Goal: Communication & Community: Answer question/provide support

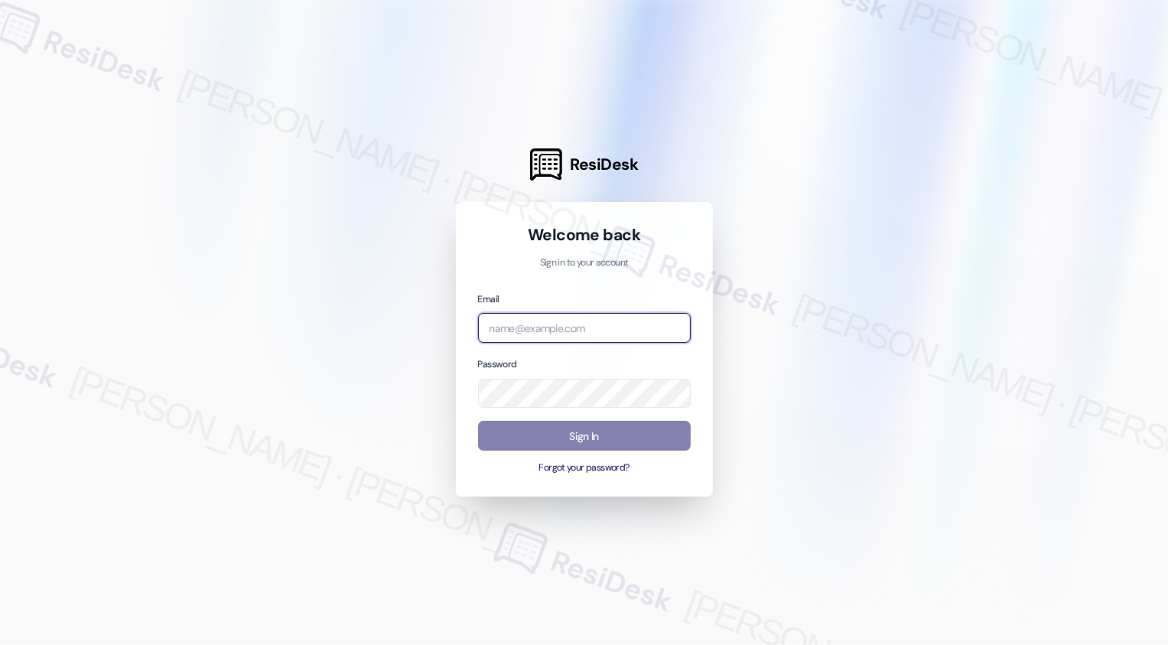
click at [516, 326] on input "email" at bounding box center [584, 328] width 213 height 30
type input "automated-surveys-venture_communities-[PERSON_NAME].[PERSON_NAME]@venture_[DOMA…"
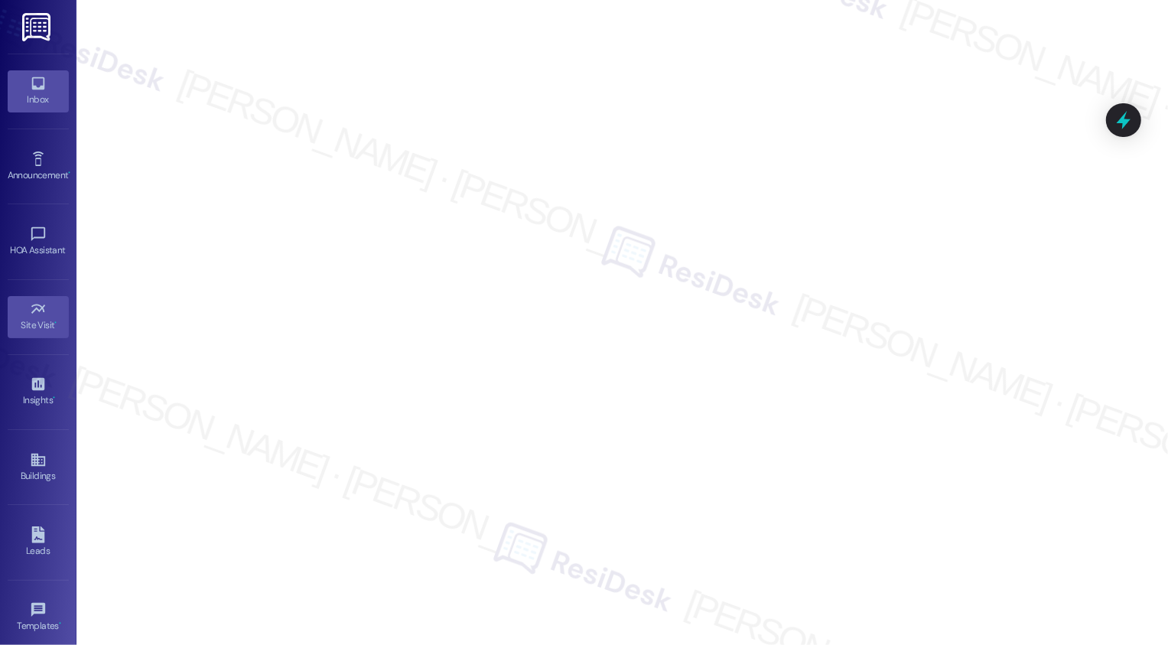
click at [48, 100] on div "Inbox" at bounding box center [38, 99] width 77 height 15
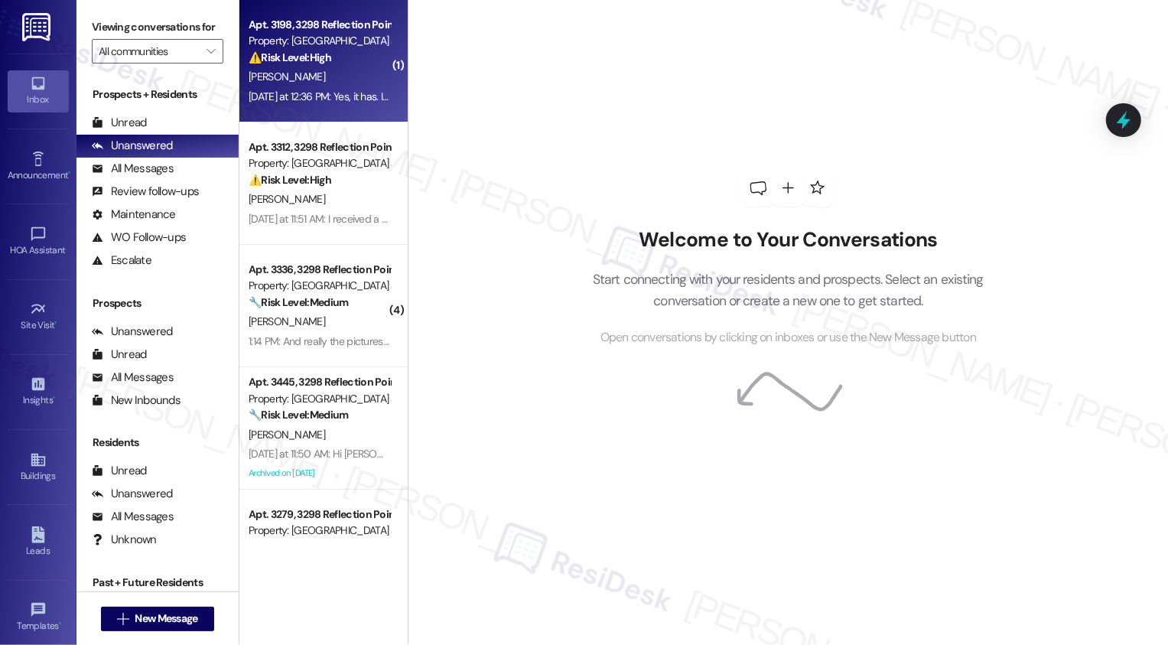
click at [327, 95] on div "[DATE] at 12:36 PM: Yes, it has. I need to turn in my move-in inspection sheet.…" at bounding box center [958, 97] width 1418 height 14
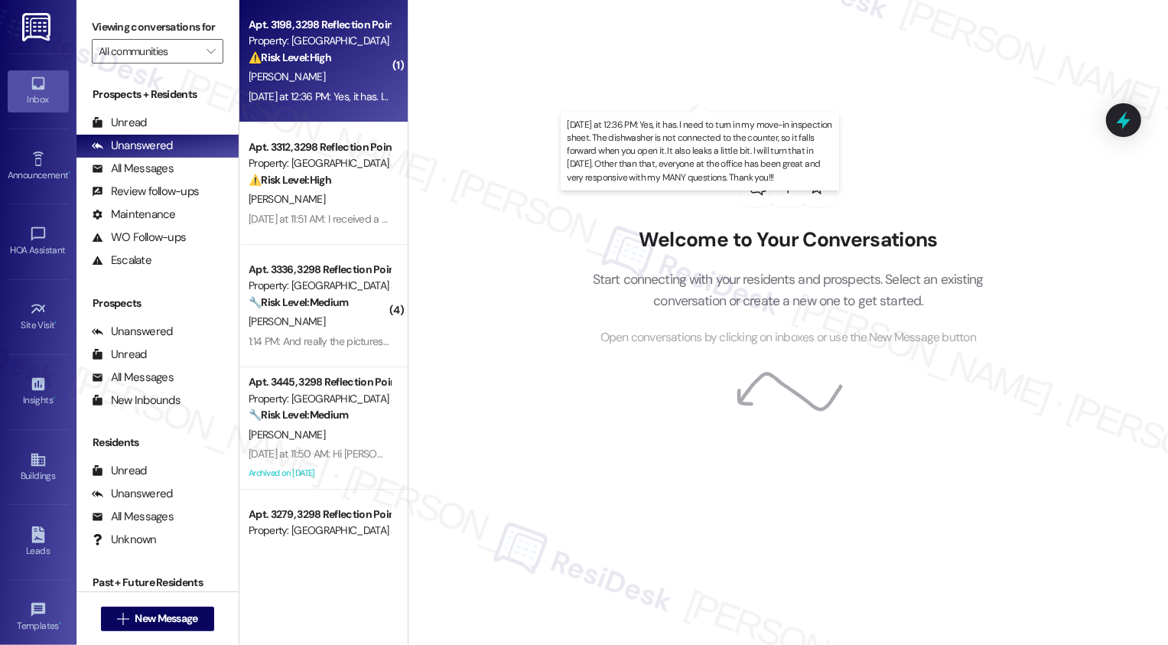
click at [327, 95] on div "[DATE] at 12:36 PM: Yes, it has. I need to turn in my move-in inspection sheet.…" at bounding box center [958, 97] width 1418 height 14
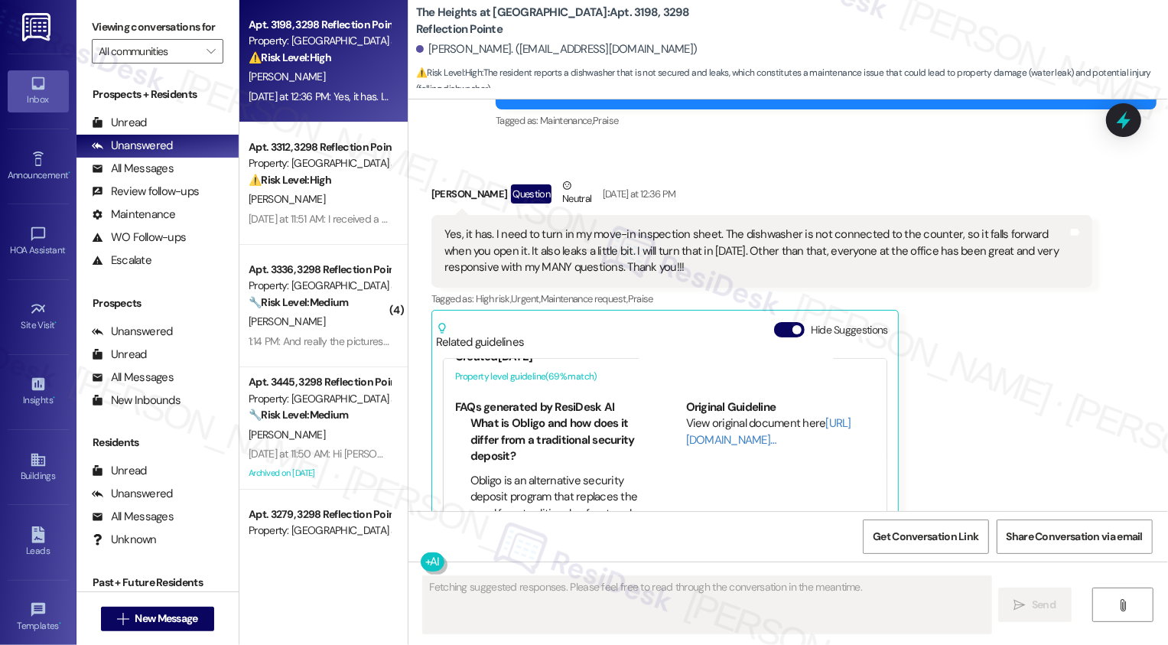
scroll to position [177, 0]
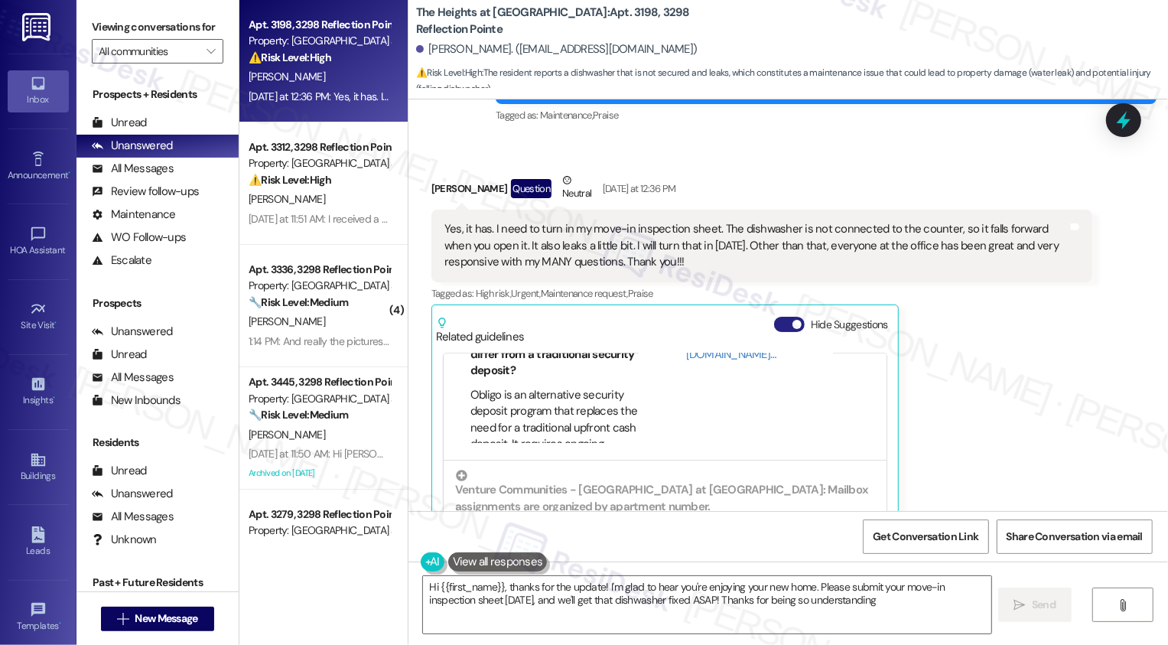
type textarea "Hi {{first_name}}, thanks for the update! I'm glad to hear you're enjoying your…"
click at [779, 325] on button "Hide Suggestions" at bounding box center [789, 324] width 31 height 15
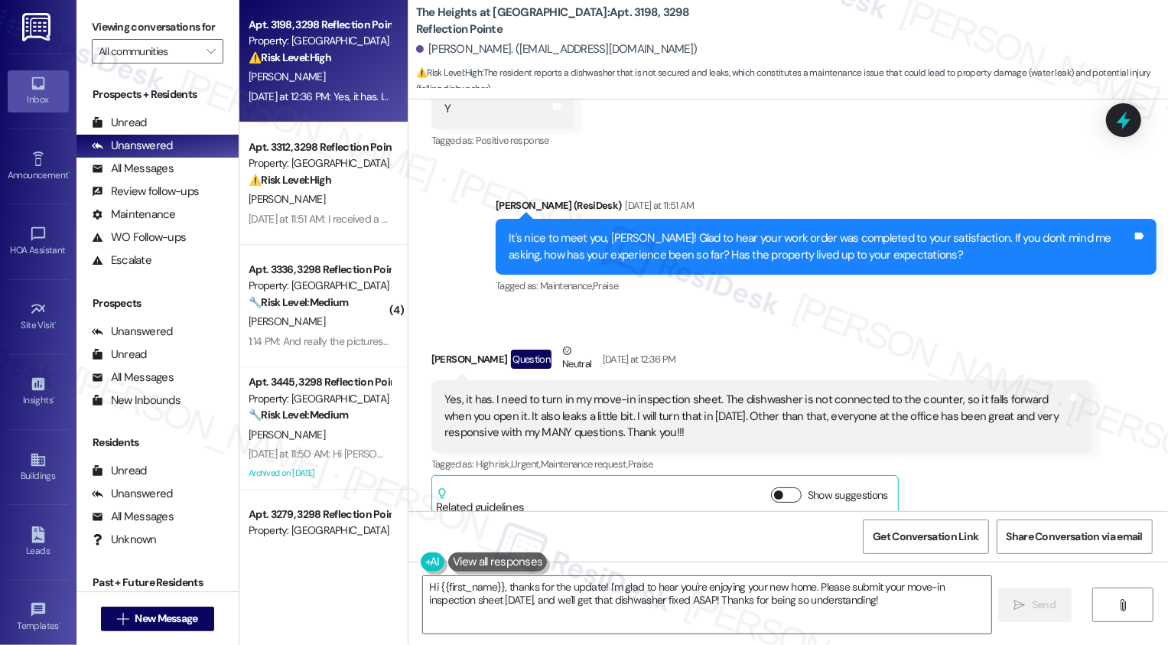
scroll to position [364, 0]
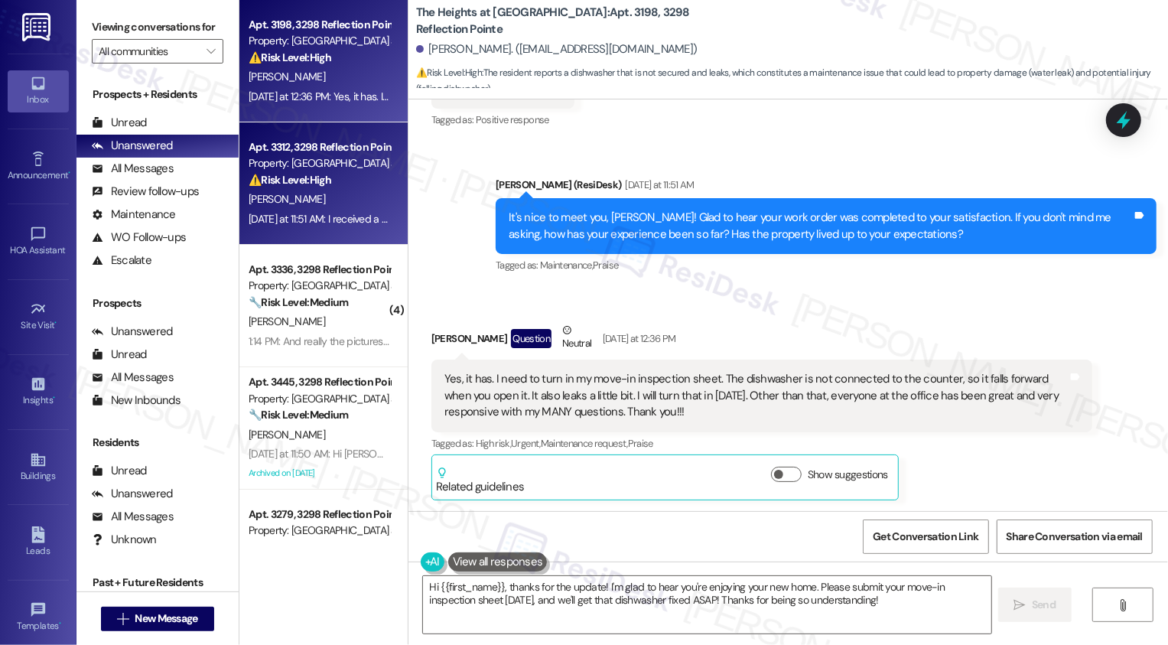
click at [292, 188] on div "Apt. 3312, 3298 Reflection Pointe Property: The Heights at Bridgewater ⚠️ Risk …" at bounding box center [319, 164] width 145 height 52
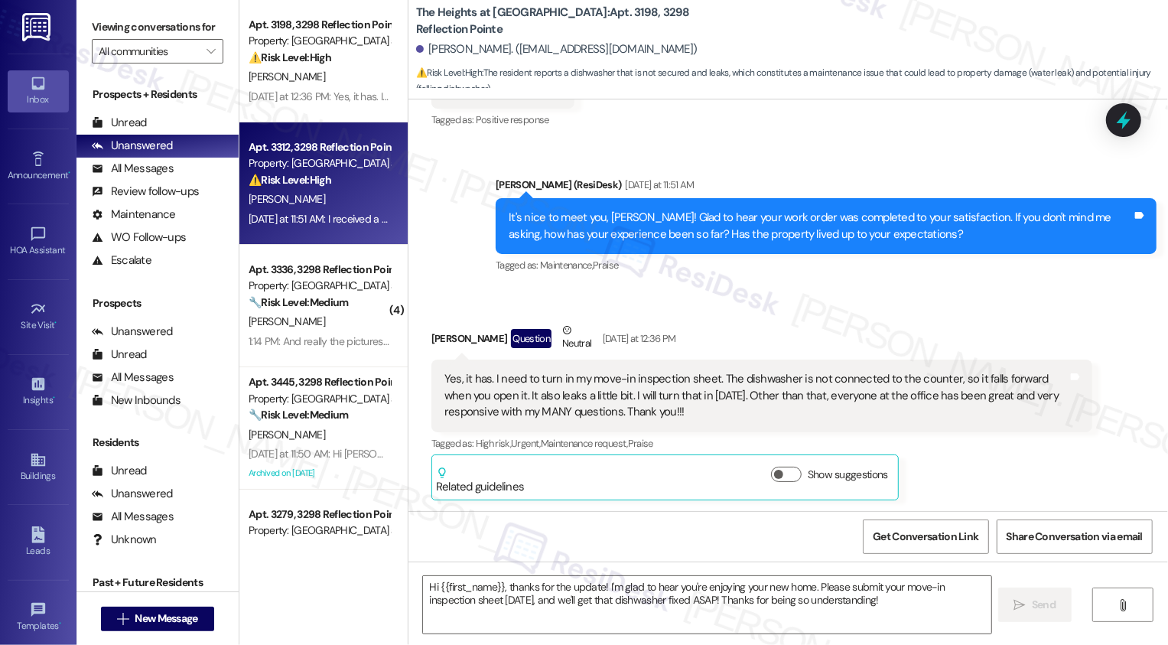
click at [292, 188] on div "Apt. 3312, 3298 Reflection Pointe Property: The Heights at Bridgewater ⚠️ Risk …" at bounding box center [319, 164] width 145 height 52
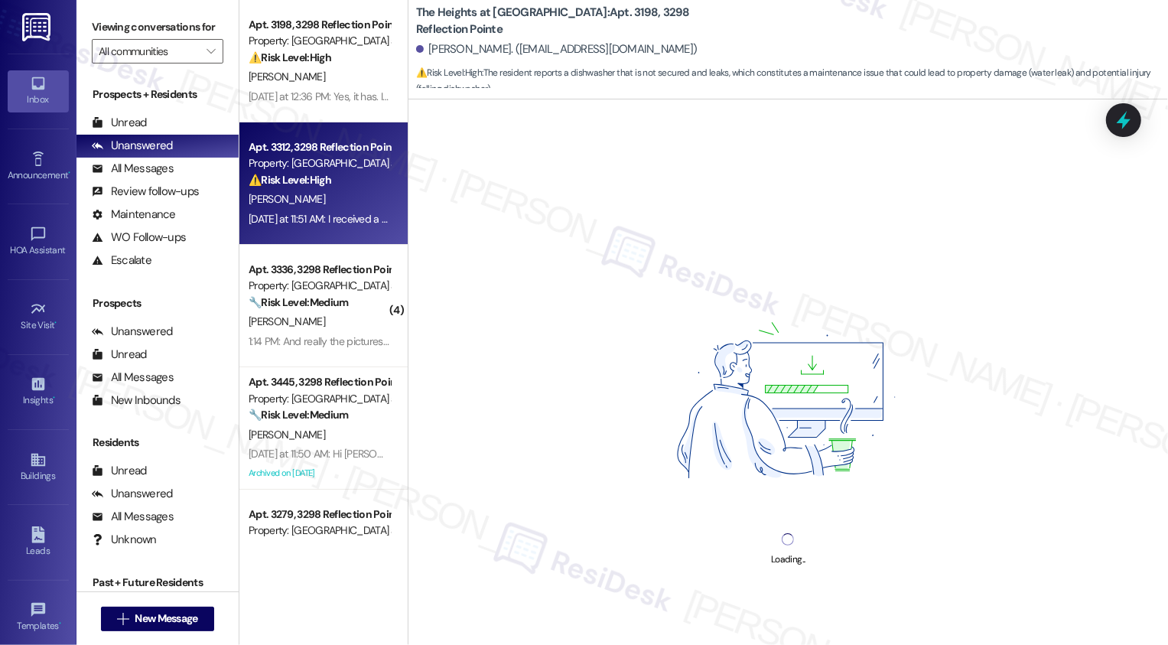
click at [292, 188] on div "Apt. 3312, 3298 Reflection Pointe Property: The Heights at Bridgewater ⚠️ Risk …" at bounding box center [319, 164] width 145 height 52
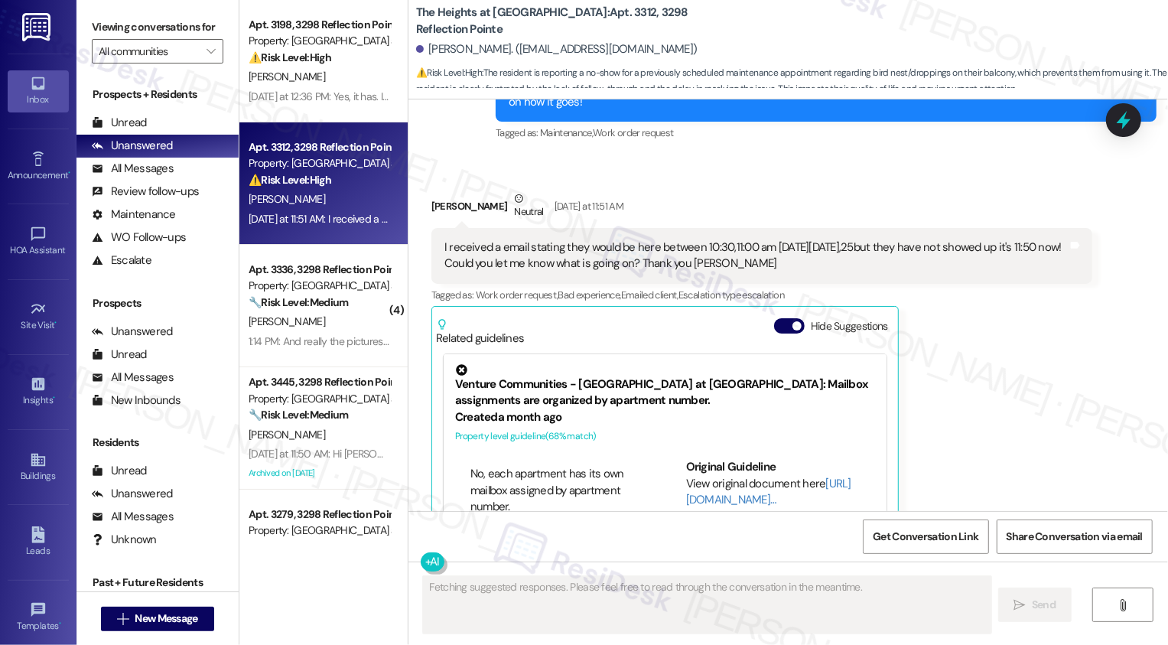
scroll to position [5637, 0]
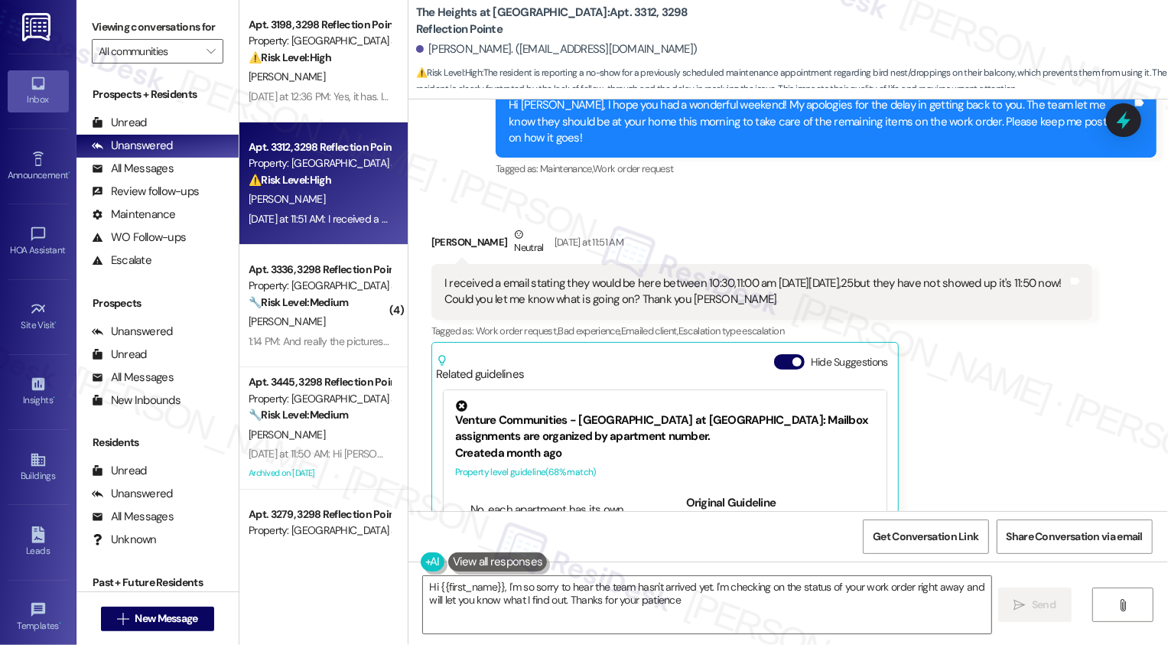
type textarea "Hi {{first_name}}, I'm so sorry to hear the team hasn't arrived yet. I'm checki…"
click at [541, 591] on textarea "Hi {{first_name}}, I'm so sorry to hear the team hasn't arrived yet. I'm checki…" at bounding box center [707, 604] width 568 height 57
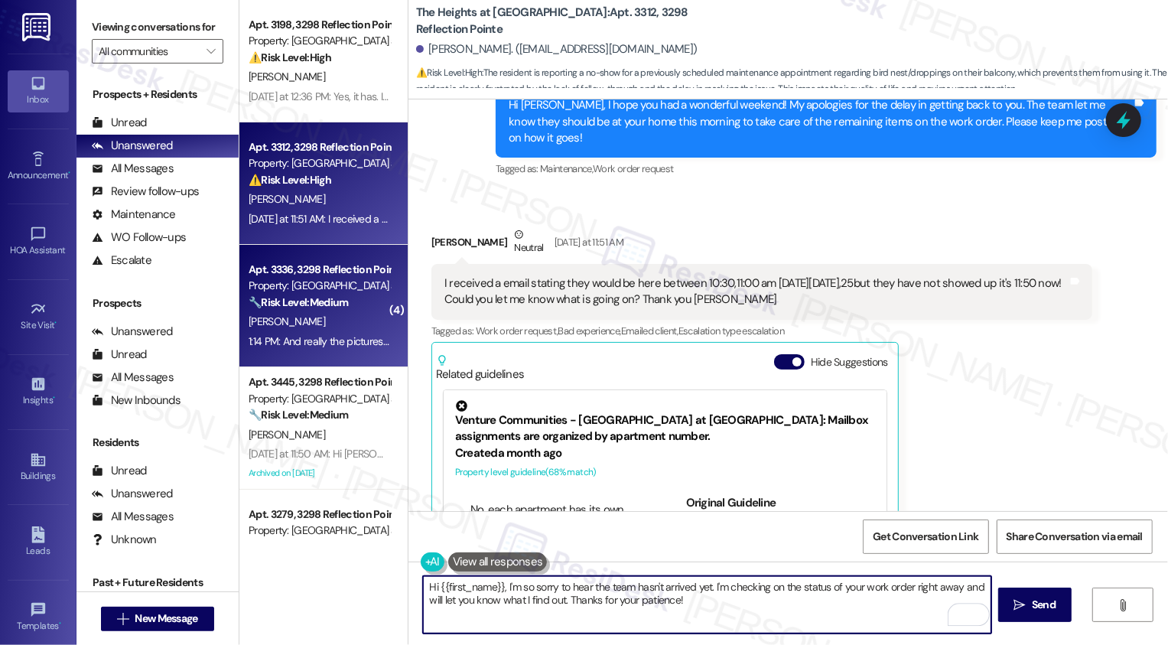
click at [337, 353] on div "Apt. 3336, 3298 Reflection Pointe Property: The Heights at Bridgewater 🔧 Risk L…" at bounding box center [323, 306] width 168 height 122
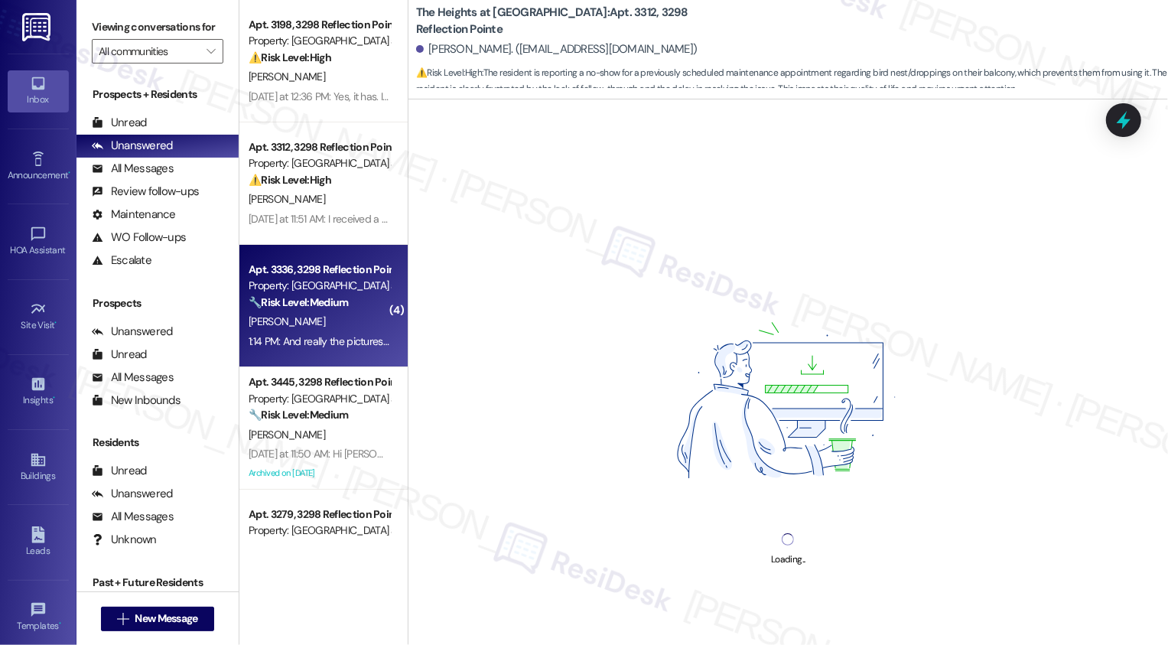
click at [337, 353] on div "Apt. 3336, 3298 Reflection Pointe Property: The Heights at Bridgewater 🔧 Risk L…" at bounding box center [323, 306] width 168 height 122
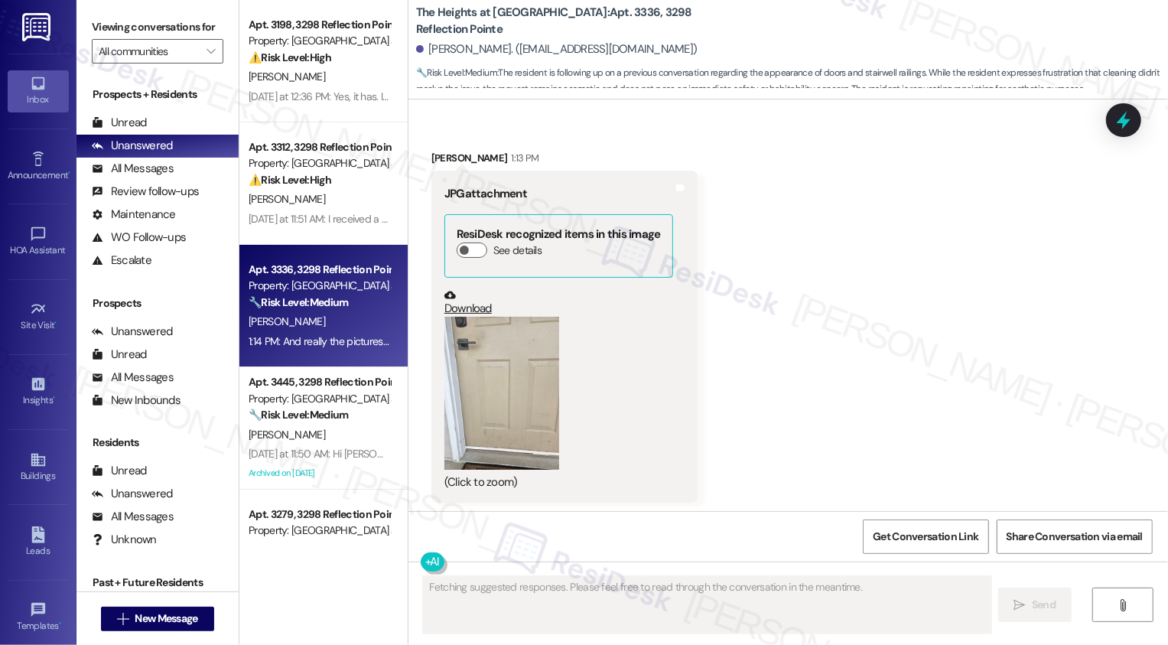
scroll to position [1578, 0]
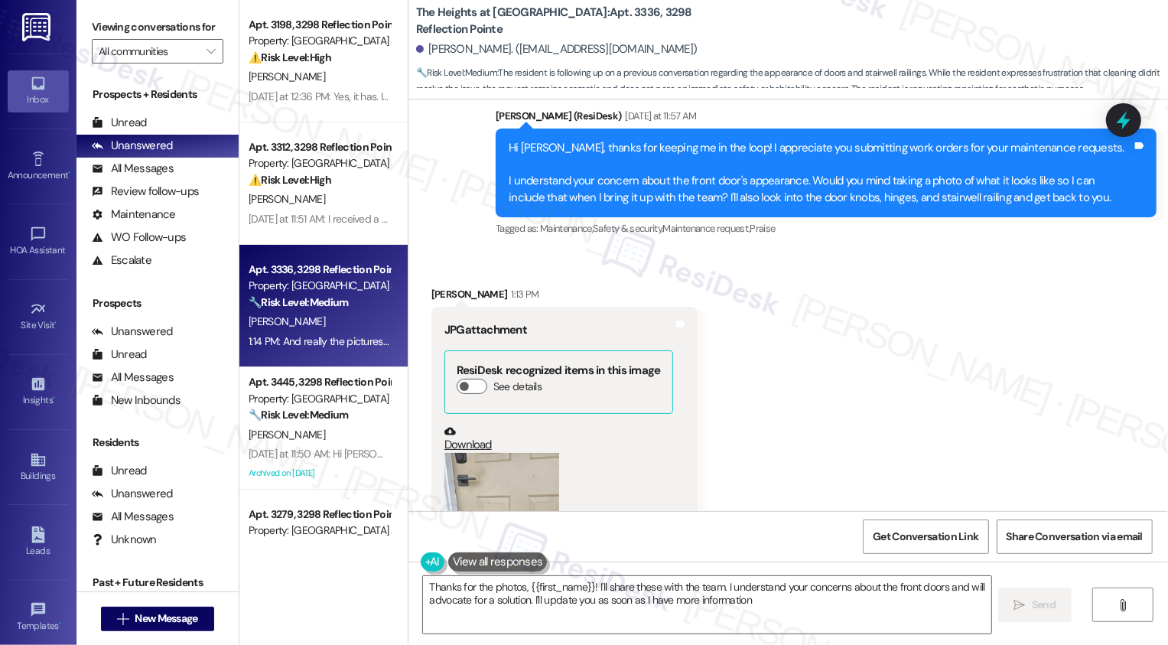
type textarea "Thanks for the photos, {{first_name}}! I'll share these with the team. I unders…"
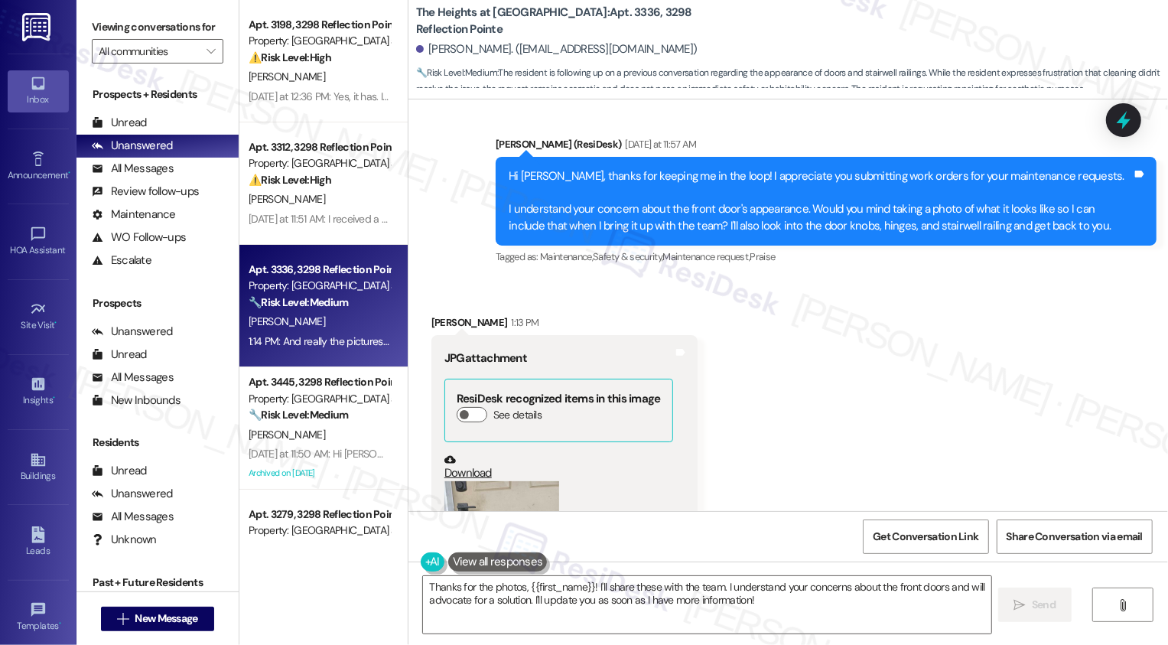
scroll to position [1763, 0]
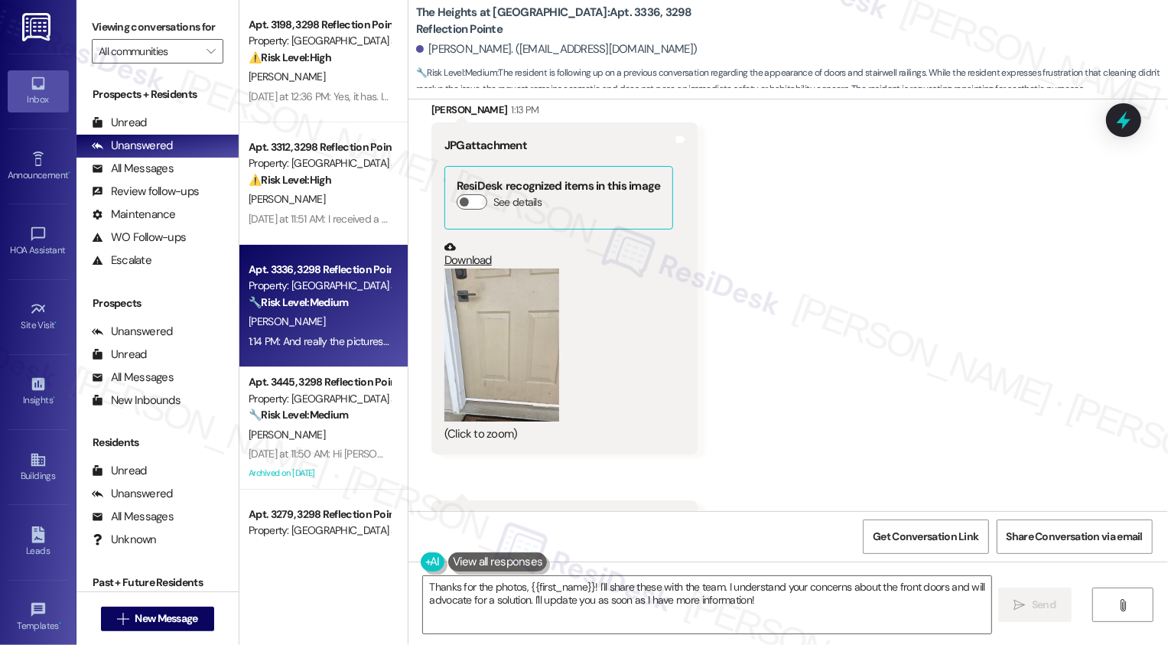
click at [507, 328] on button "Zoom image" at bounding box center [501, 345] width 115 height 153
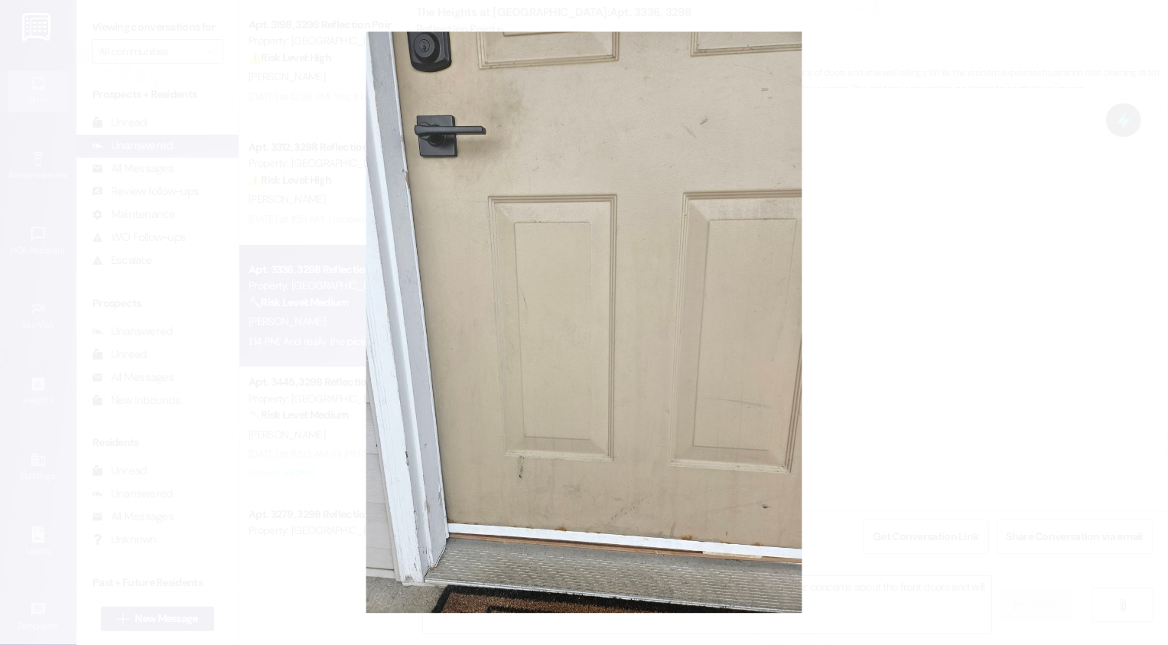
click at [967, 348] on button "Unzoom image" at bounding box center [584, 322] width 1168 height 645
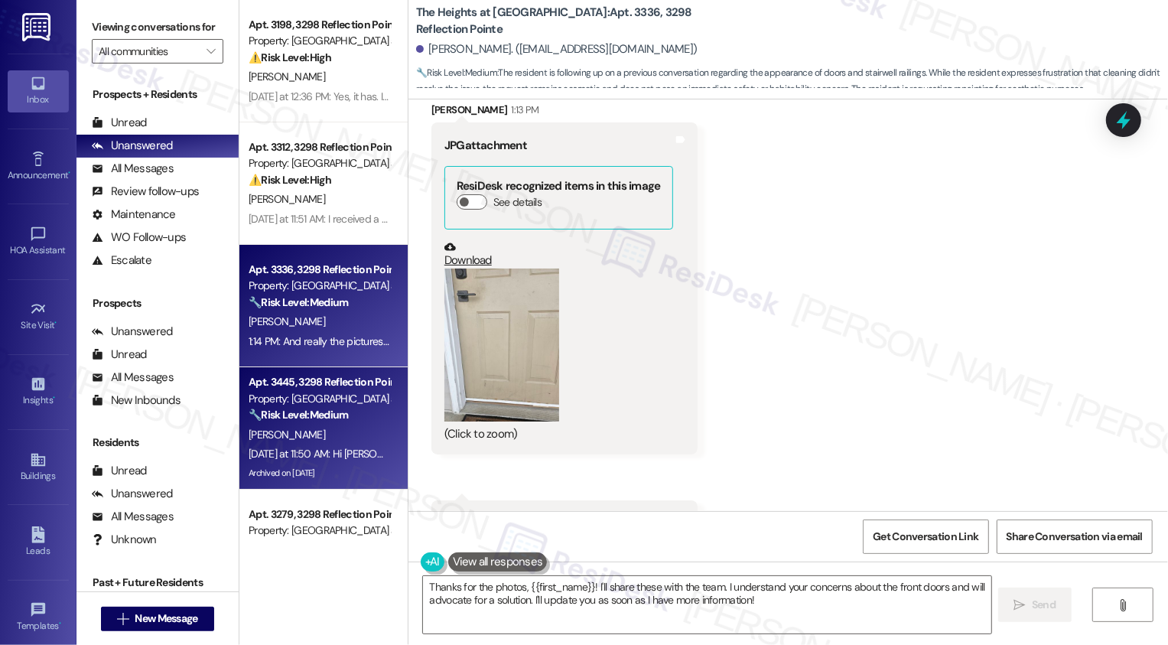
click at [350, 424] on div "Apt. 3445, 3298 Reflection Pointe Property: The Heights at Bridgewater 🔧 Risk L…" at bounding box center [319, 399] width 145 height 52
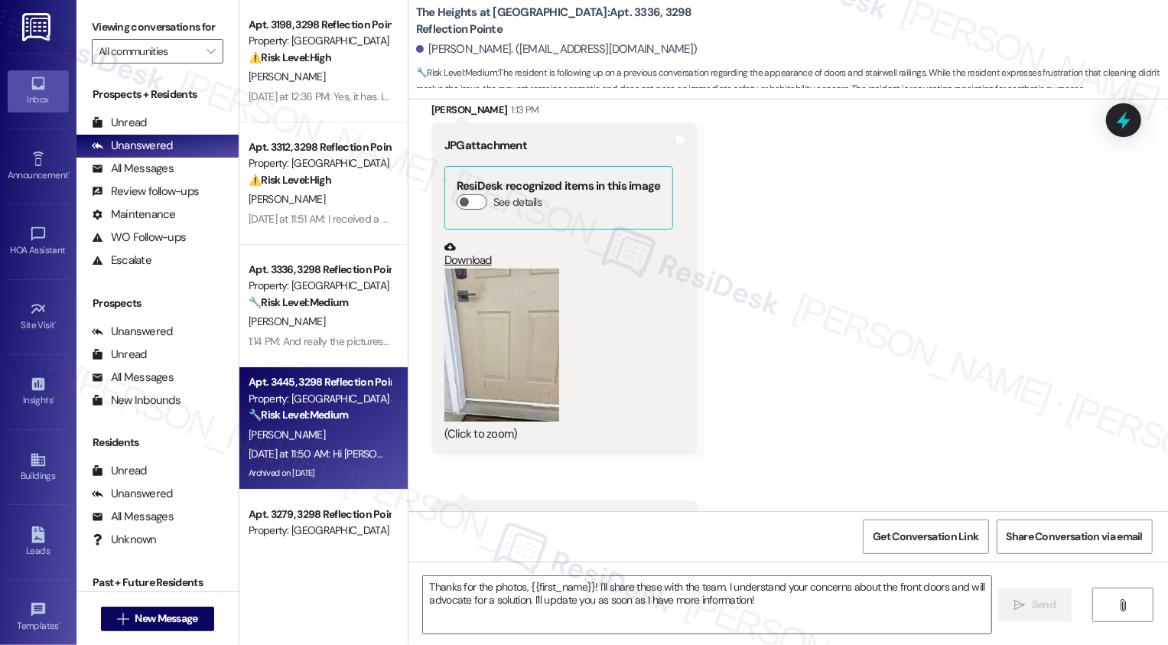
click at [350, 424] on div "Apt. 3445, 3298 Reflection Pointe Property: The Heights at Bridgewater 🔧 Risk L…" at bounding box center [319, 399] width 145 height 52
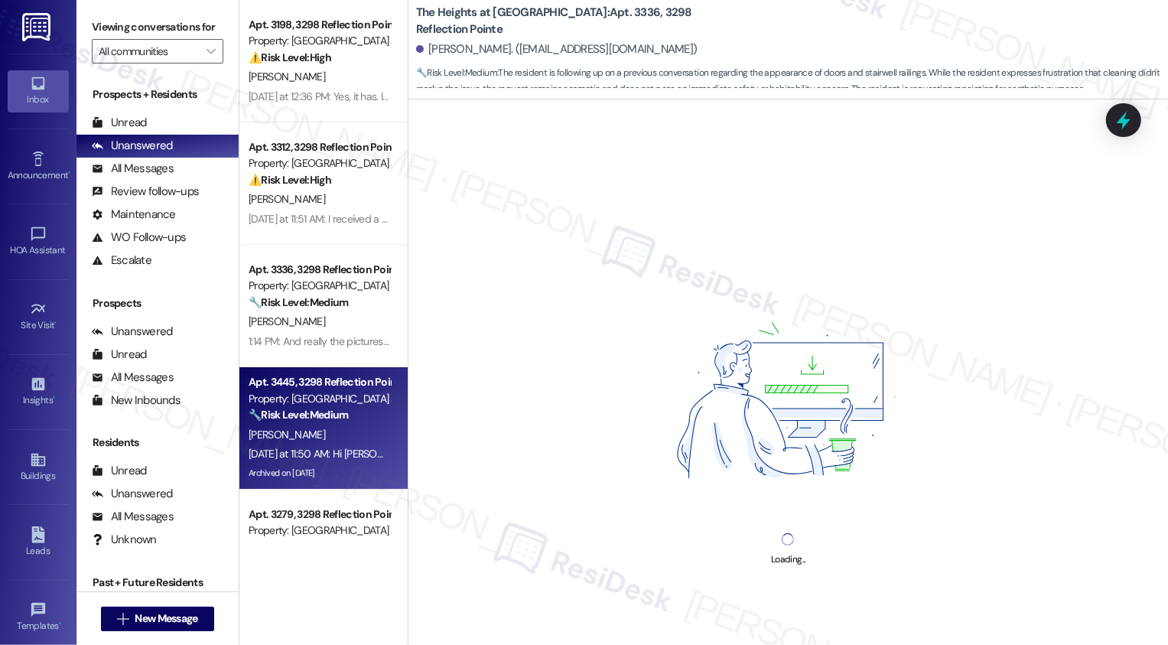
click at [350, 424] on div "Apt. 3445, 3298 Reflection Pointe Property: The Heights at Bridgewater 🔧 Risk L…" at bounding box center [319, 399] width 145 height 52
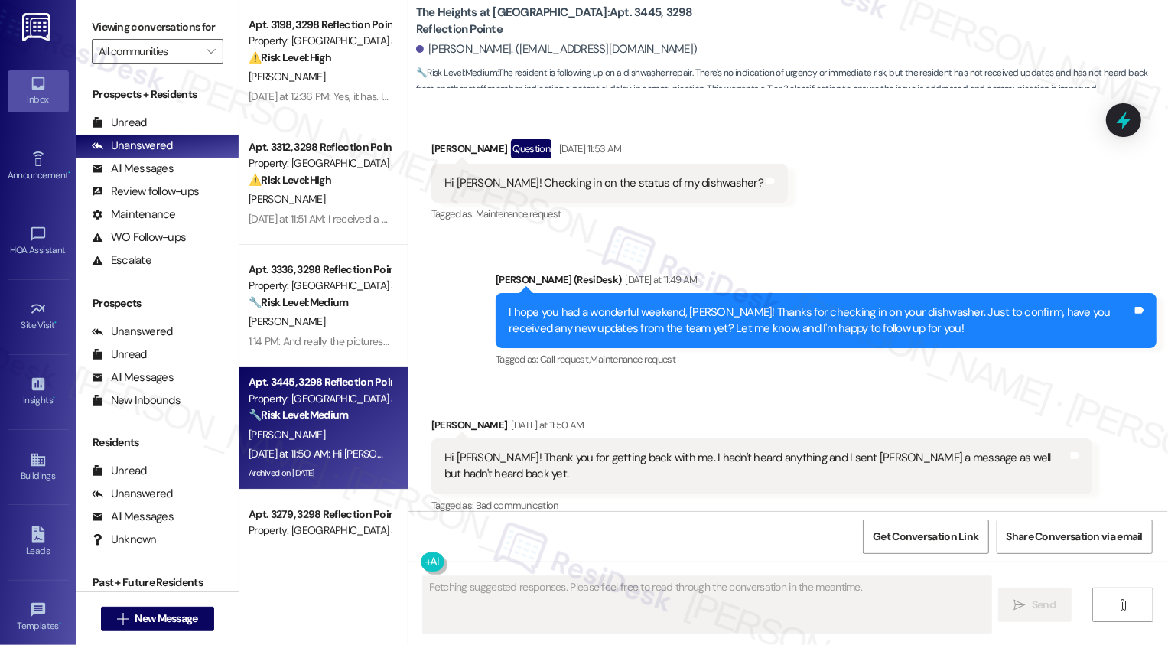
scroll to position [1858, 0]
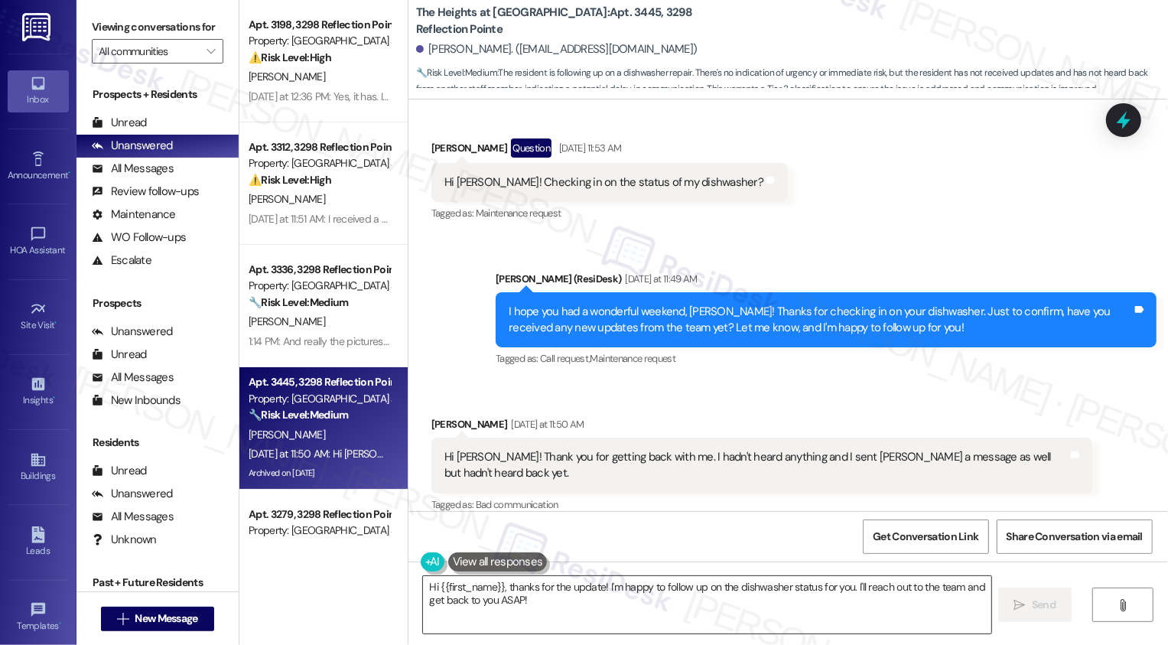
click at [503, 598] on textarea "Hi {{first_name}}, thanks for the update! I'm happy to follow up on the dishwas…" at bounding box center [707, 604] width 568 height 57
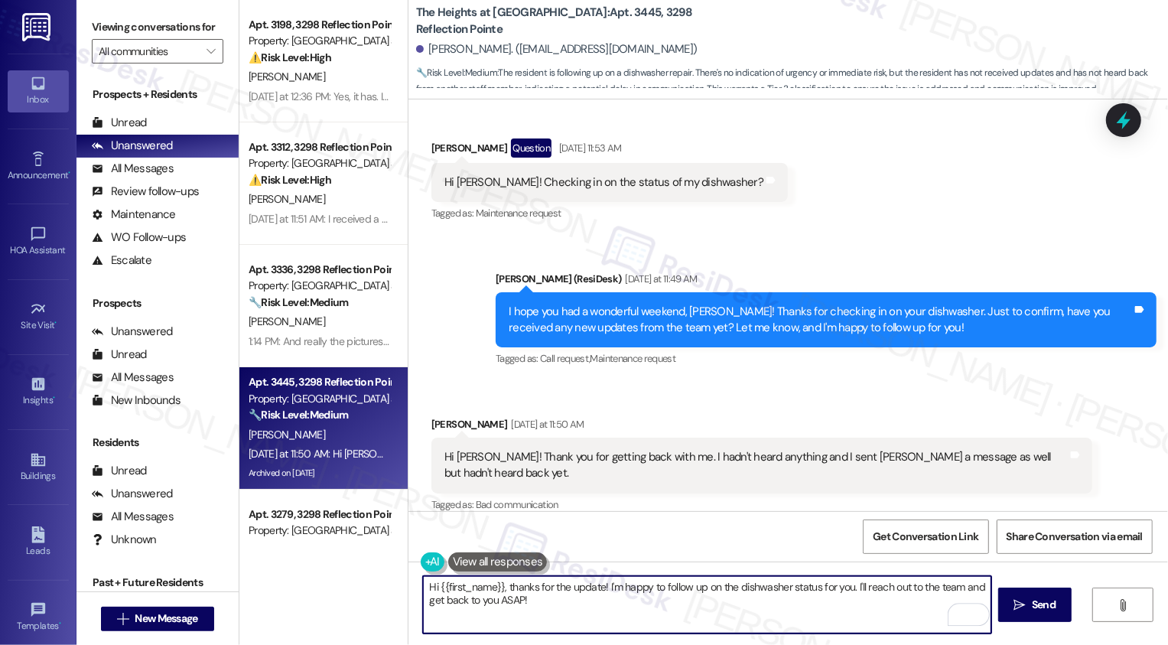
drag, startPoint x: 504, startPoint y: 587, endPoint x: 391, endPoint y: 580, distance: 113.4
click at [391, 580] on div "Apt. 3198, 3298 Reflection Pointe Property: The Heights at Bridgewater ⚠️ Risk …" at bounding box center [703, 322] width 929 height 645
click at [604, 602] on textarea "Thanks for the update! I'm happy to follow up on the dishwasher status for you.…" at bounding box center [707, 604] width 568 height 57
click at [788, 617] on textarea "Thanks for the update! I'm happy to follow up on the dishwasher status for you.…" at bounding box center [707, 604] width 568 height 57
drag, startPoint x: 417, startPoint y: 602, endPoint x: 487, endPoint y: 603, distance: 70.4
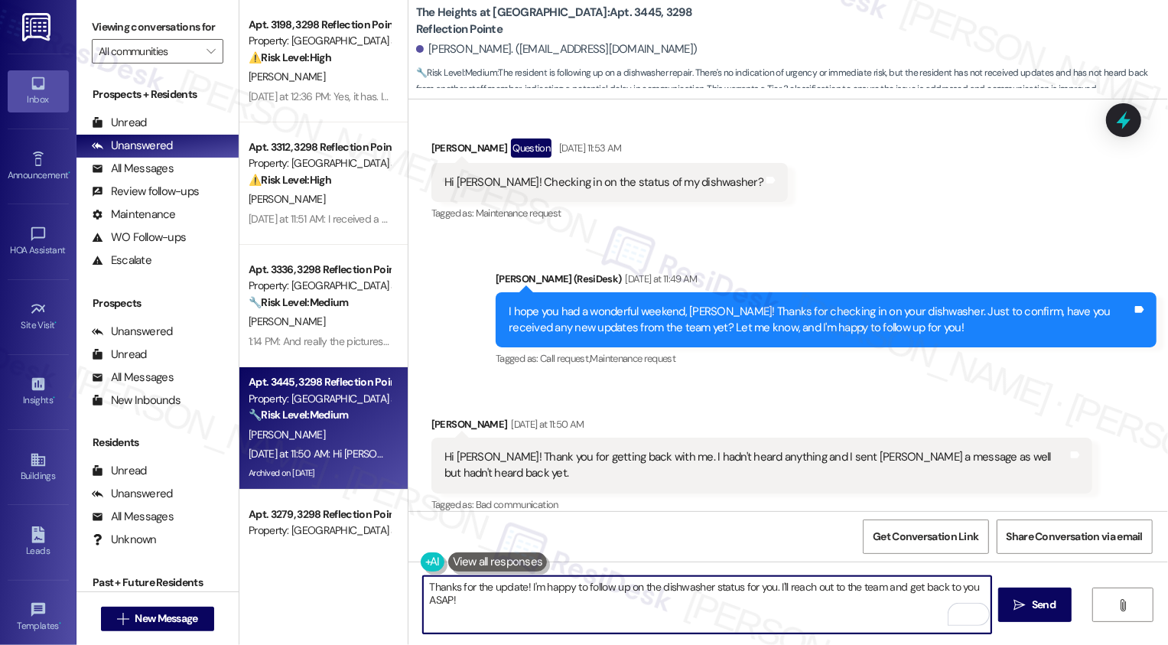
click at [487, 603] on textarea "Thanks for the update! I'm happy to follow up on the dishwasher status for you.…" at bounding box center [707, 604] width 568 height 57
type textarea "Thanks for the update! I'm happy to follow up on the dishwasher status for you.…"
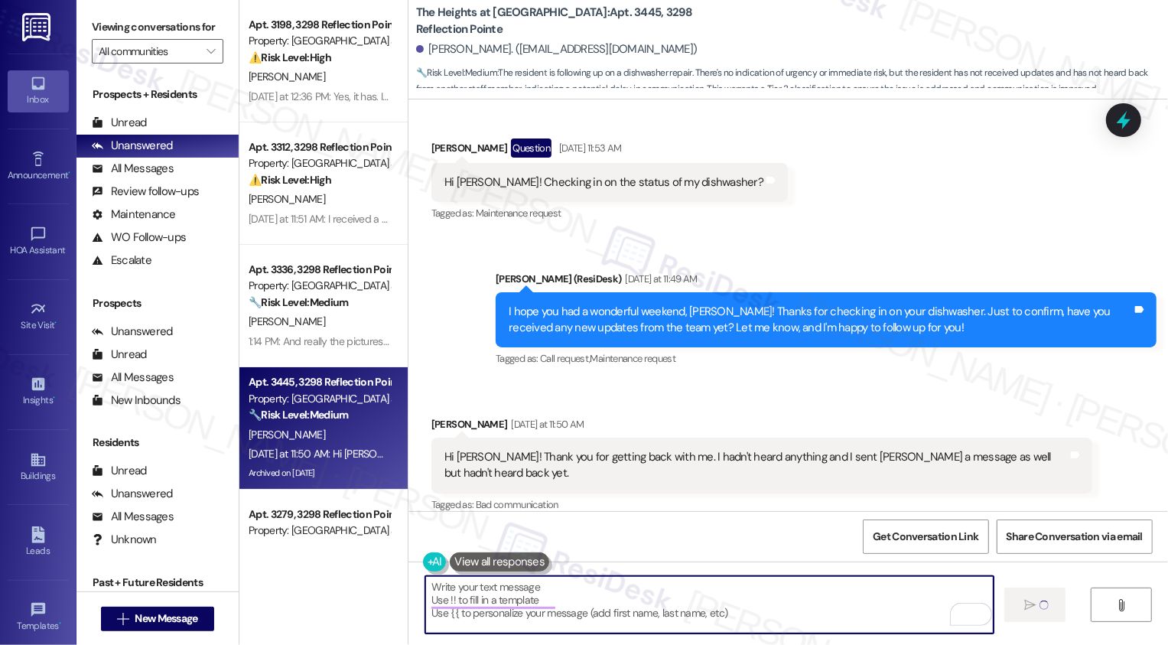
scroll to position [1980, 0]
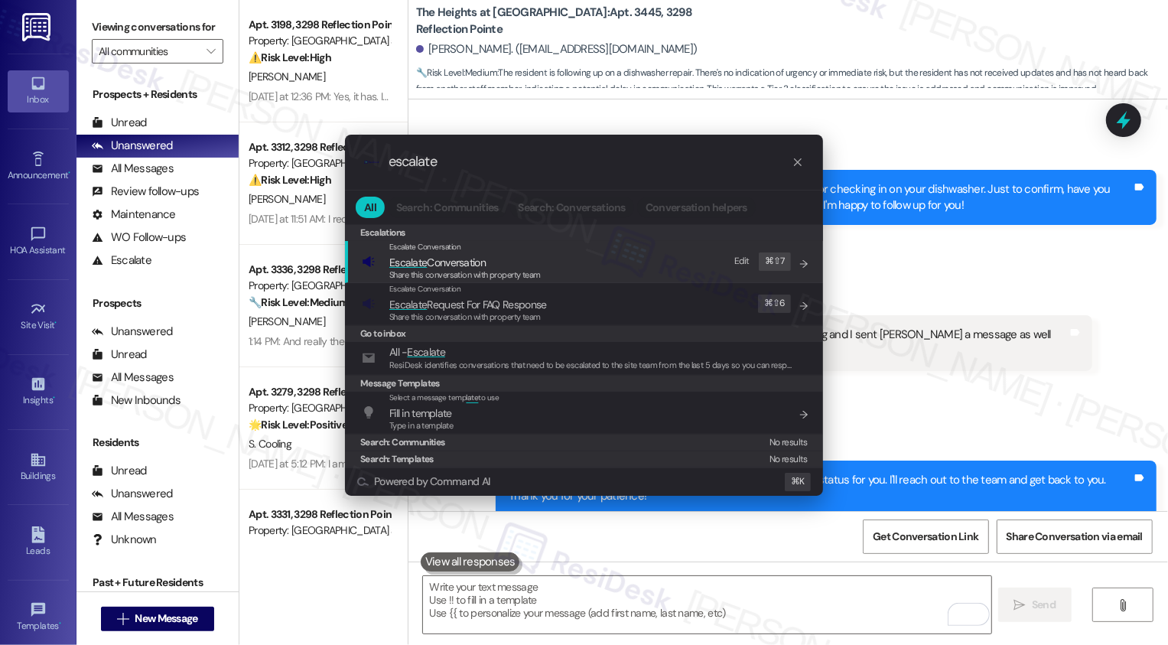
type input "escalate"
click at [444, 268] on span "Escalate Conversation" at bounding box center [437, 263] width 96 height 14
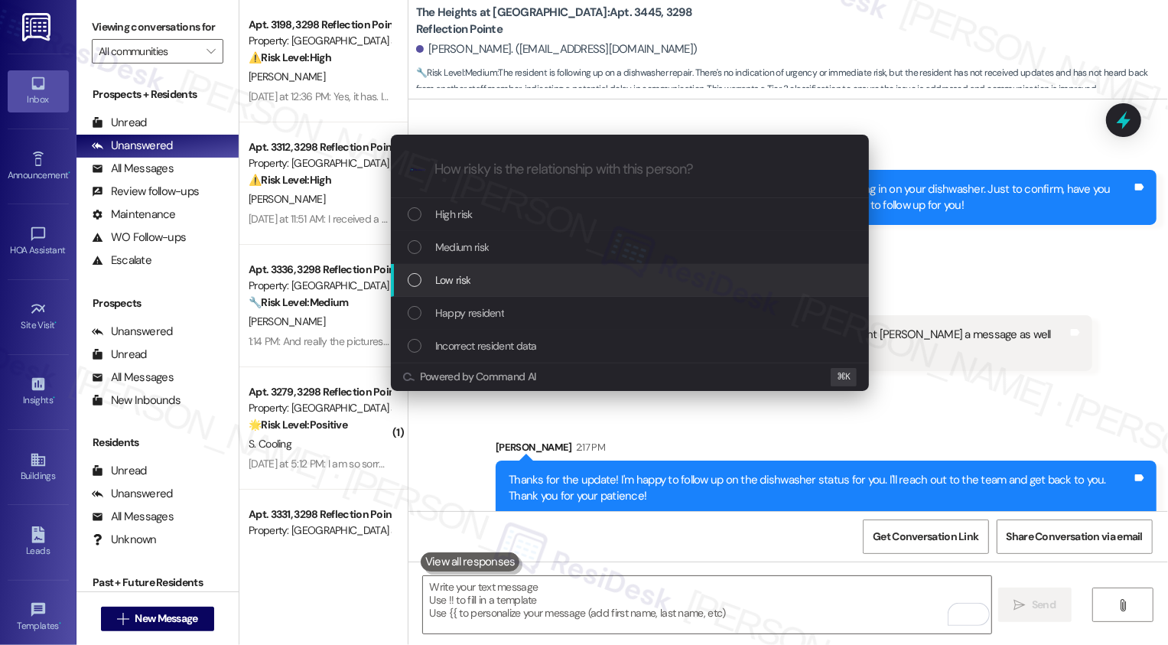
click at [463, 282] on span "Low risk" at bounding box center [452, 280] width 35 height 17
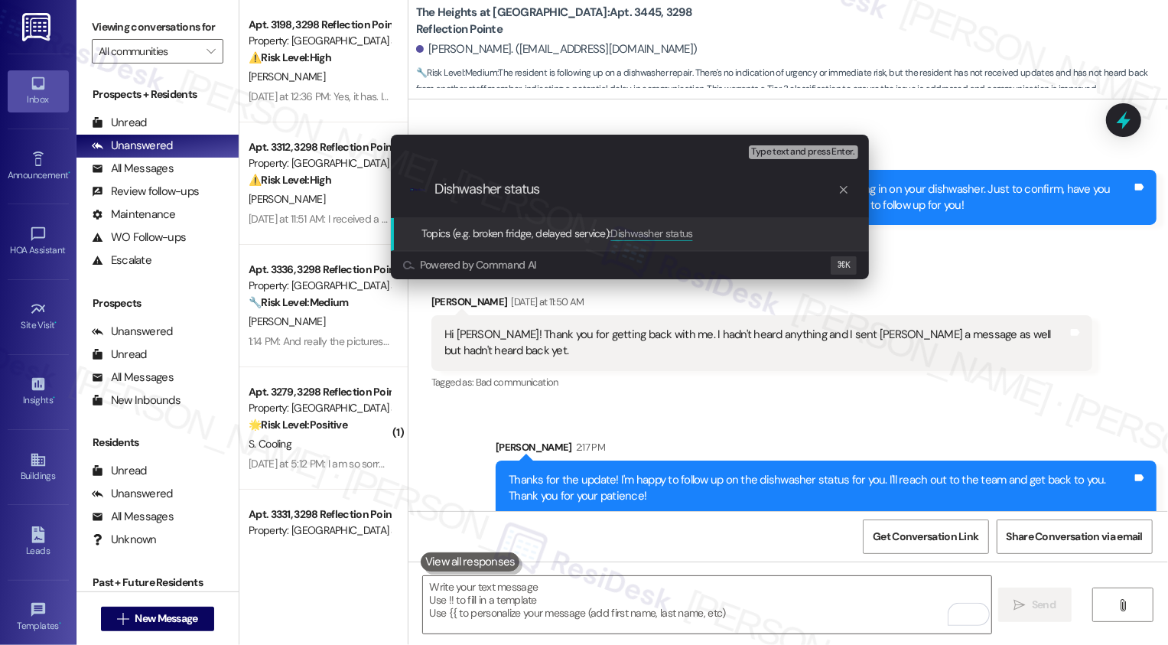
type input "Dishwasher status"
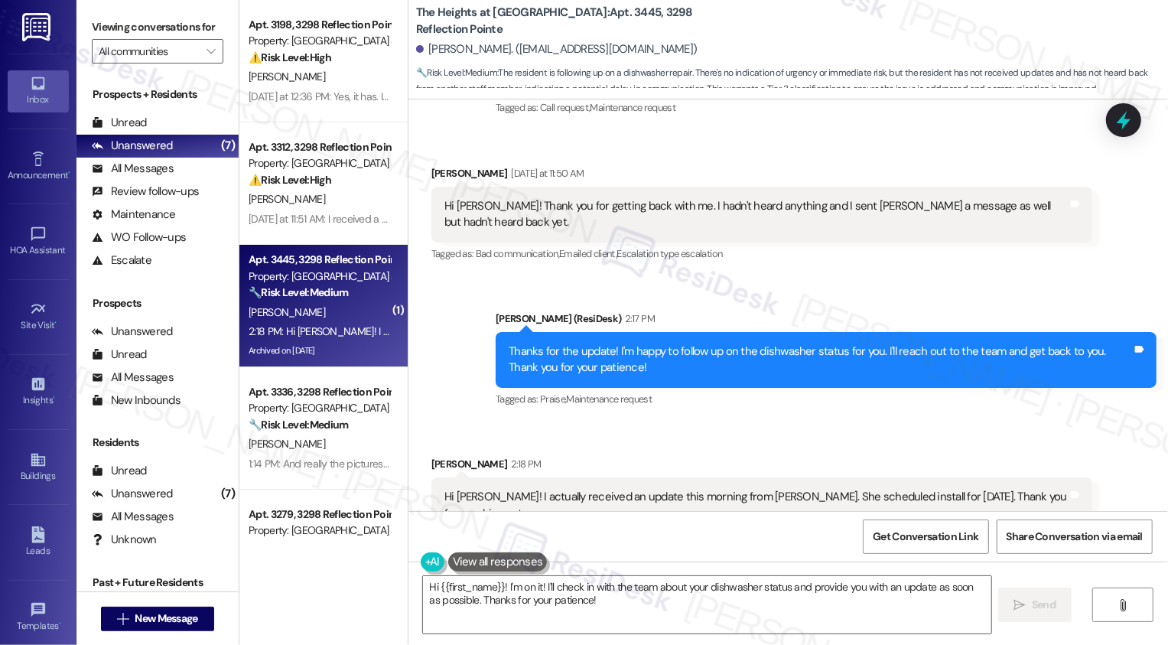
scroll to position [2109, 0]
click at [594, 614] on textarea "Hi {{first_name}}! I'm on it! I'll check in with the team about your dishwasher…" at bounding box center [707, 604] width 568 height 57
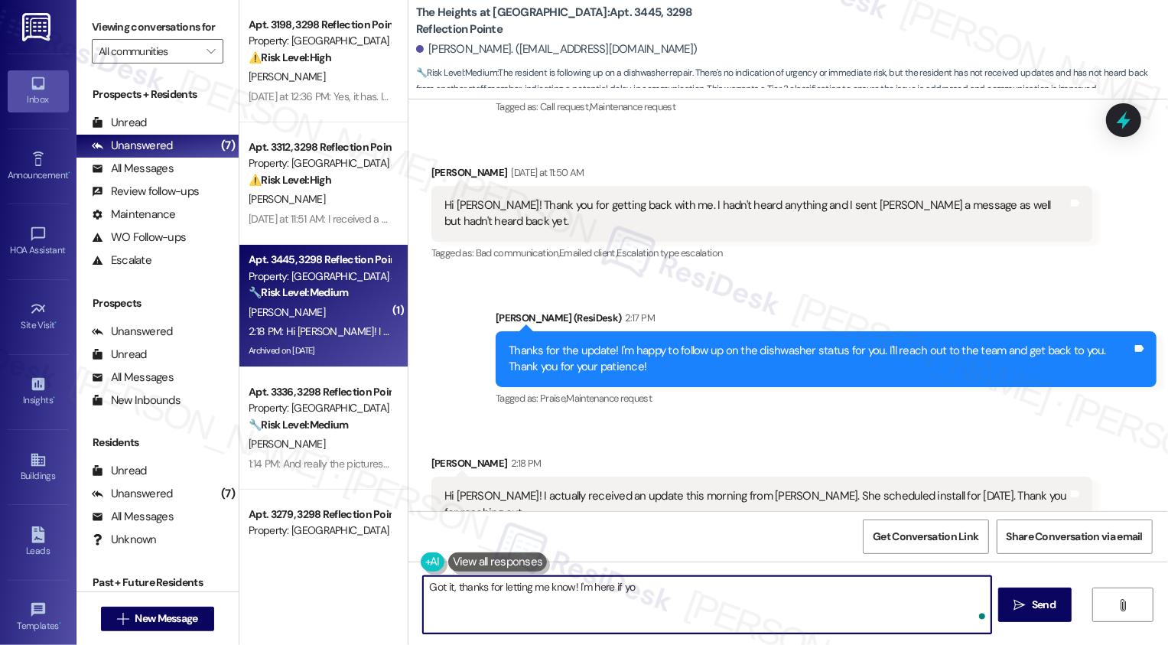
type textarea "Got it, thanks for letting me know! I'm here if y"
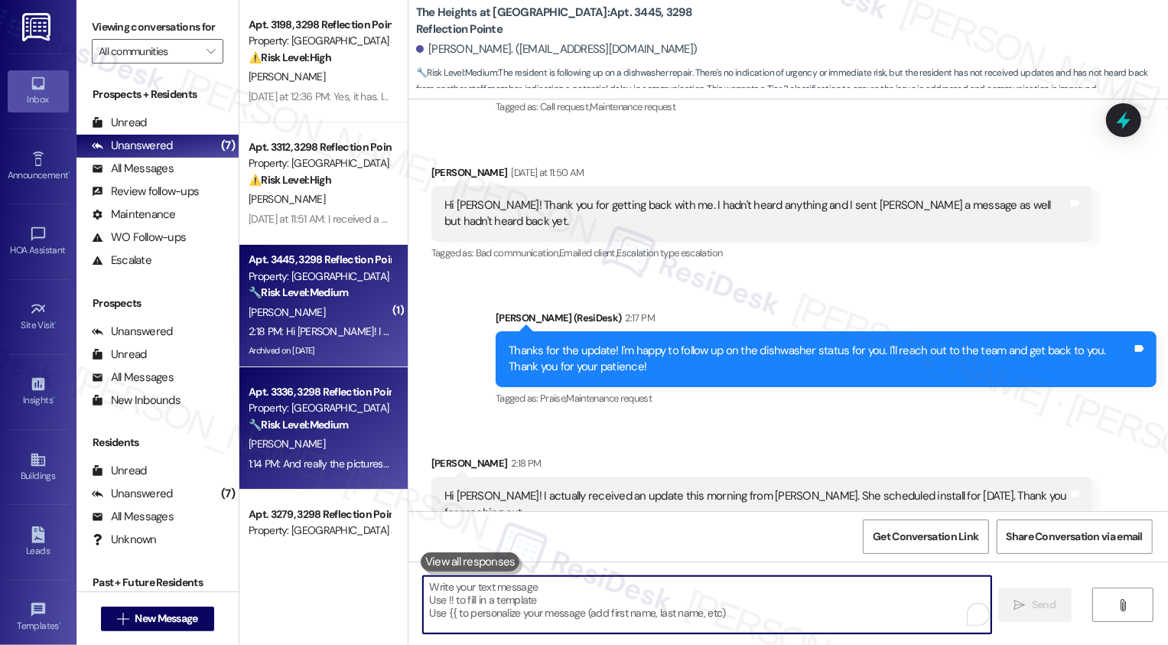
click at [348, 421] on div "🔧 Risk Level: Medium The resident is following up on a previous conversation re…" at bounding box center [320, 425] width 142 height 16
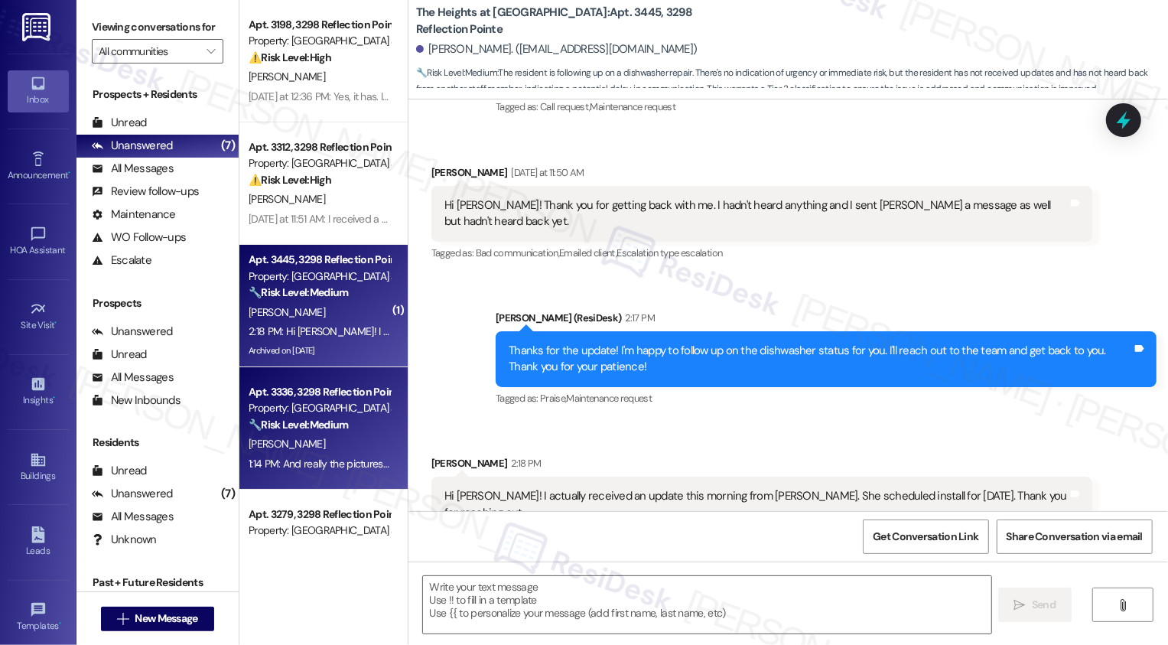
click at [347, 334] on div "2:18 PM: Hi [PERSON_NAME]! I actually received an update this morning from [PER…" at bounding box center [591, 331] width 685 height 14
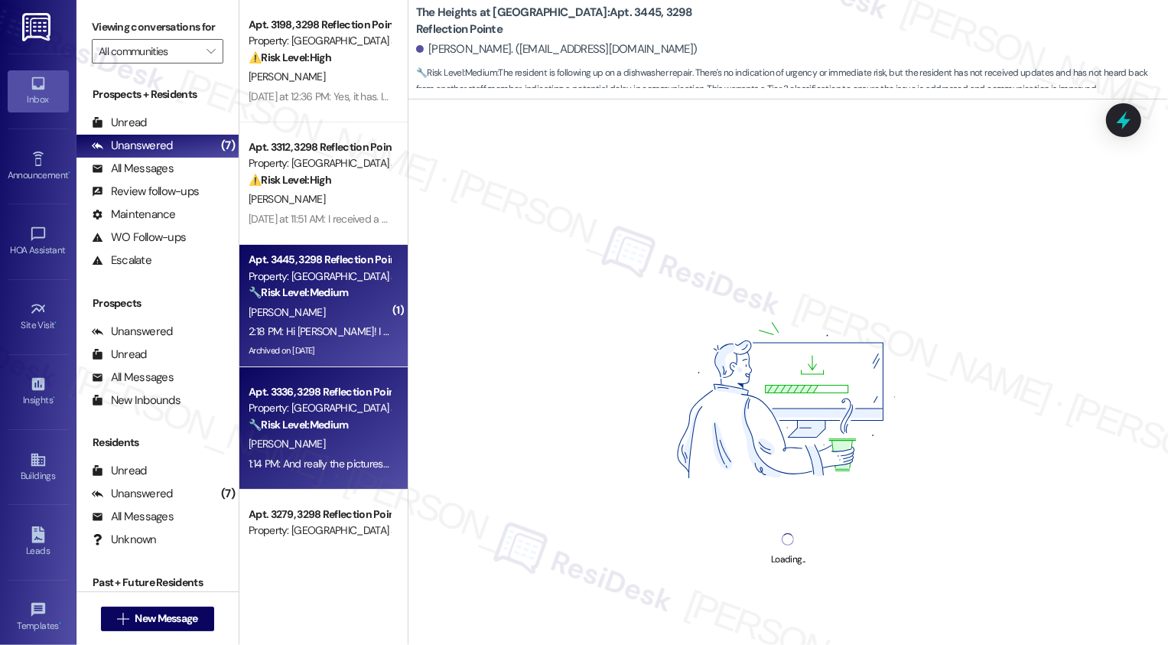
click at [343, 397] on div "Apt. 3336, 3298 Reflection Pointe" at bounding box center [320, 392] width 142 height 16
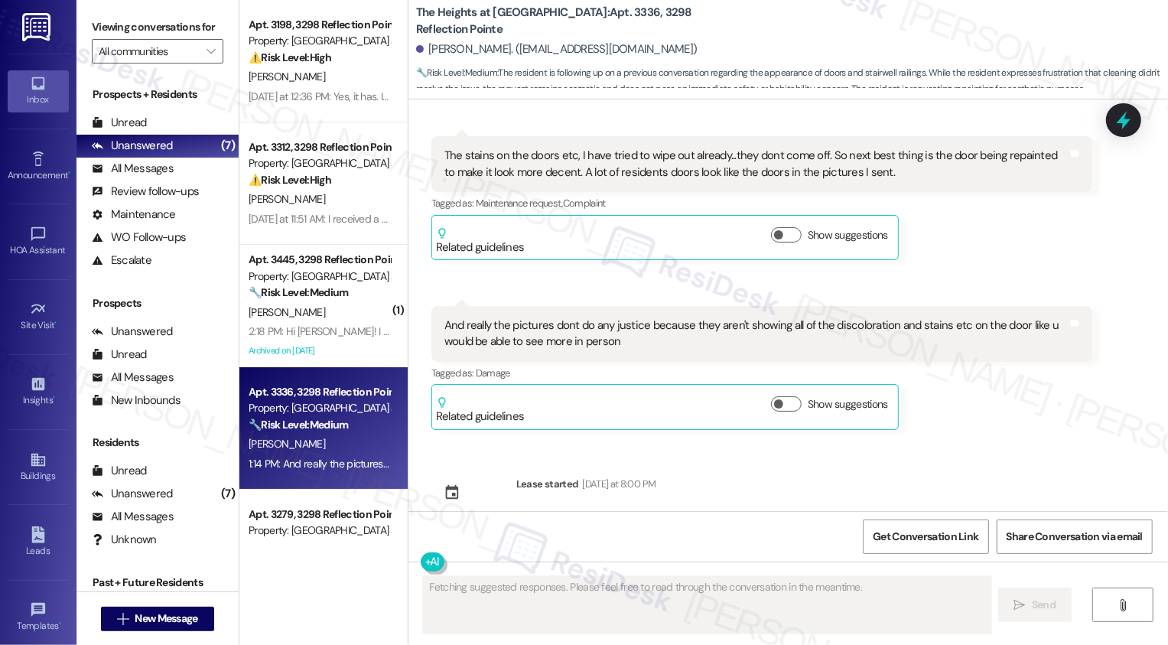
type textarea "Fetching suggested responses. Please feel free to read through the conversation…"
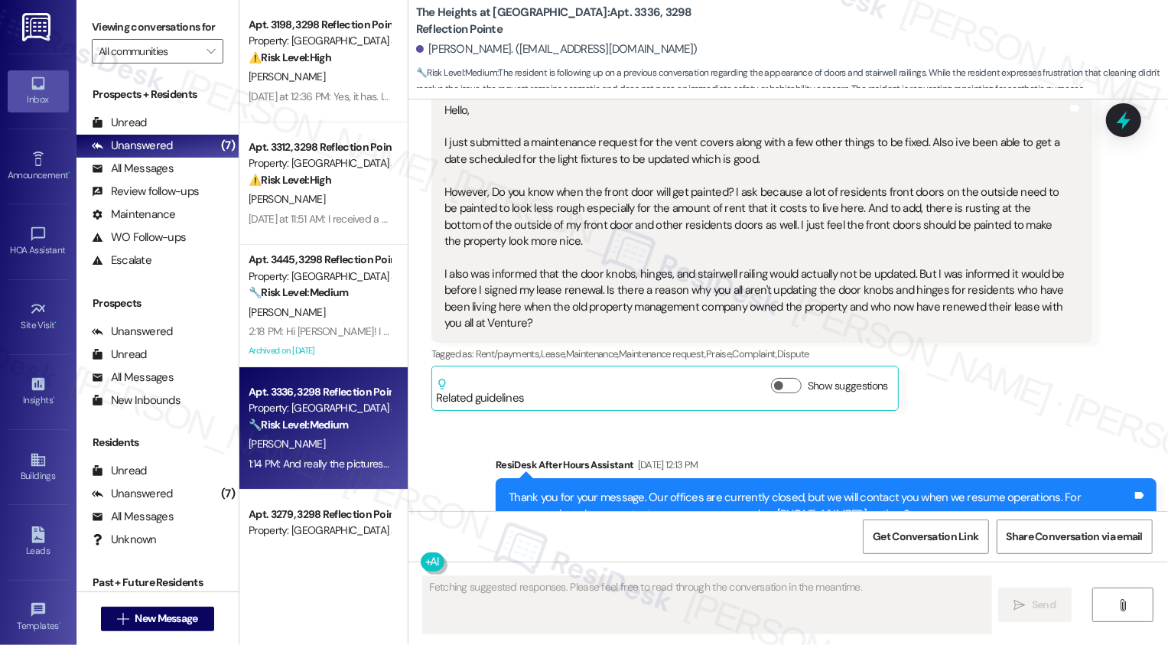
scroll to position [130, 0]
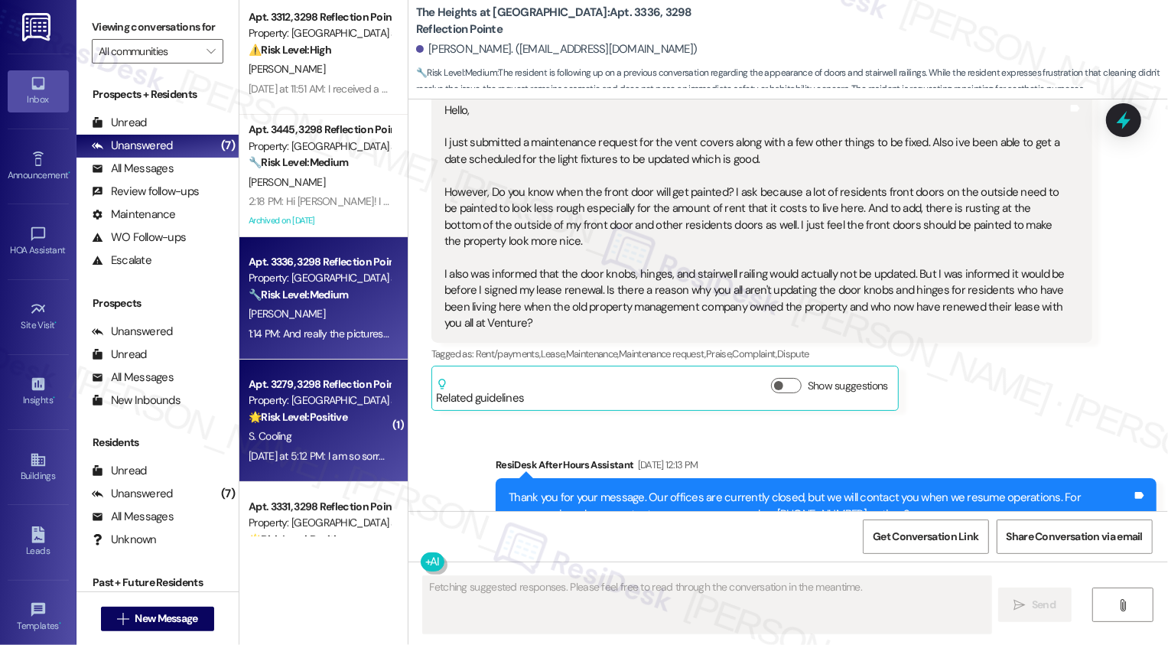
click at [327, 442] on div "S. Cooling" at bounding box center [319, 436] width 145 height 19
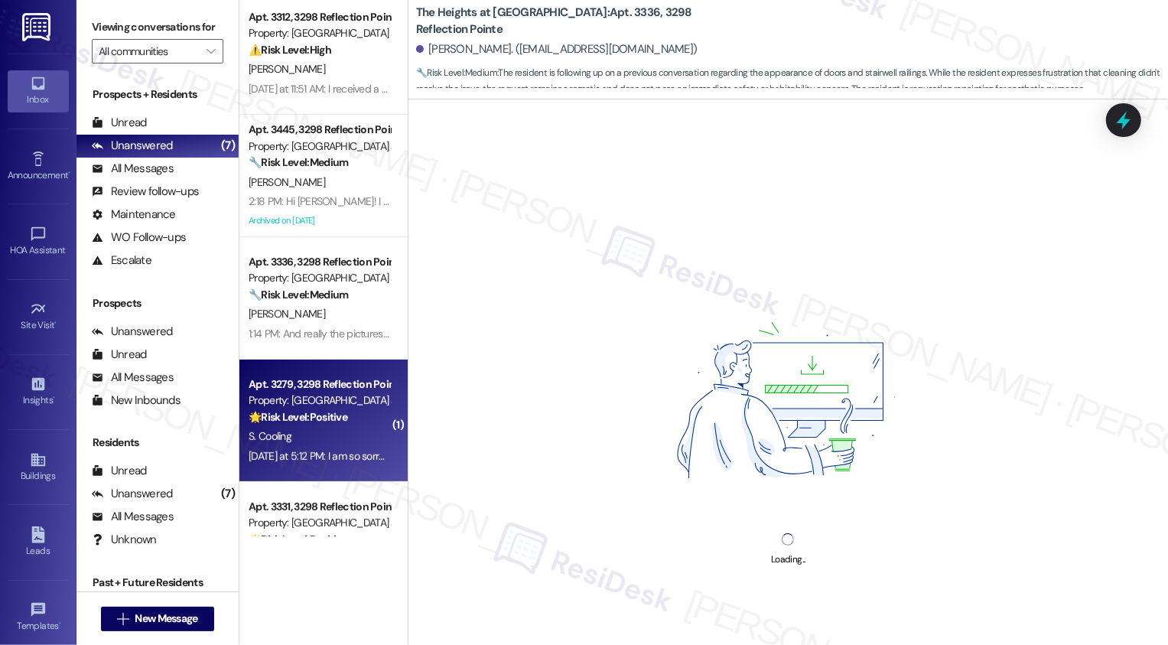
click at [327, 442] on div "S. Cooling" at bounding box center [319, 436] width 145 height 19
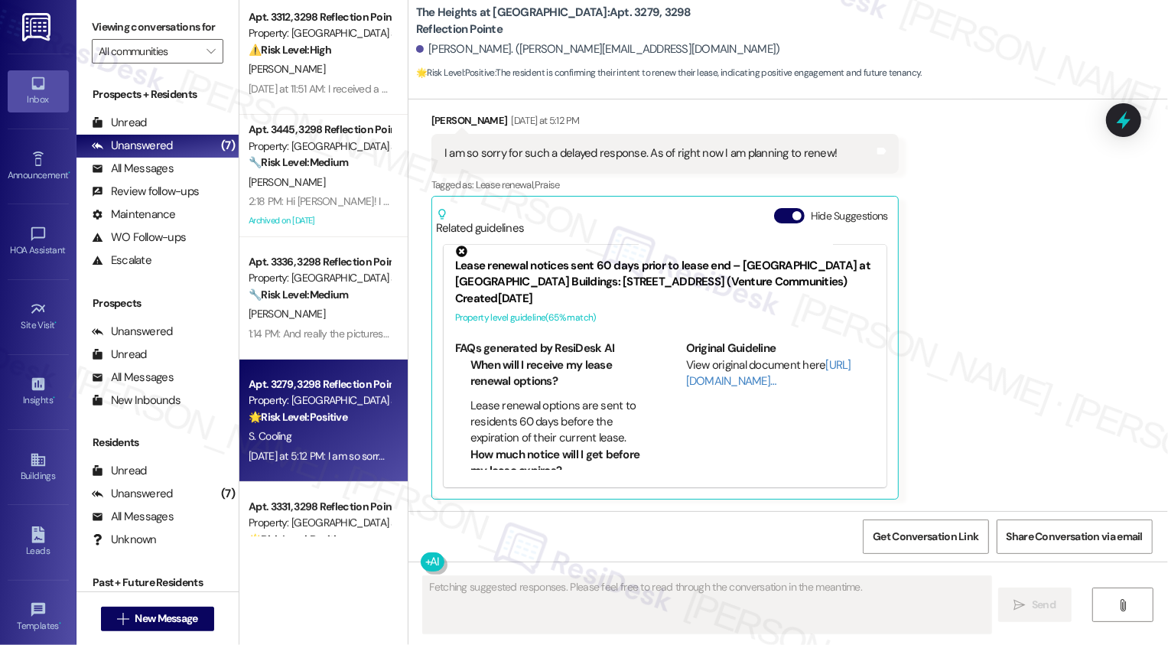
scroll to position [0, 0]
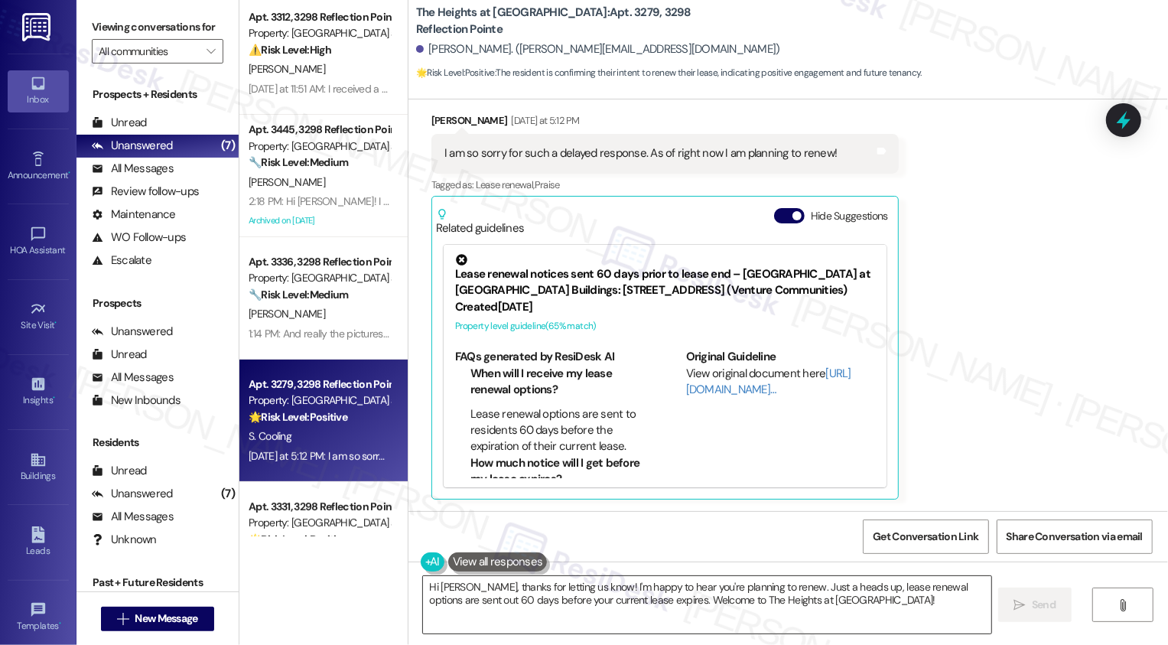
click at [605, 593] on textarea "Hi Samantha, thanks for letting us know! I'm happy to hear you're planning to r…" at bounding box center [707, 604] width 568 height 57
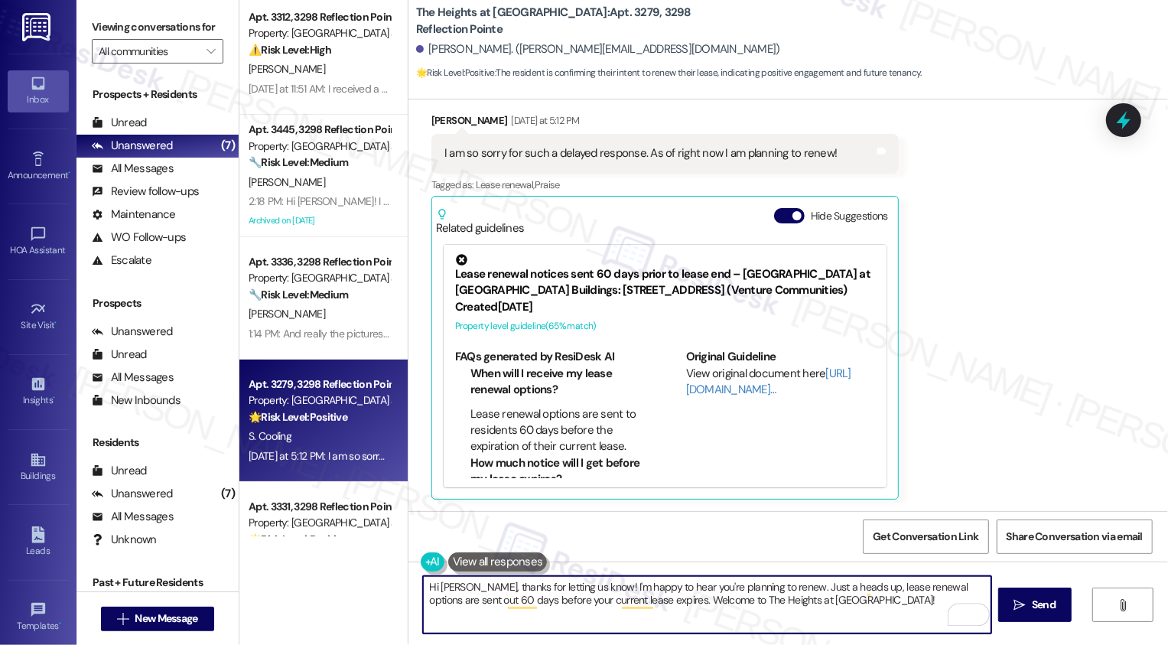
drag, startPoint x: 793, startPoint y: 584, endPoint x: 865, endPoint y: 624, distance: 82.5
click at [865, 624] on textarea "Hi Samantha, thanks for letting us know! I'm happy to hear you're planning to r…" at bounding box center [707, 604] width 568 height 57
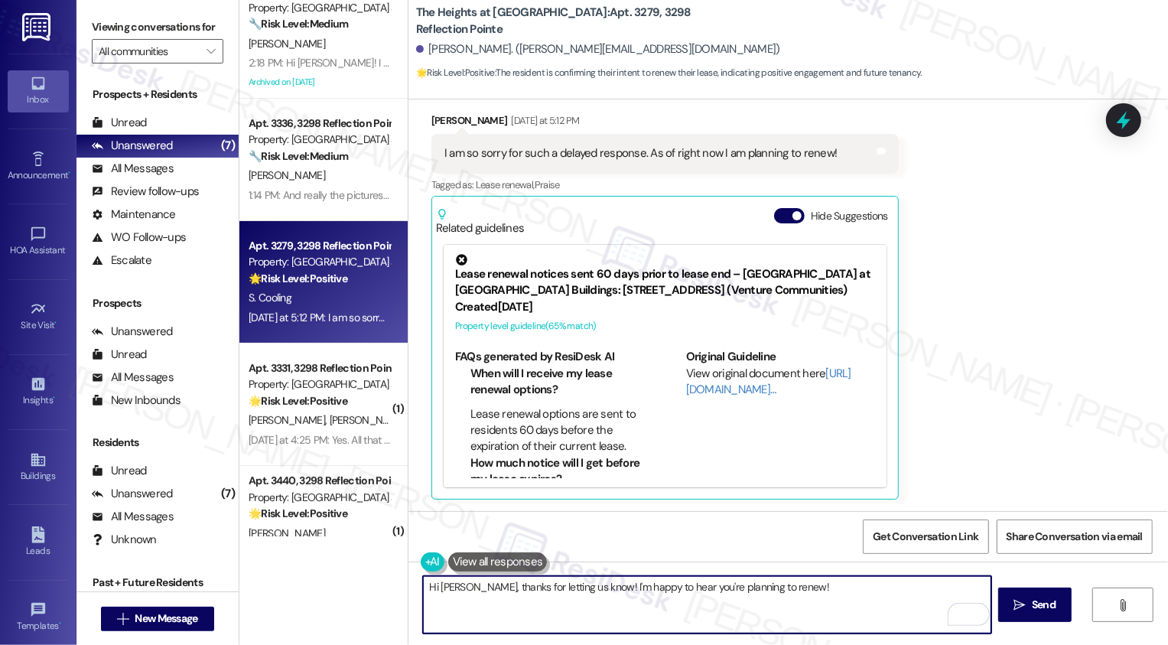
scroll to position [321, 0]
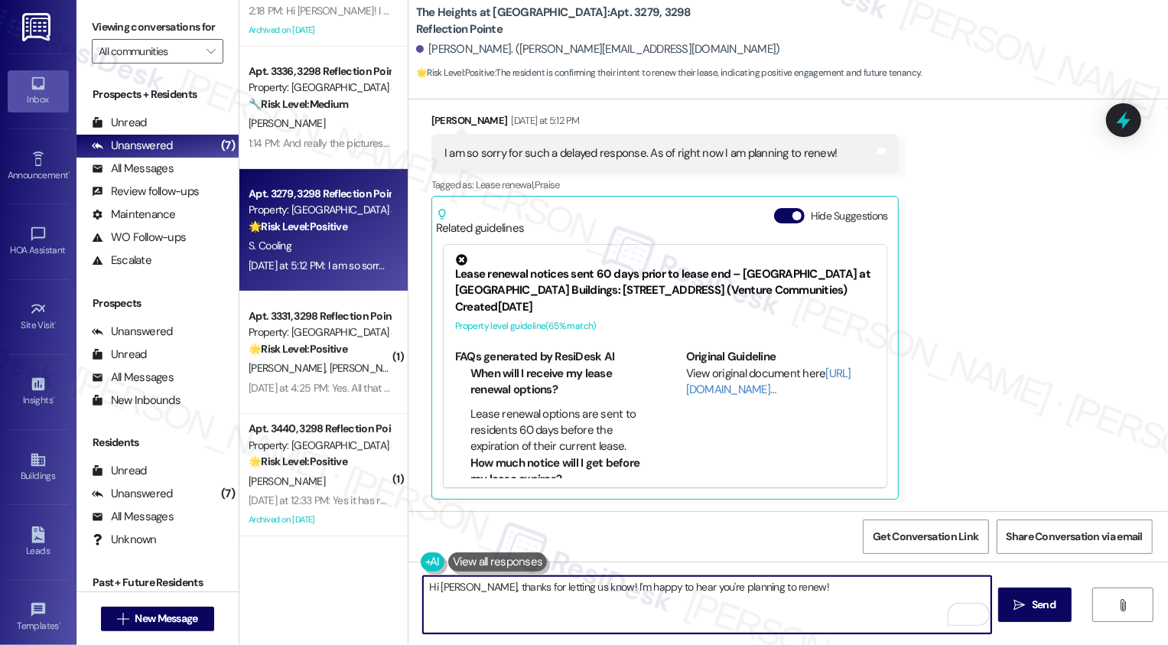
type textarea "Hi Samantha, thanks for letting us know! I'm happy to hear you're planning to r…"
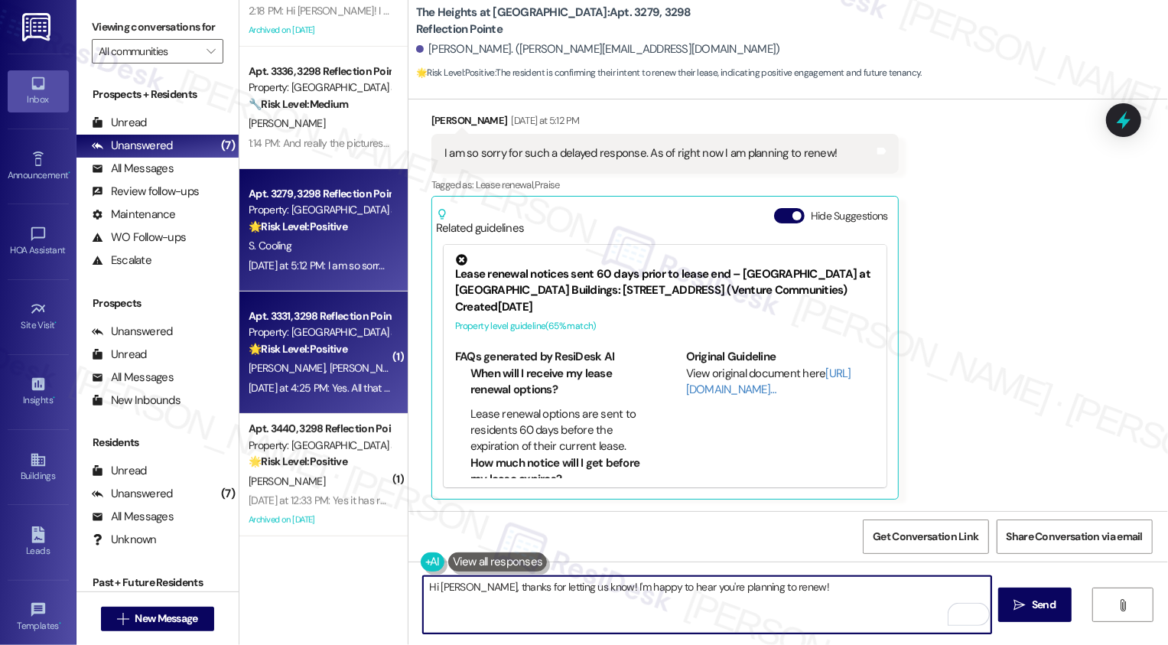
click at [347, 347] on div "🌟 Risk Level: Positive The resident is confirming the completion of a work orde…" at bounding box center [320, 349] width 142 height 16
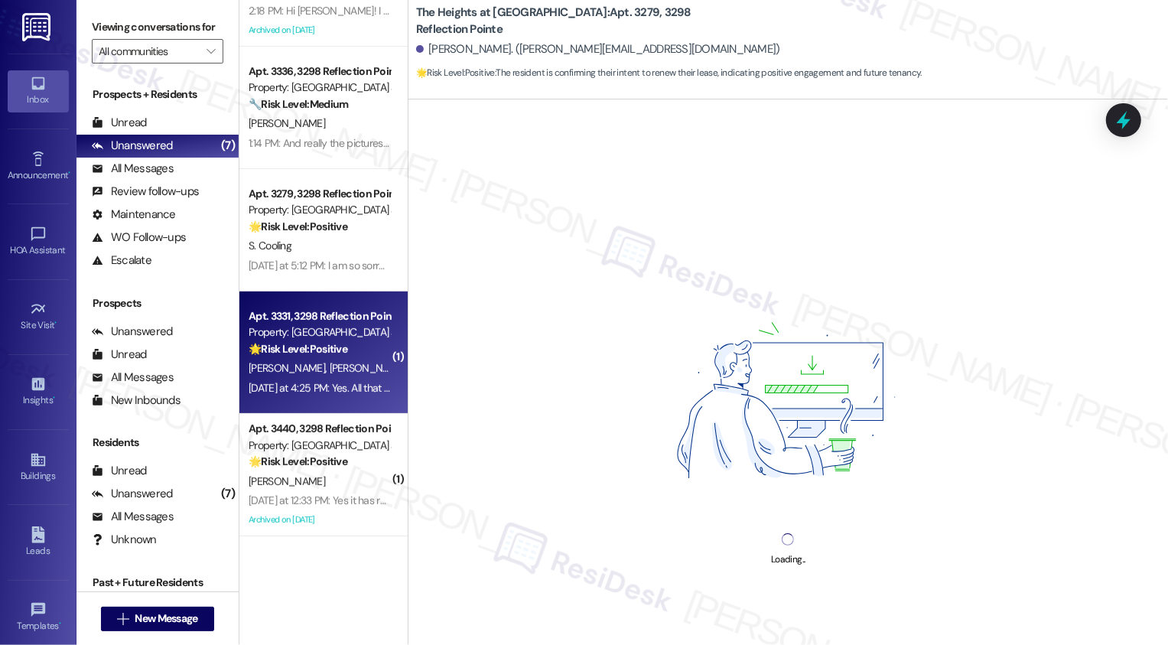
click at [347, 347] on div "🌟 Risk Level: Positive The resident is confirming the completion of a work orde…" at bounding box center [320, 349] width 142 height 16
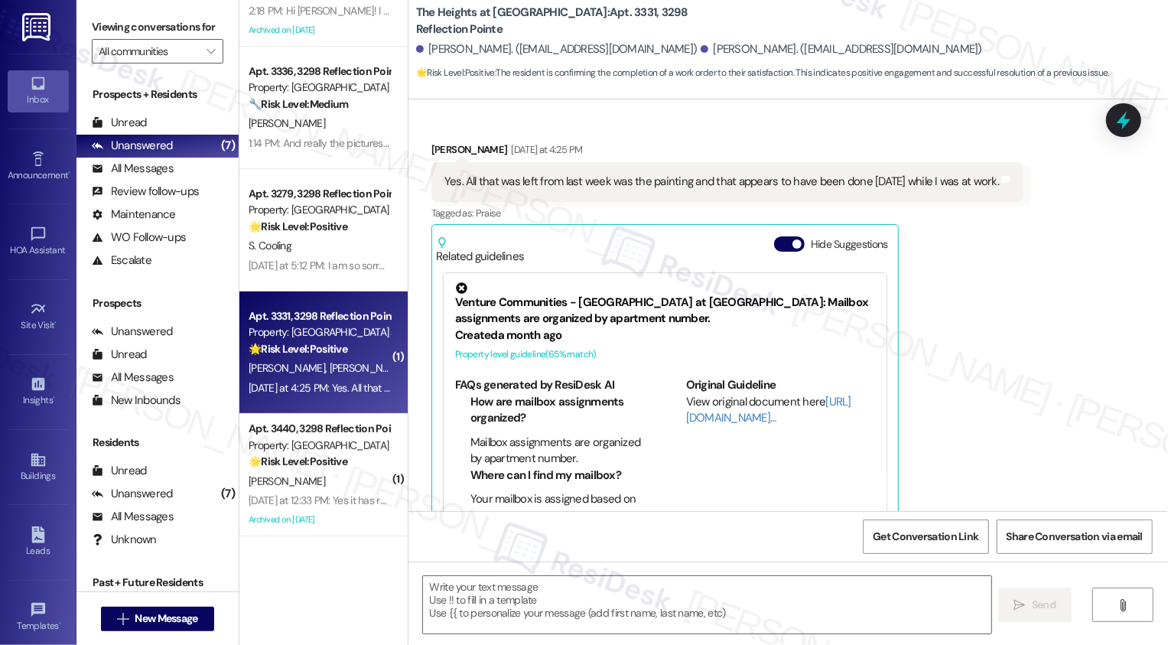
scroll to position [952, 0]
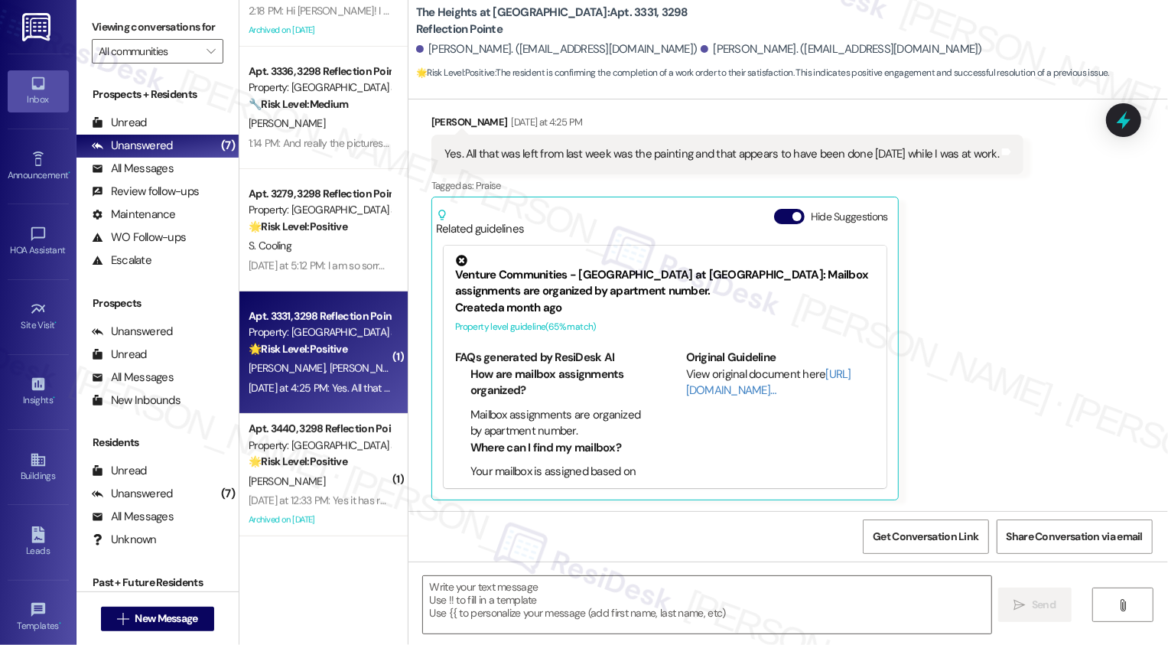
type textarea "Fetching suggested responses. Please feel free to read through the conversation…"
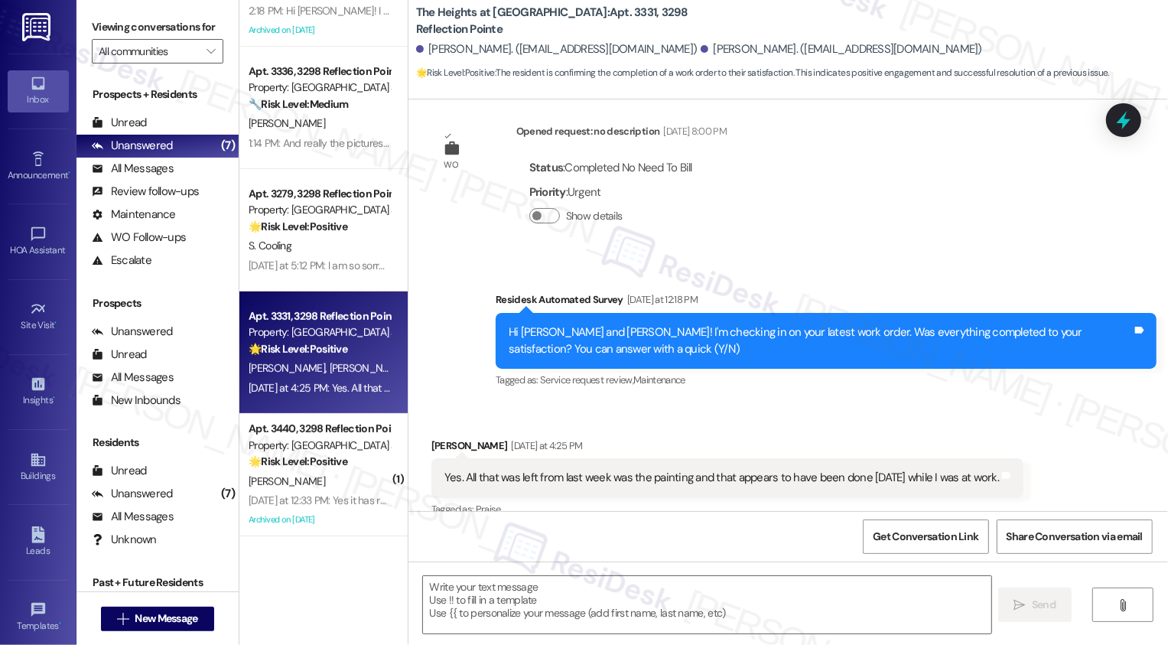
scroll to position [953, 0]
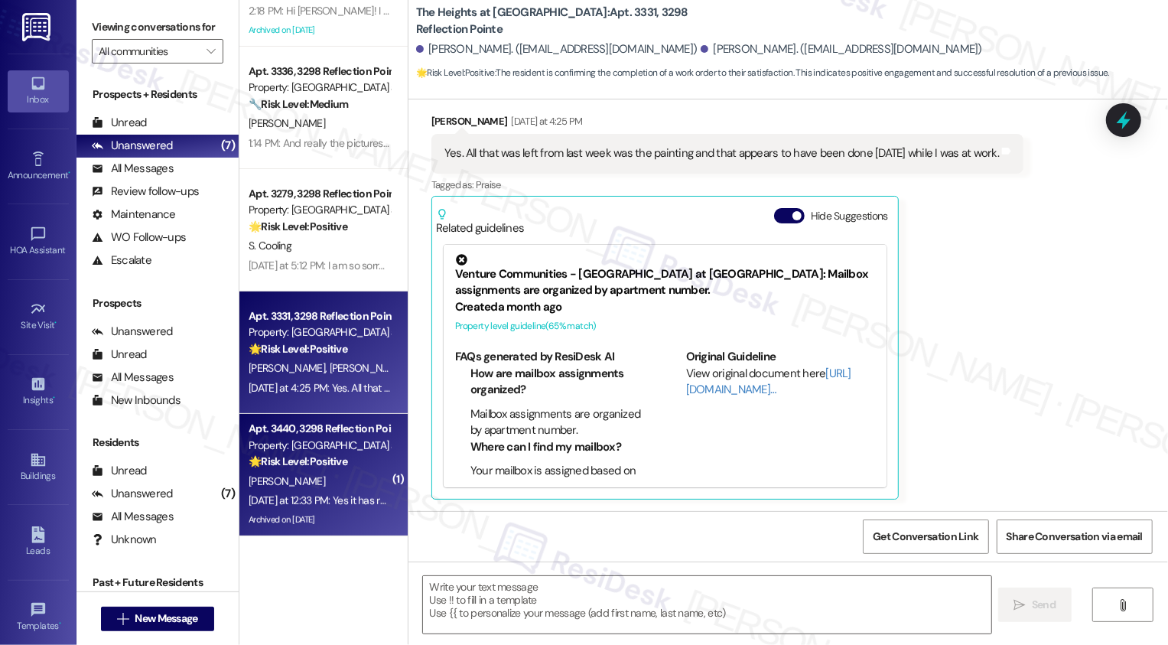
click at [370, 451] on div "Property: [GEOGRAPHIC_DATA] at [GEOGRAPHIC_DATA]" at bounding box center [320, 446] width 142 height 16
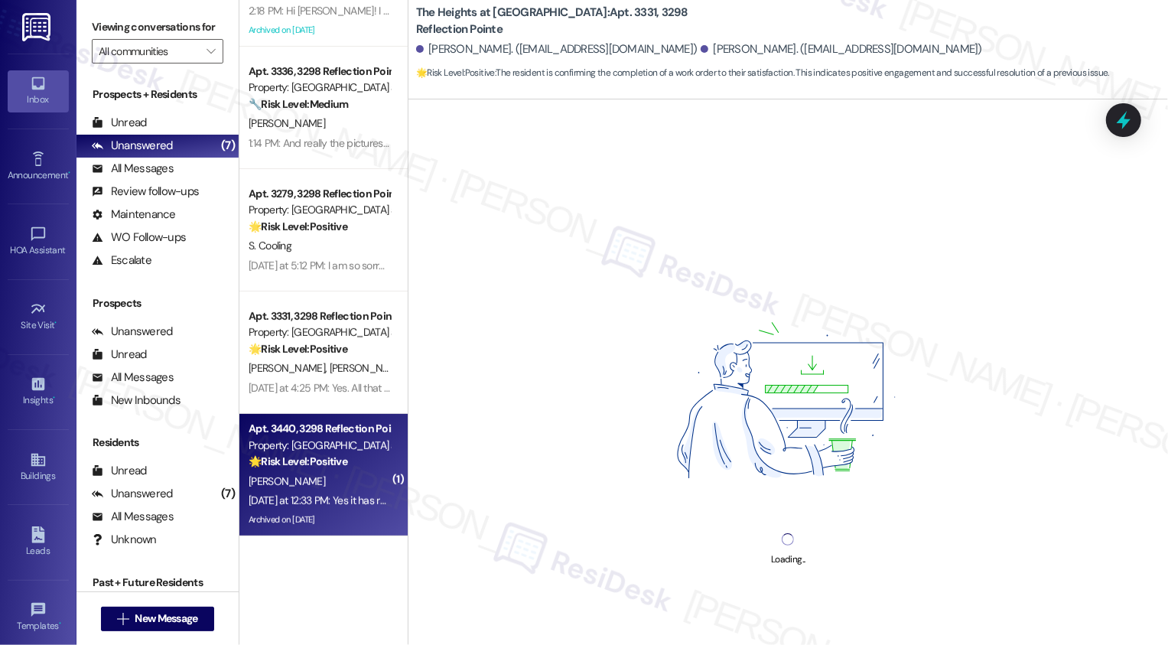
click at [370, 451] on div "Property: [GEOGRAPHIC_DATA] at [GEOGRAPHIC_DATA]" at bounding box center [320, 446] width 142 height 16
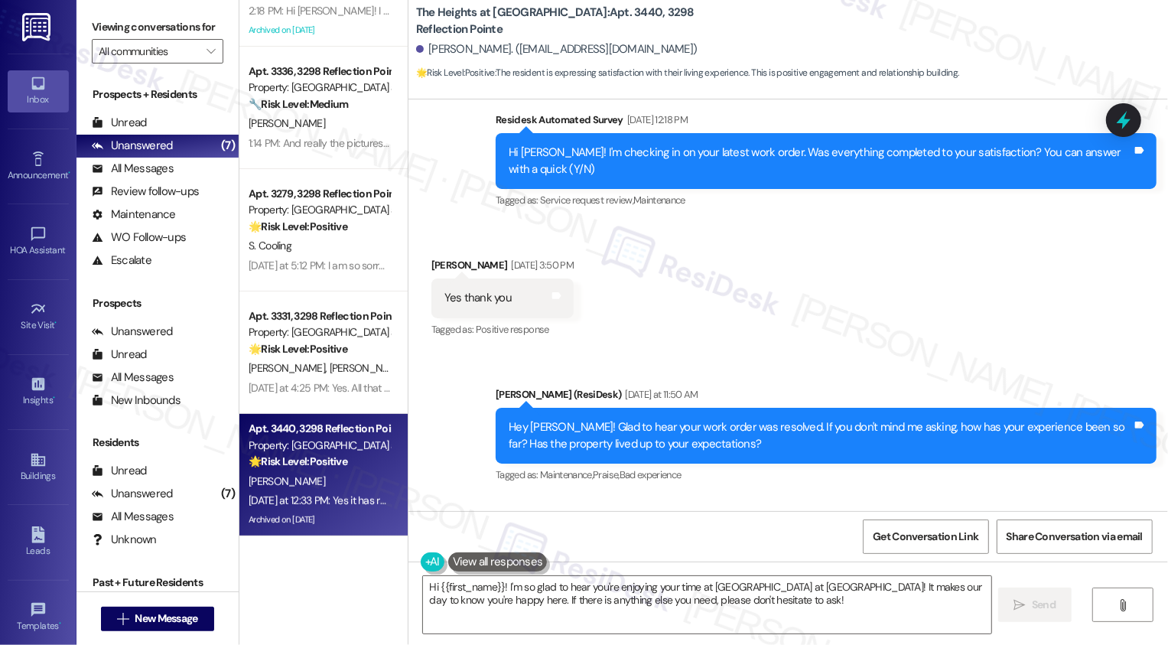
scroll to position [1852, 0]
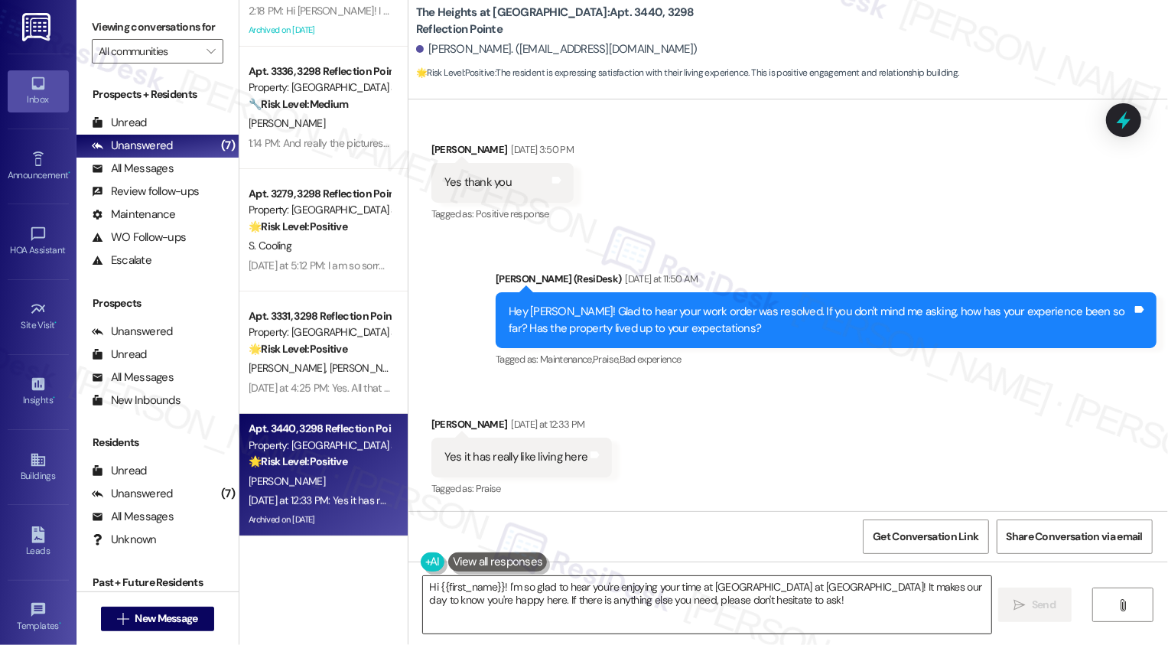
click at [662, 597] on textarea "Hi {{first_name}}! I'm so glad to hear you're enjoying your time at The Heights…" at bounding box center [707, 604] width 568 height 57
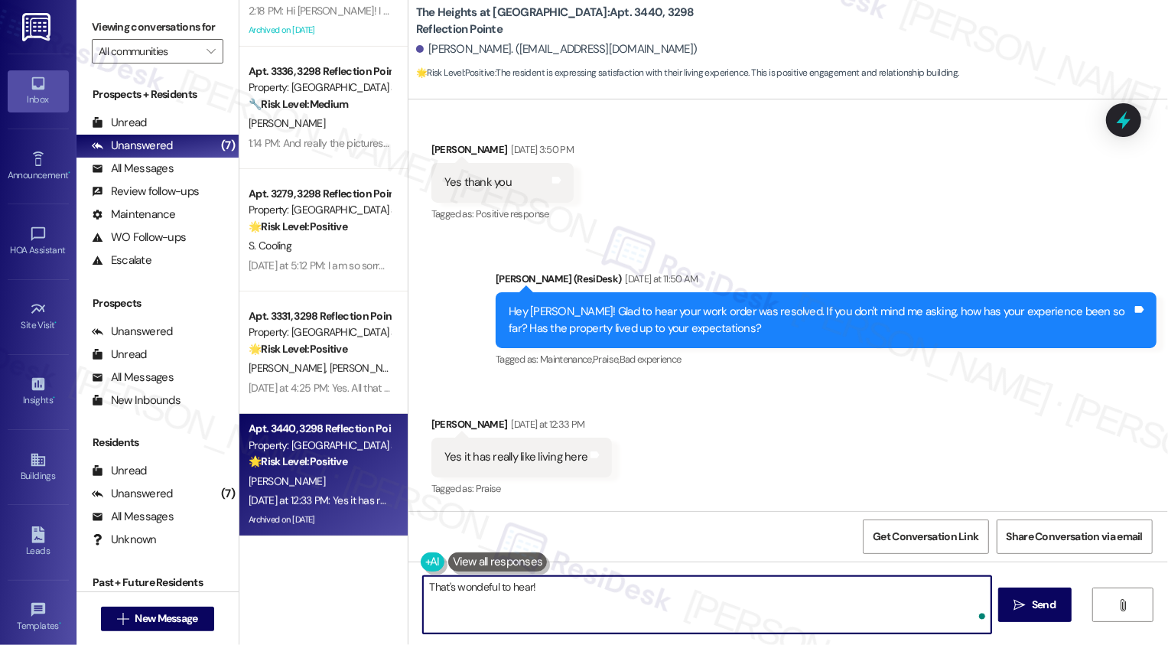
paste textarea "If you have a minute, could I ask a quick favor? Would you mind leaving us a Go…"
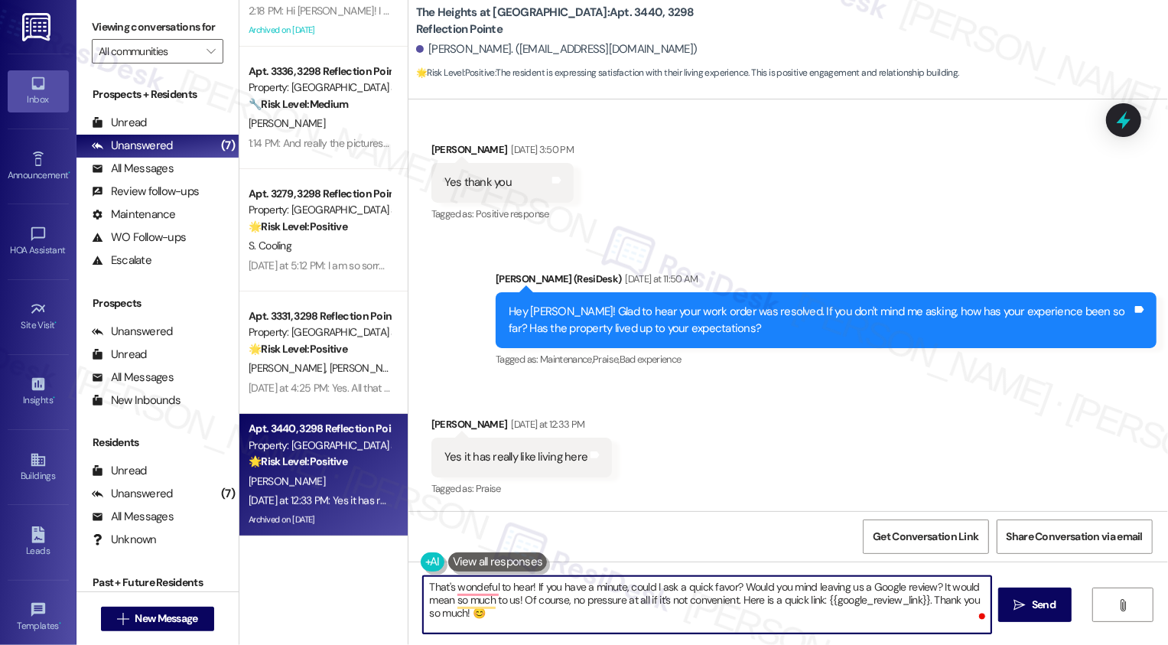
click at [616, 619] on textarea "That's wondeful to hear! If you have a minute, could I ask a quick favor? Would…" at bounding box center [707, 604] width 568 height 57
type textarea "That's wondeful to hear! If you have a minute, could I ask a quick favor? Would…"
click at [1047, 607] on span "Send" at bounding box center [1044, 605] width 24 height 16
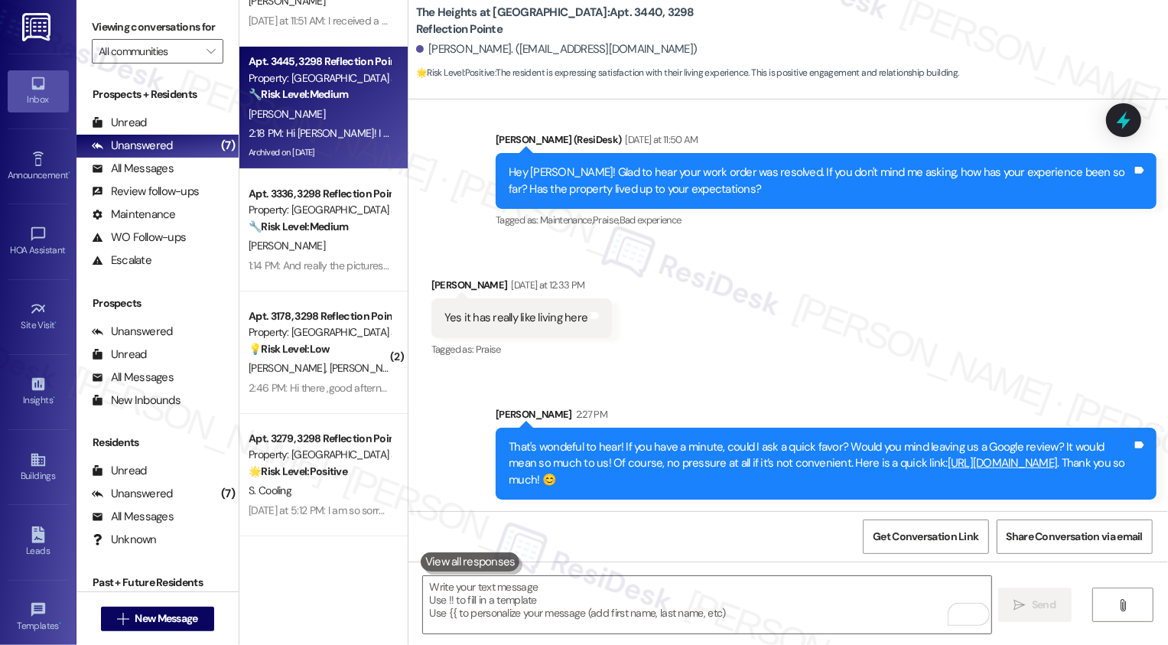
scroll to position [0, 0]
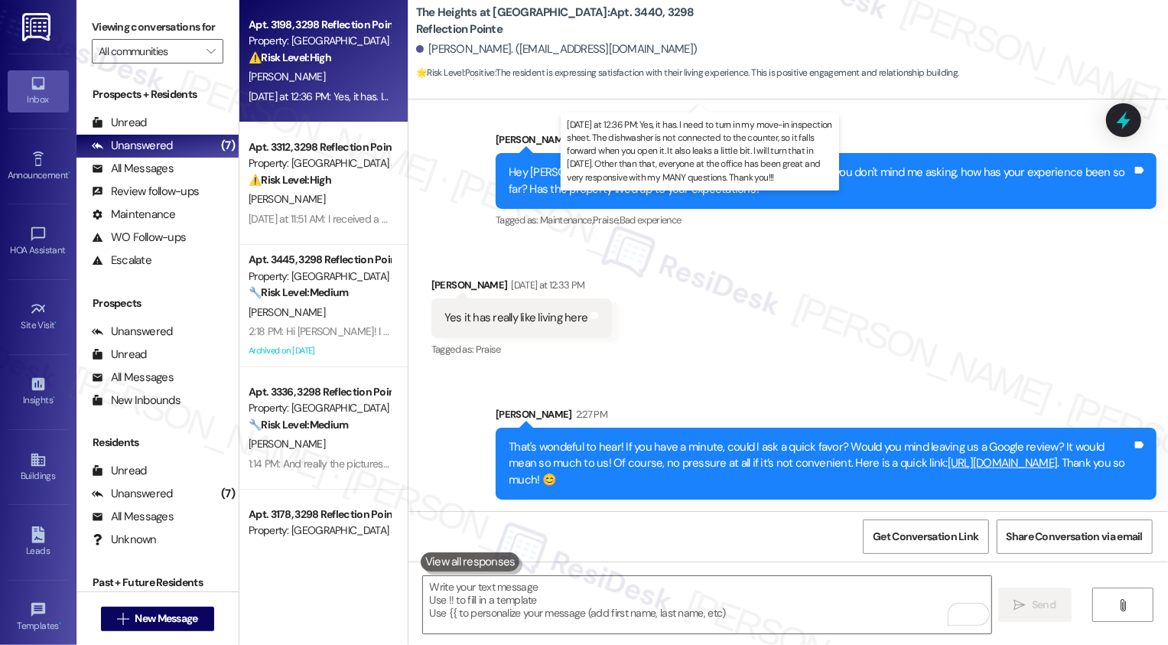
click at [310, 90] on div "Yesterday at 12:36 PM: Yes, it has. I need to turn in my move-in inspection she…" at bounding box center [958, 97] width 1418 height 14
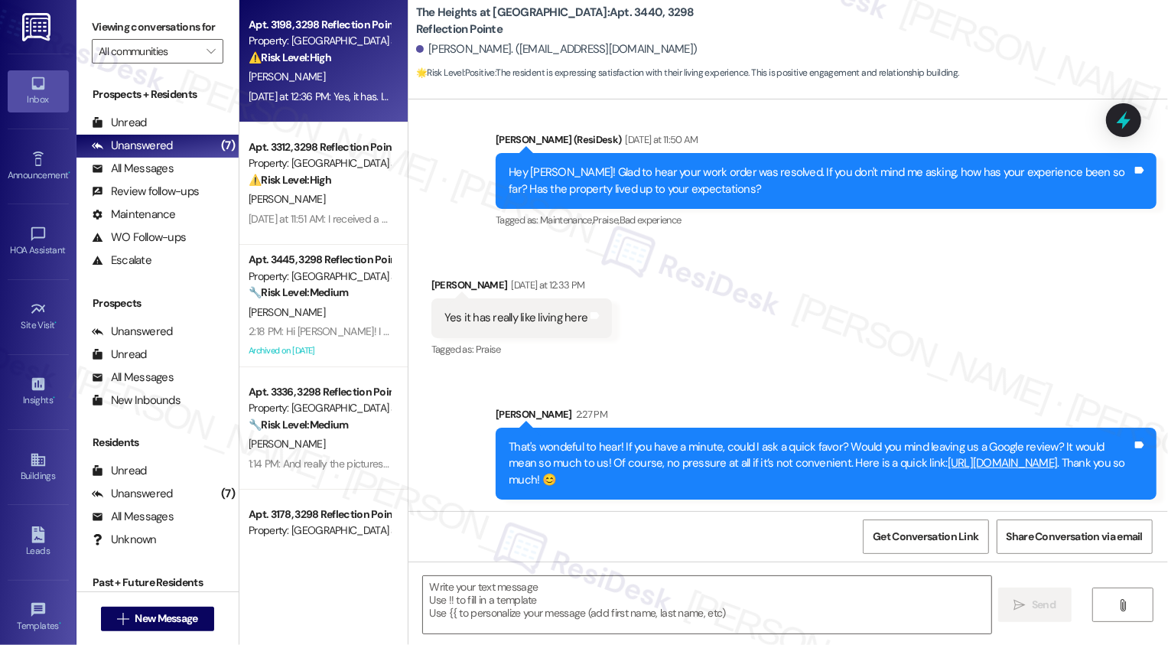
click at [310, 90] on div "Yesterday at 12:36 PM: Yes, it has. I need to turn in my move-in inspection she…" at bounding box center [958, 97] width 1418 height 14
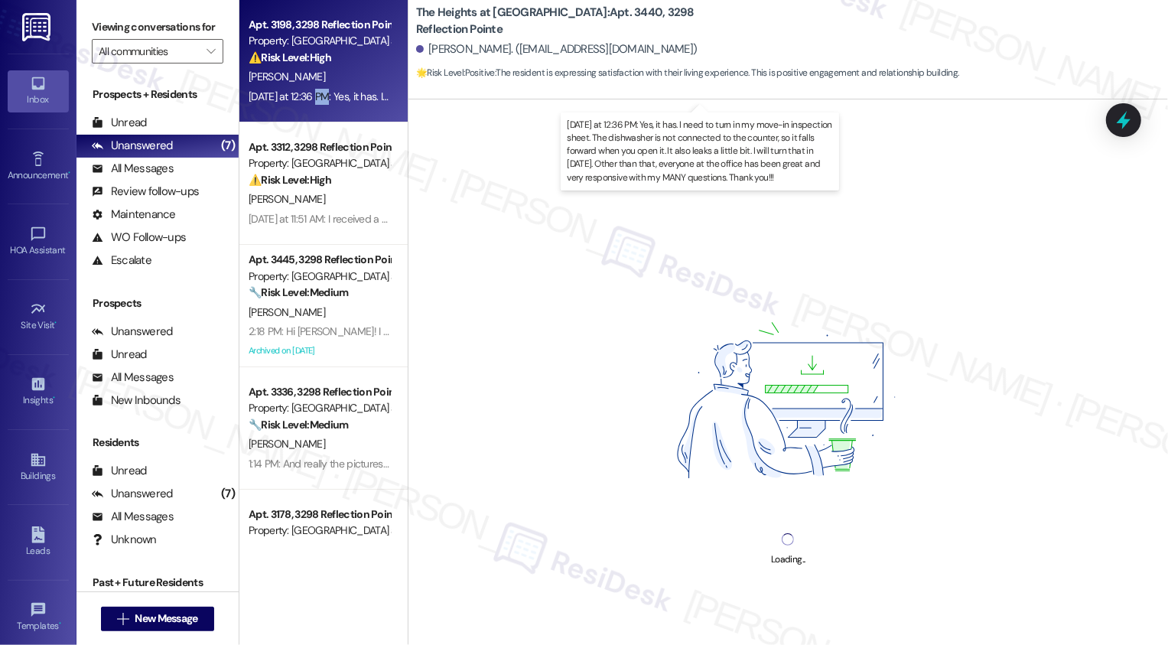
click at [353, 67] on div "[PERSON_NAME]" at bounding box center [319, 76] width 145 height 19
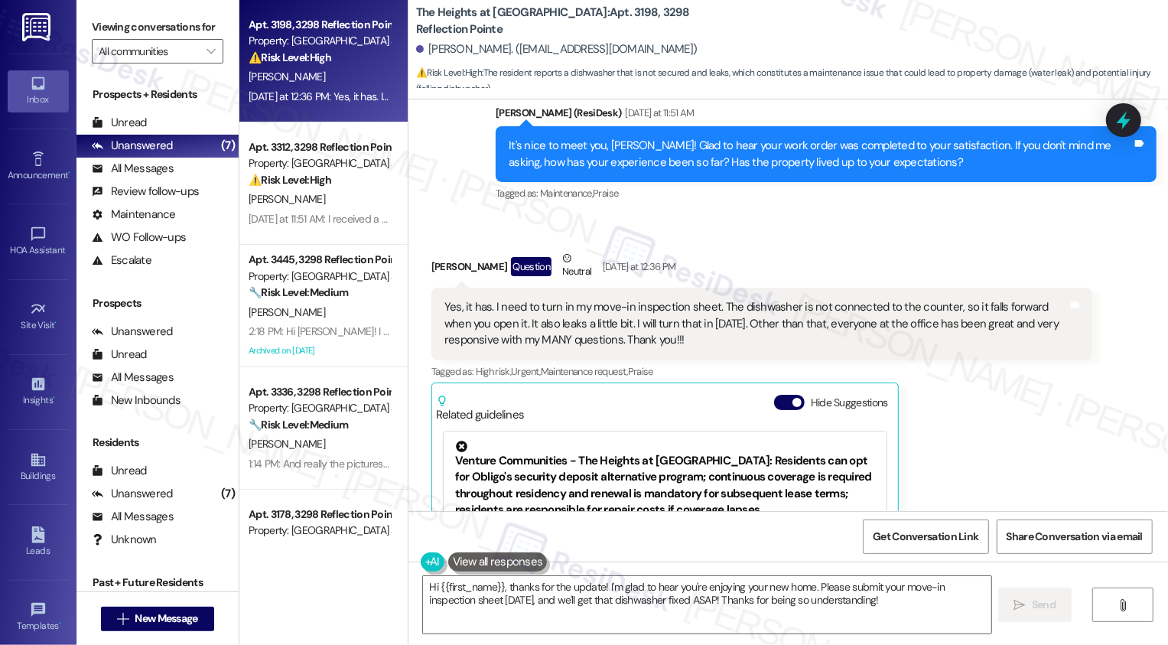
scroll to position [444, 0]
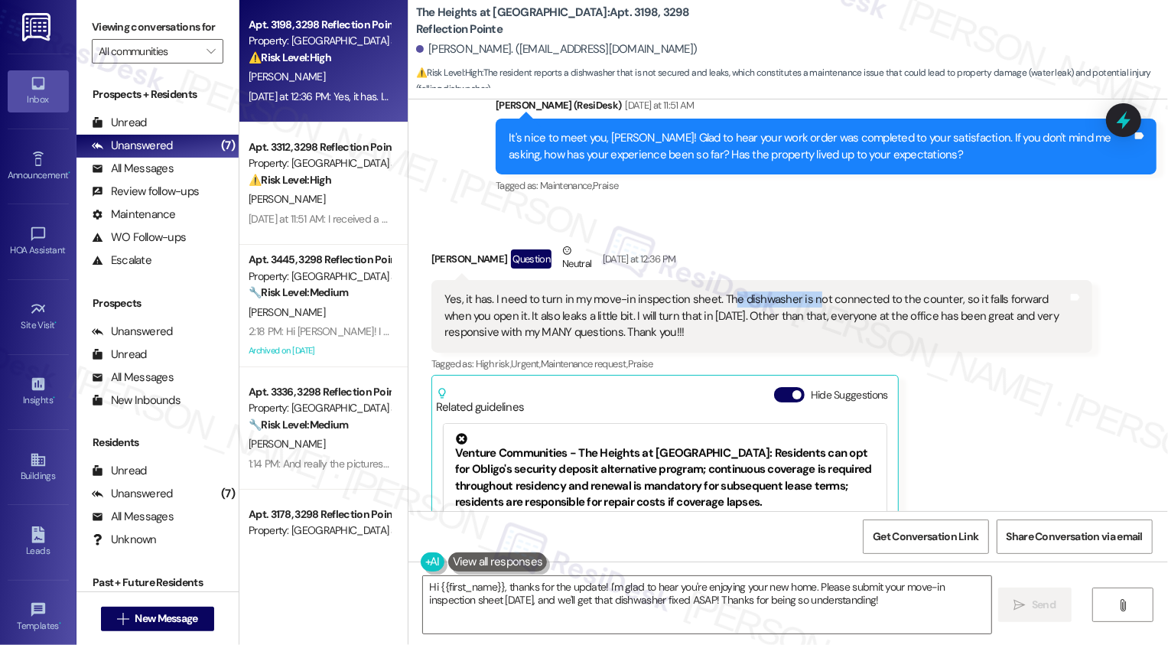
drag, startPoint x: 715, startPoint y: 303, endPoint x: 797, endPoint y: 301, distance: 81.9
click at [799, 302] on div "Yes, it has. I need to turn in my move-in inspection sheet. The dishwasher is n…" at bounding box center [756, 315] width 624 height 49
click at [917, 311] on div "Yes, it has. I need to turn in my move-in inspection sheet. The dishwasher is n…" at bounding box center [756, 315] width 624 height 49
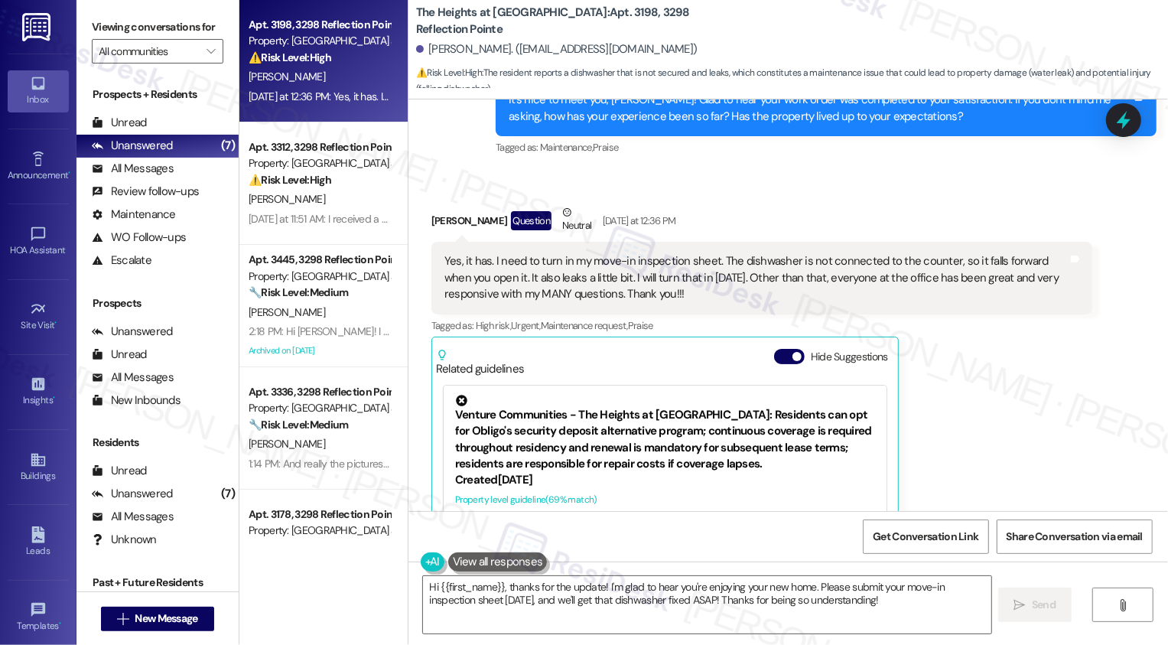
scroll to position [493, 0]
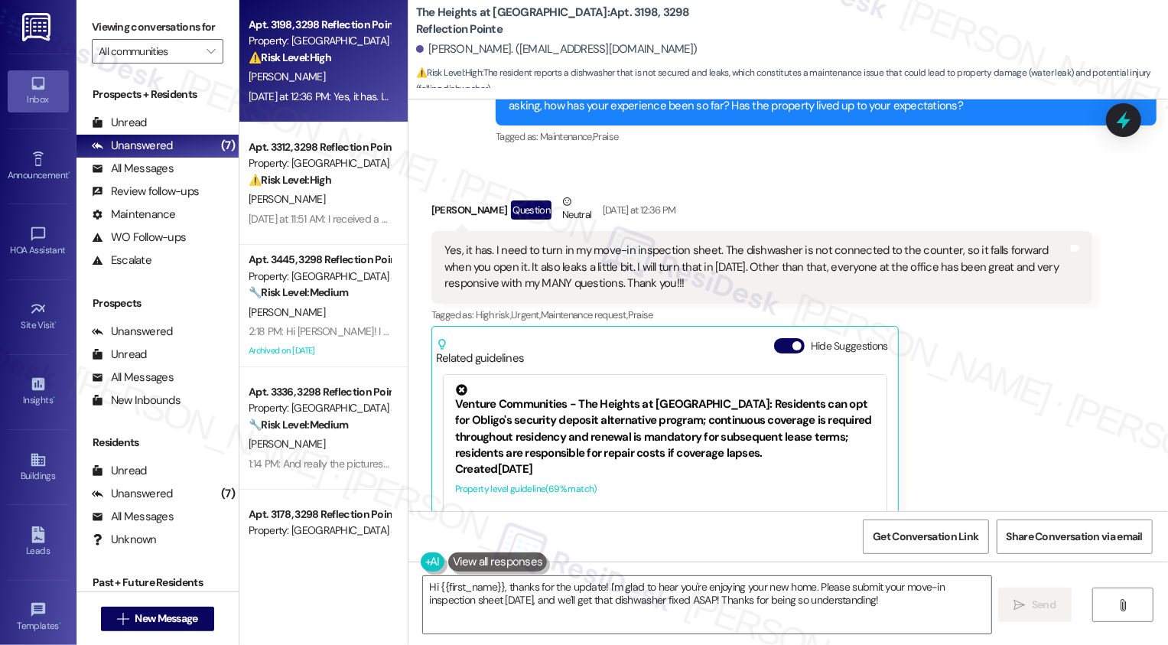
click at [581, 23] on b "The Heights at Bridgewater: Apt. 3198, 3298 Reflection Pointe" at bounding box center [569, 21] width 306 height 33
copy b "3198"
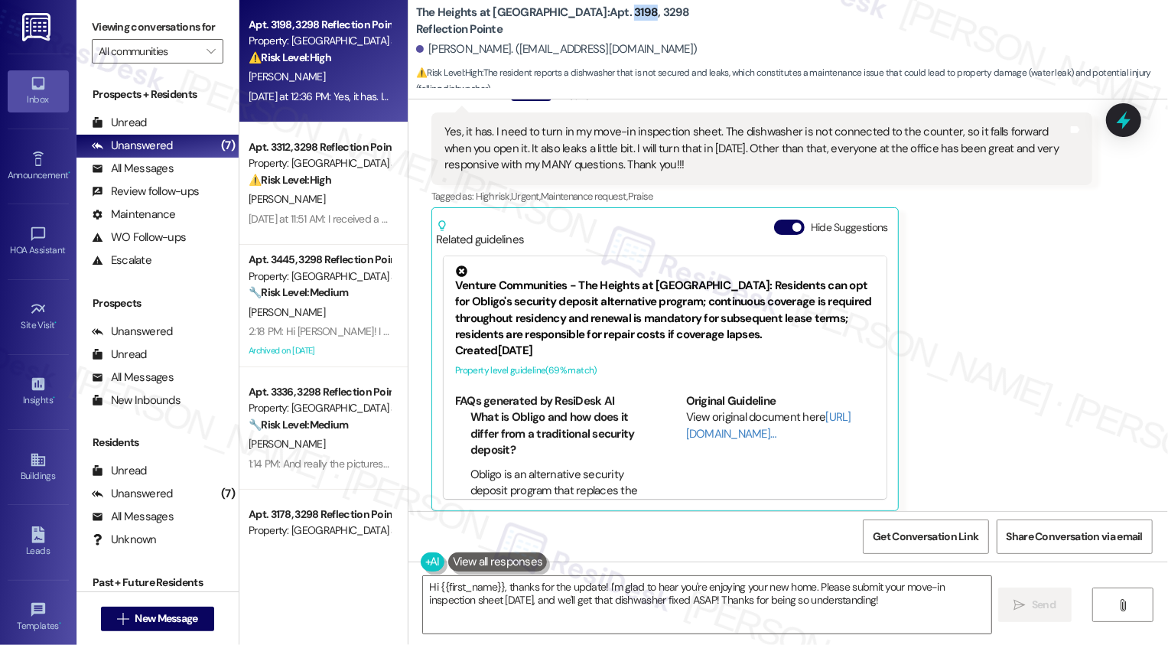
scroll to position [600, 0]
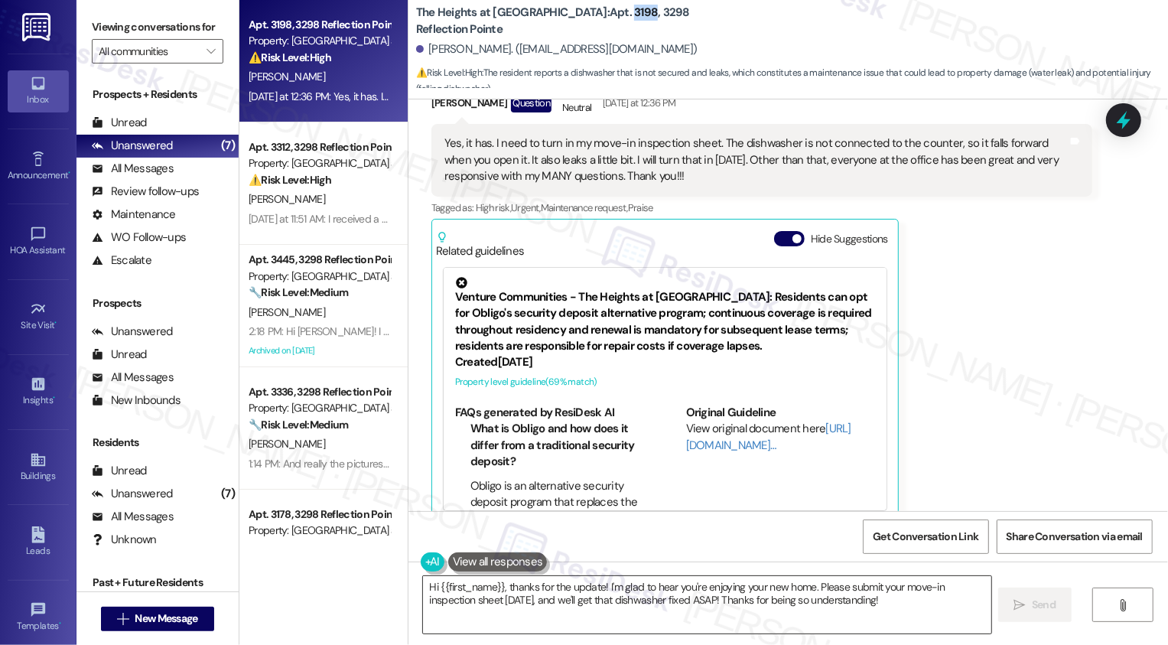
click at [499, 588] on textarea "Hi {{first_name}}, thanks for the update! I'm glad to hear you're enjoying your…" at bounding box center [707, 604] width 568 height 57
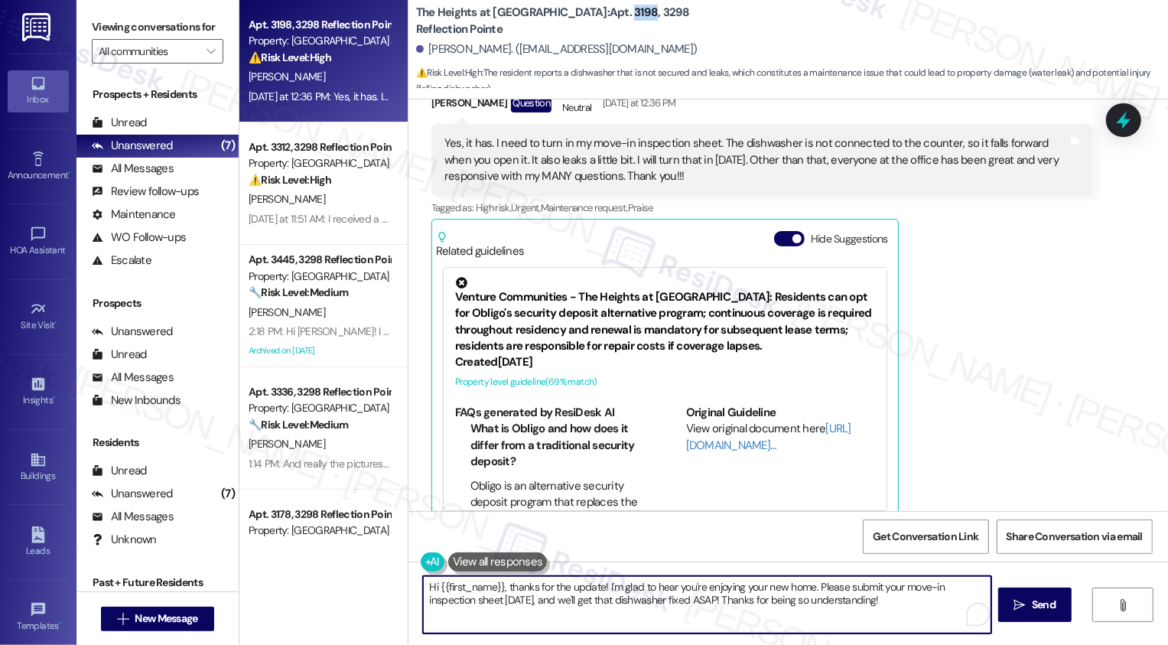
drag, startPoint x: 422, startPoint y: 584, endPoint x: 405, endPoint y: 584, distance: 17.6
click at [415, 585] on div "Hi {{first_name}}, thanks for the update! I'm glad to hear you're enjoying your…" at bounding box center [700, 604] width 570 height 59
click at [709, 591] on textarea "Thanks for the update! I'm glad to hear you're enjoying your new home. Please s…" at bounding box center [707, 604] width 568 height 57
drag, startPoint x: 732, startPoint y: 585, endPoint x: 957, endPoint y: 579, distance: 225.0
click at [958, 580] on textarea "Thanks for the update! I'm glad to hear you're enjoying your new home. Please s…" at bounding box center [707, 604] width 568 height 57
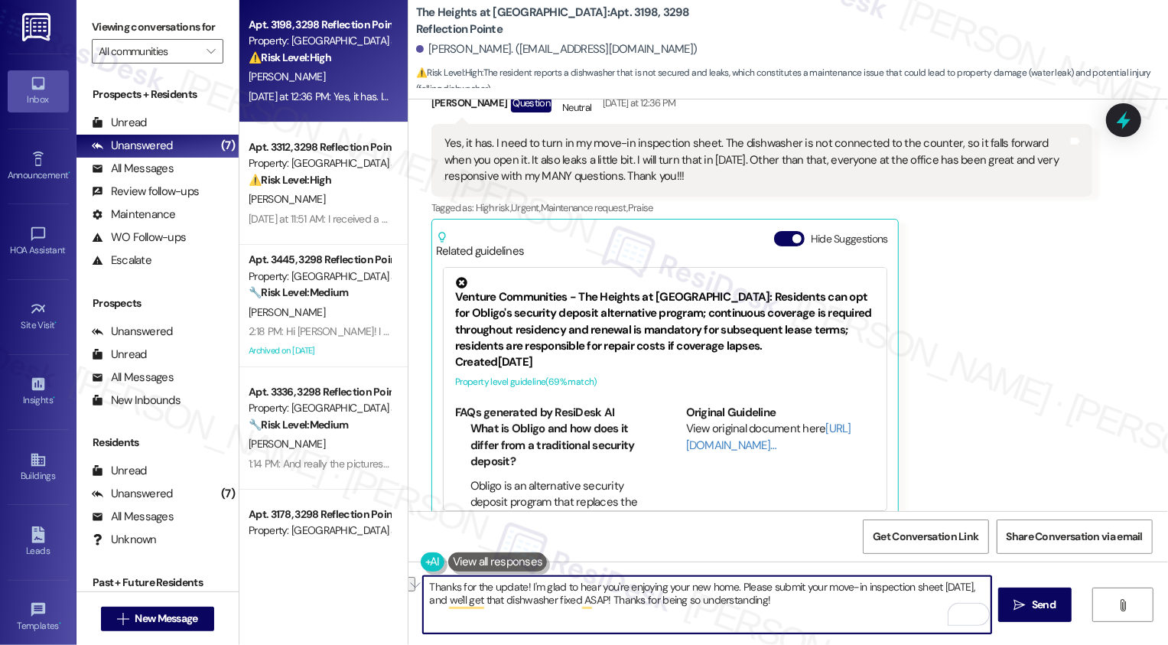
click at [869, 605] on textarea "Thanks for the update! I'm glad to hear you're enjoying your new home. Please s…" at bounding box center [707, 604] width 568 height 57
drag, startPoint x: 731, startPoint y: 585, endPoint x: 919, endPoint y: 593, distance: 188.4
click at [920, 594] on textarea "Thanks for the update! I'm glad to hear you're enjoying your new home. Please s…" at bounding box center [707, 604] width 568 height 57
click at [793, 601] on textarea "Thanks for the update! I'm glad to hear you're enjoying your new home. Please s…" at bounding box center [707, 604] width 568 height 57
drag, startPoint x: 734, startPoint y: 586, endPoint x: 741, endPoint y: 606, distance: 21.3
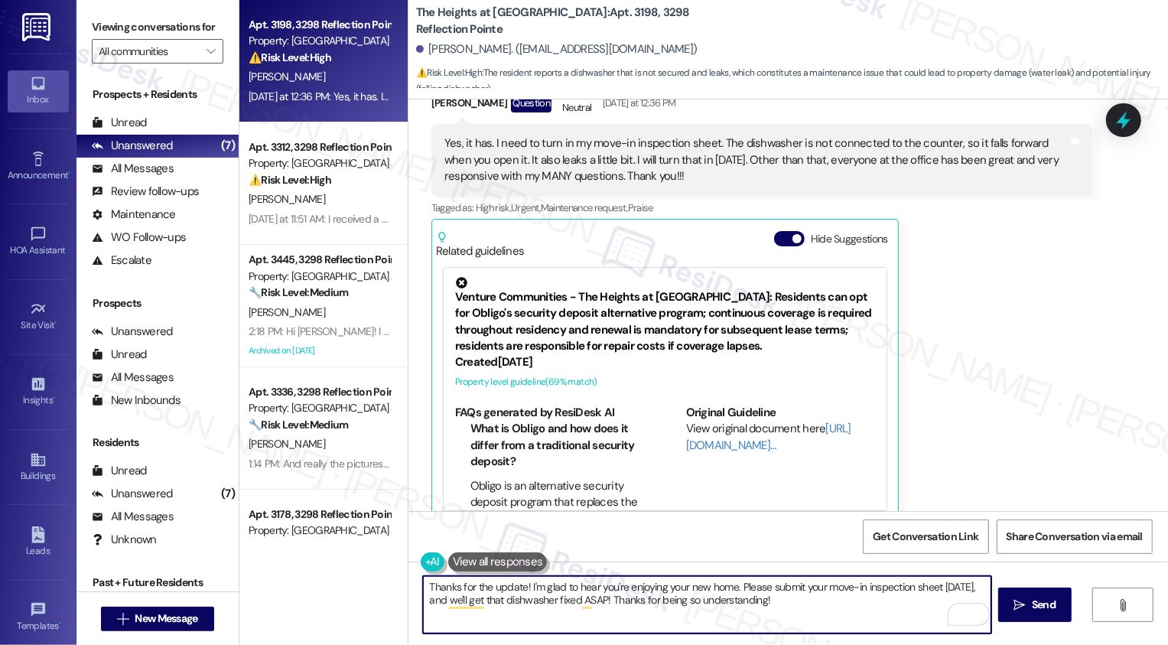
click at [741, 606] on textarea "Thanks for the update! I'm glad to hear you're enjoying your new home. Please s…" at bounding box center [707, 604] width 568 height 57
click at [675, 605] on textarea "Thanks for the update! I'm glad to hear you're enjoying your new home. Thank yo…" at bounding box center [707, 604] width 568 height 57
type textarea "Thanks for the update! I'm glad to hear you're enjoying your new home. Thank yo…"
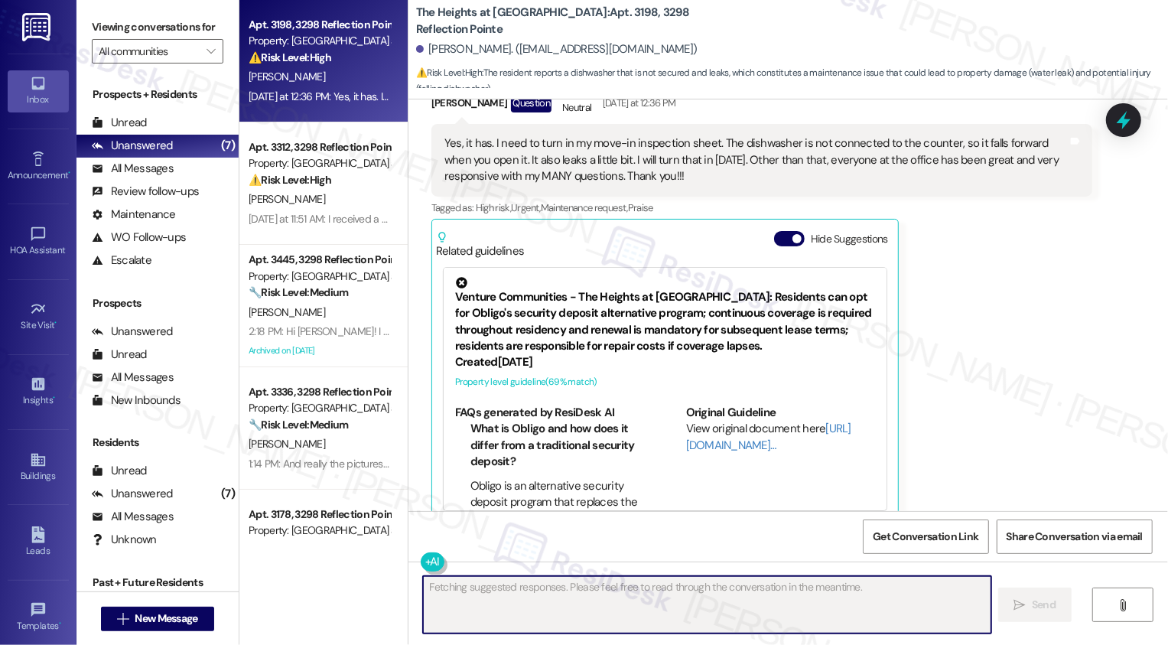
scroll to position [622, 0]
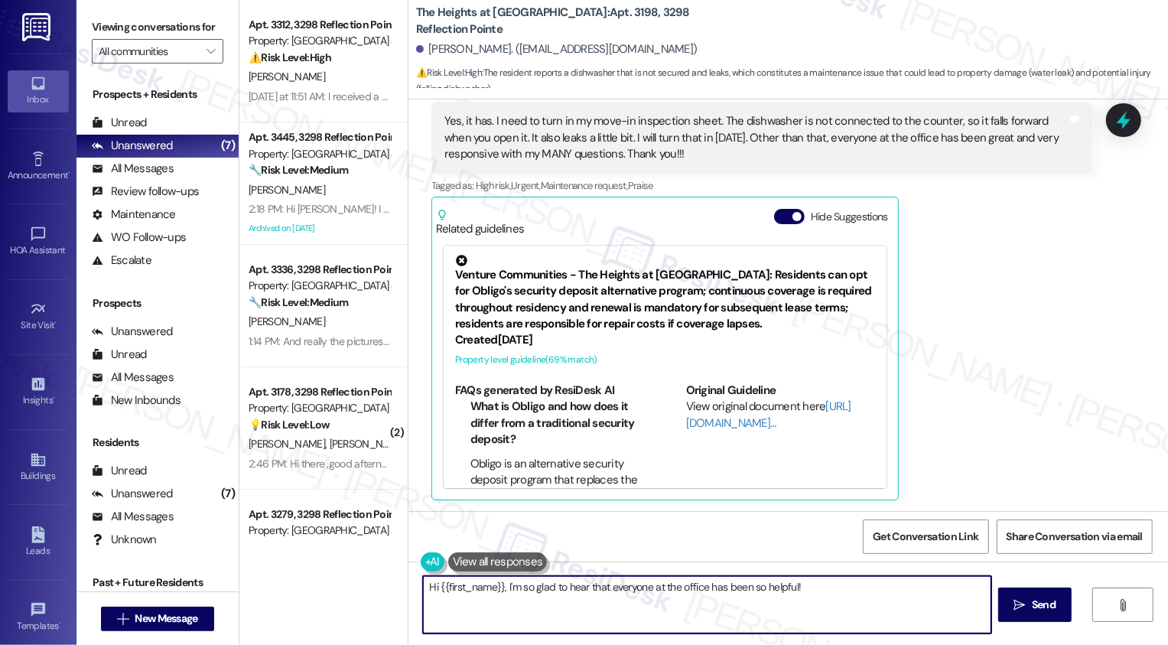
click at [565, 595] on textarea "Hi {{first_name}}, I'm so glad to hear that everyone at the office has been" at bounding box center [707, 604] width 568 height 57
click at [565, 595] on textarea "Hi {{first_name}}, I'm so glad to hear that everyone at the office has been so …" at bounding box center [707, 604] width 568 height 57
click at [637, 588] on textarea "Hi {{first_name}}, I'm so glad to hear that everyone at the office has been so …" at bounding box center [707, 604] width 568 height 57
click at [650, 590] on textarea "Hi {{first_name}}, I'm so glad to hear that everyone at the office has been so …" at bounding box center [707, 604] width 568 height 57
type textarea "Hi {{first_name}}, I'm so glad to hear that everyone at the office has been so …"
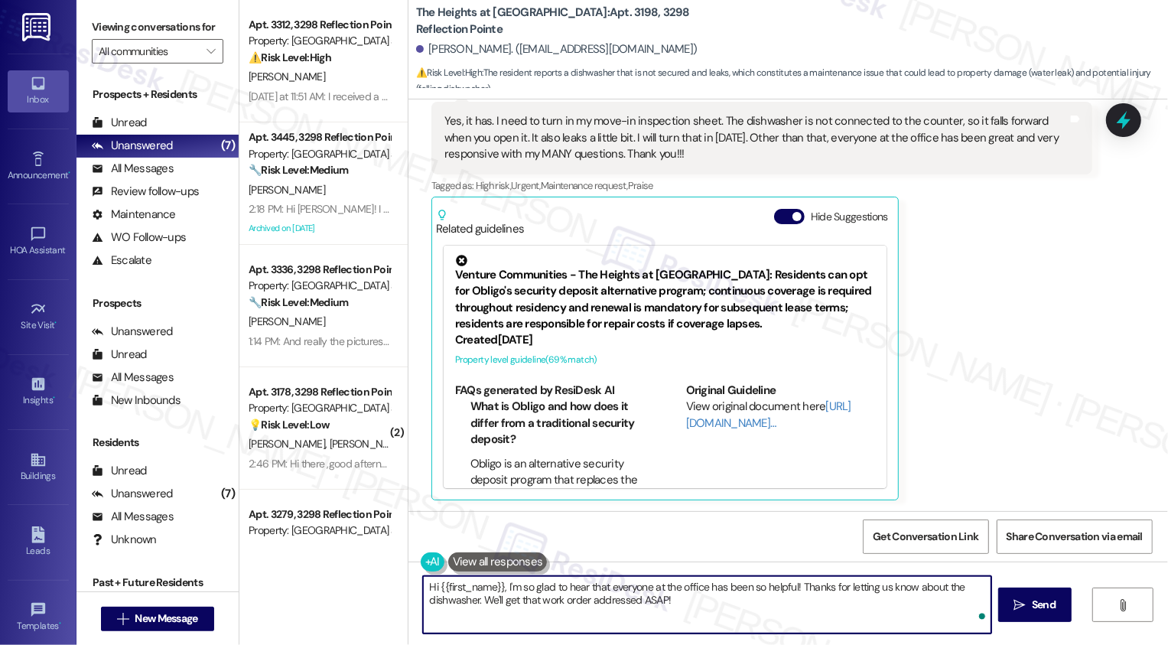
click at [689, 596] on textarea "Hi {{first_name}}, I'm so glad to hear that everyone at the office has been so …" at bounding box center [707, 604] width 568 height 57
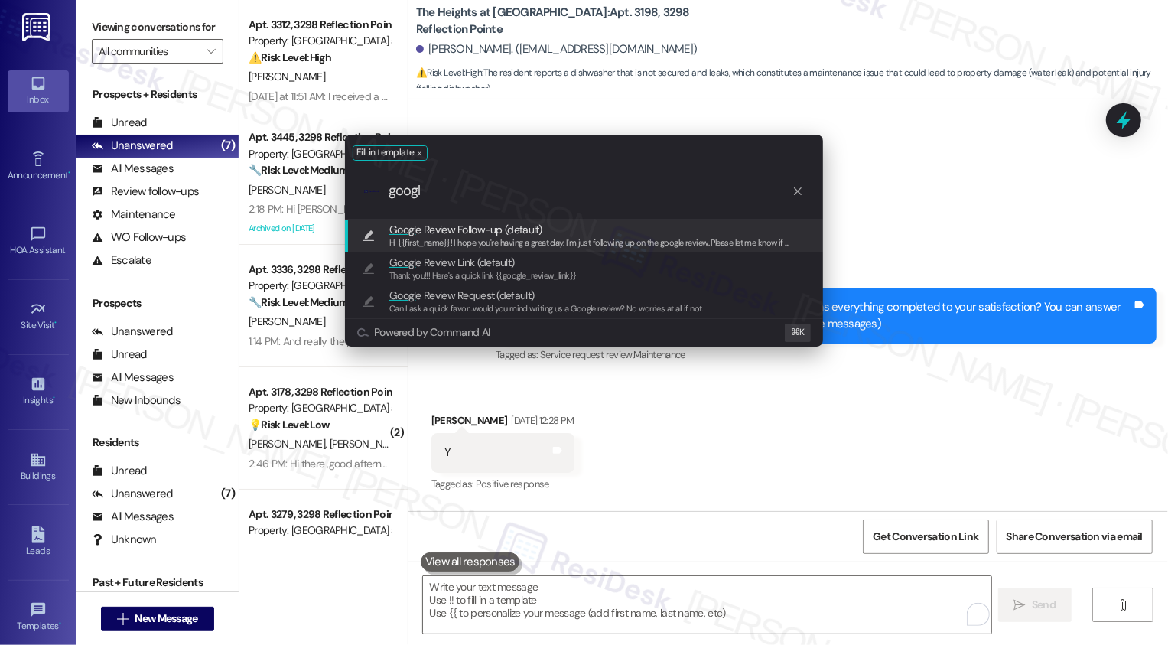
scroll to position [622, 0]
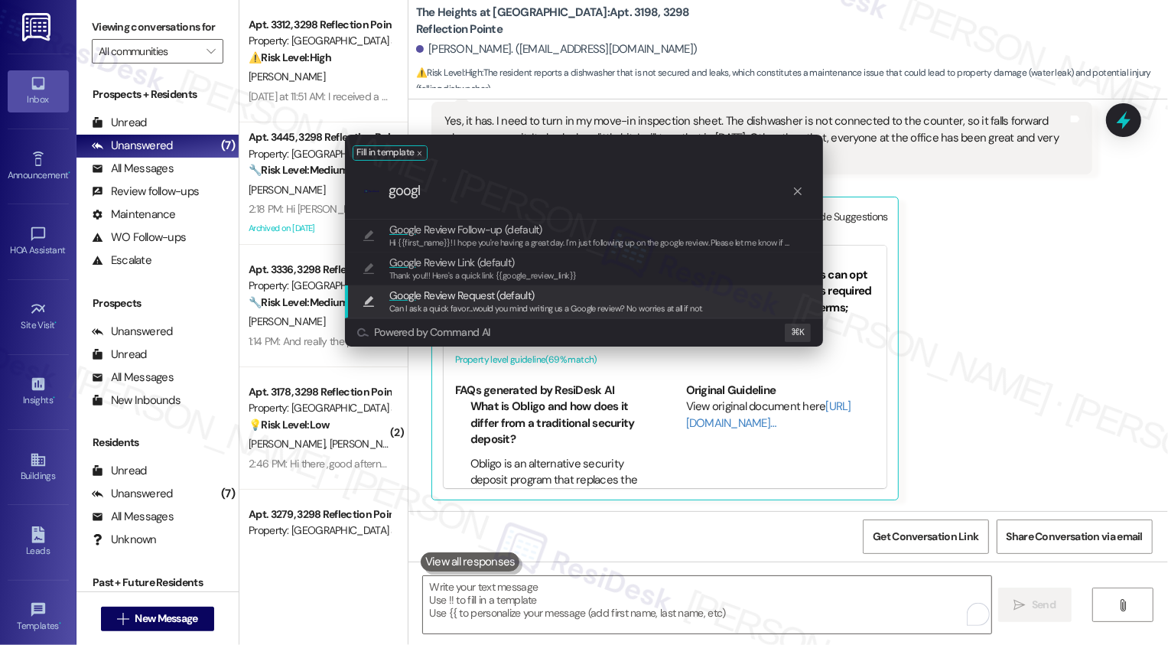
click at [469, 303] on span "Can I ask a quick favor...would you mind writing us a Google review? No worries…" at bounding box center [546, 308] width 314 height 11
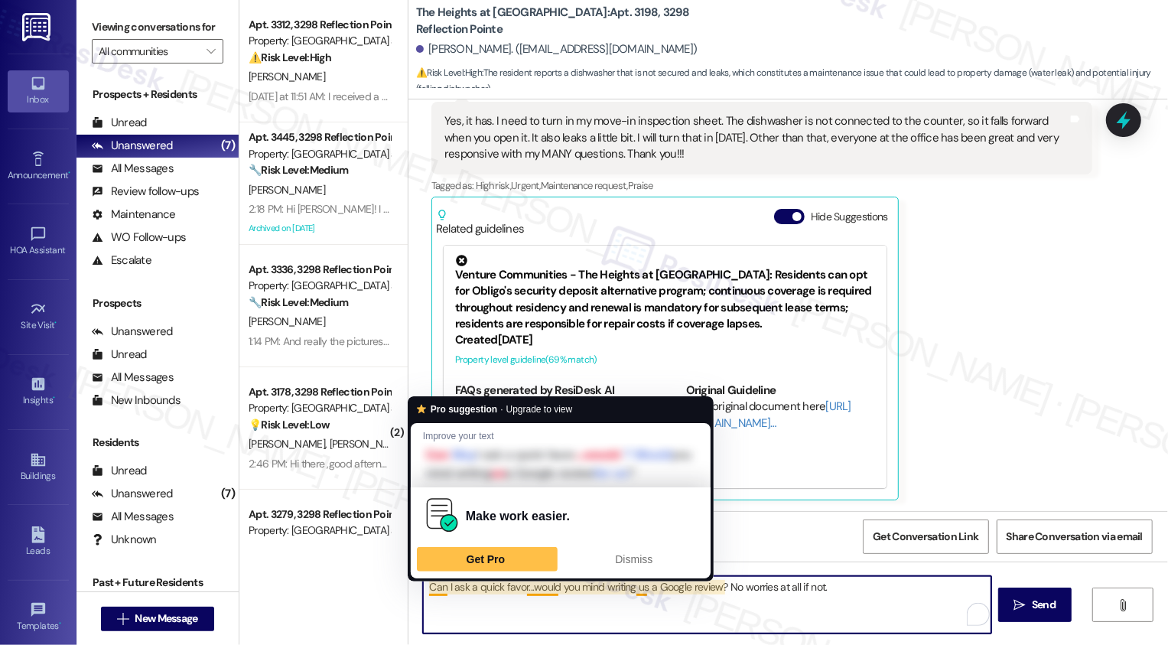
click at [573, 595] on textarea "Can I ask a quick favor...would you mind writing us a Google review? No worries…" at bounding box center [707, 604] width 568 height 57
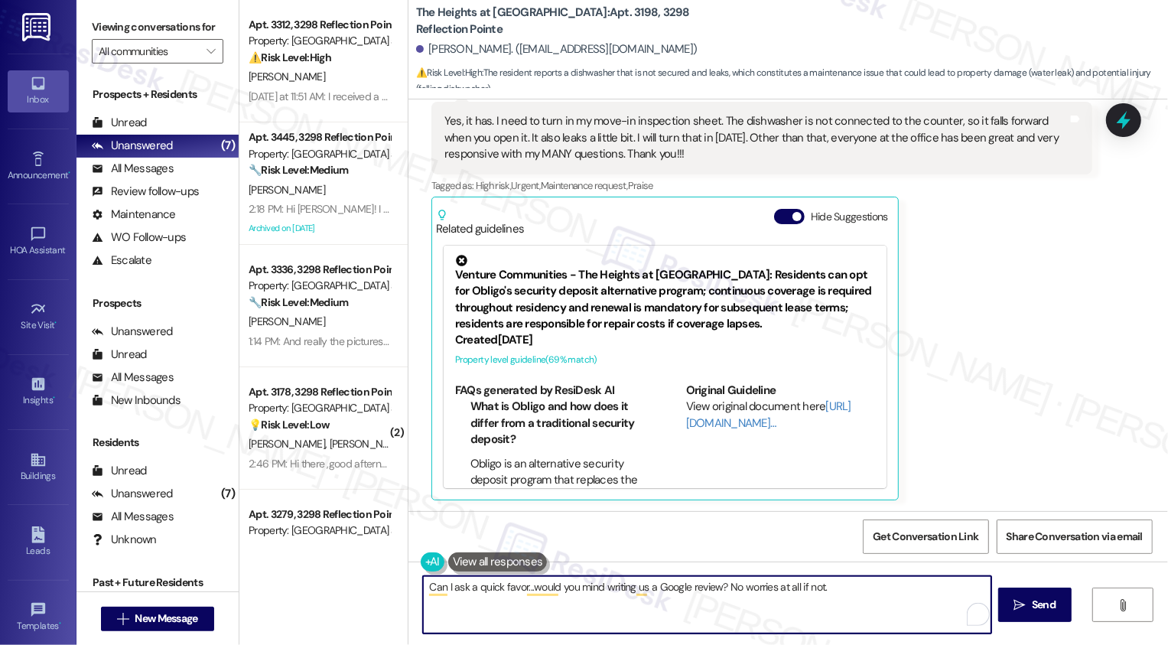
click at [692, 601] on textarea "Can I ask a quick favor...would you mind writing us a Google review? No worries…" at bounding box center [707, 604] width 568 height 57
drag, startPoint x: 718, startPoint y: 587, endPoint x: 860, endPoint y: 581, distance: 141.6
click at [861, 583] on textarea "Can I ask a quick favor...would you mind writing us a Google review? No worries…" at bounding box center [707, 604] width 568 height 57
type textarea "Can I ask a quick favor...would you mind writing us a Google review? Here is a …"
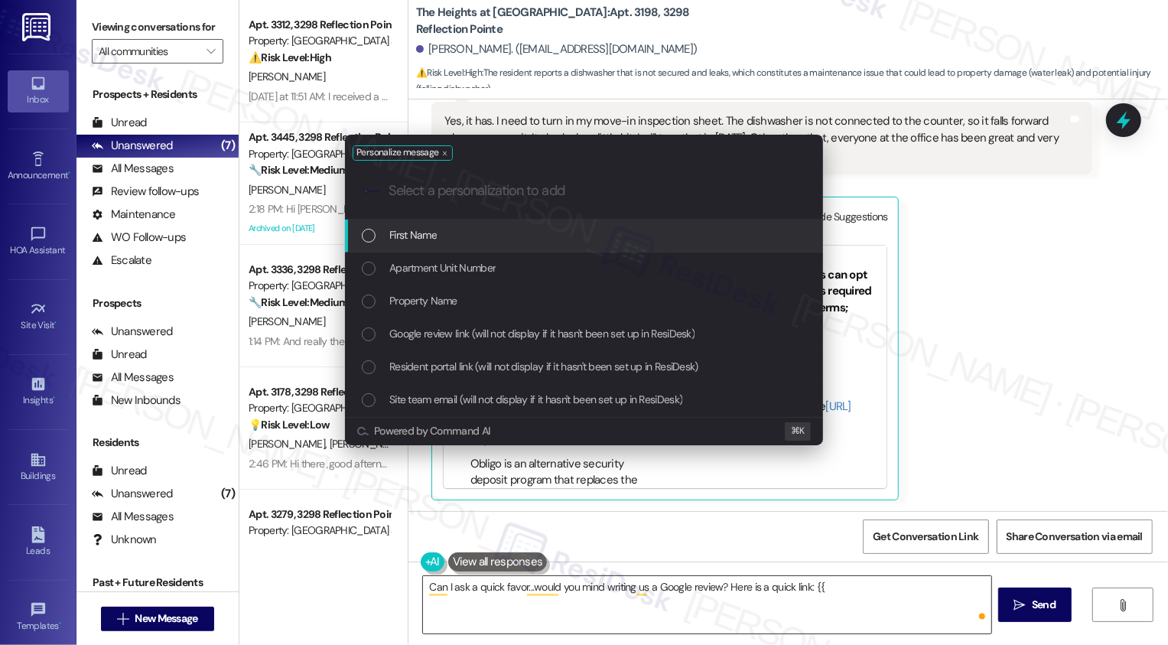
type input "g"
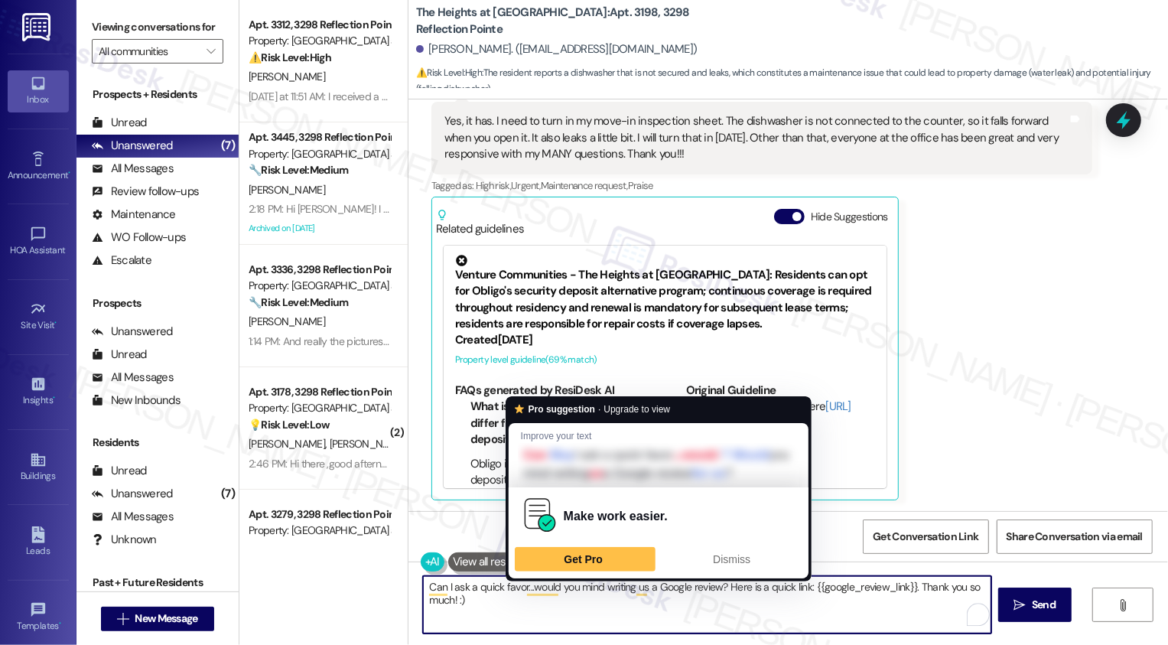
click at [671, 597] on textarea "Can I ask a quick favor...would you mind writing us a Google review? Here is a …" at bounding box center [707, 604] width 568 height 57
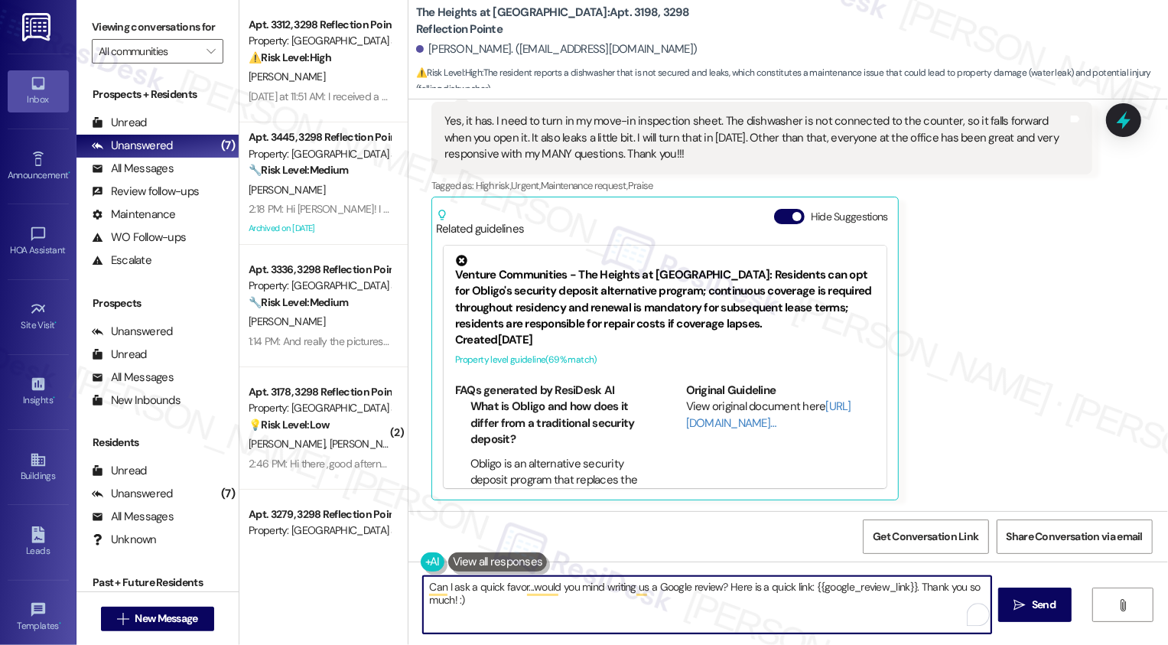
click at [714, 598] on textarea "Can I ask a quick favor...would you mind writing us a Google review? Here is a …" at bounding box center [707, 604] width 568 height 57
type textarea "Can I ask a quick favor...would you mind writing us a Google review? Here is a …"
click at [1047, 601] on span "Send" at bounding box center [1044, 605] width 24 height 16
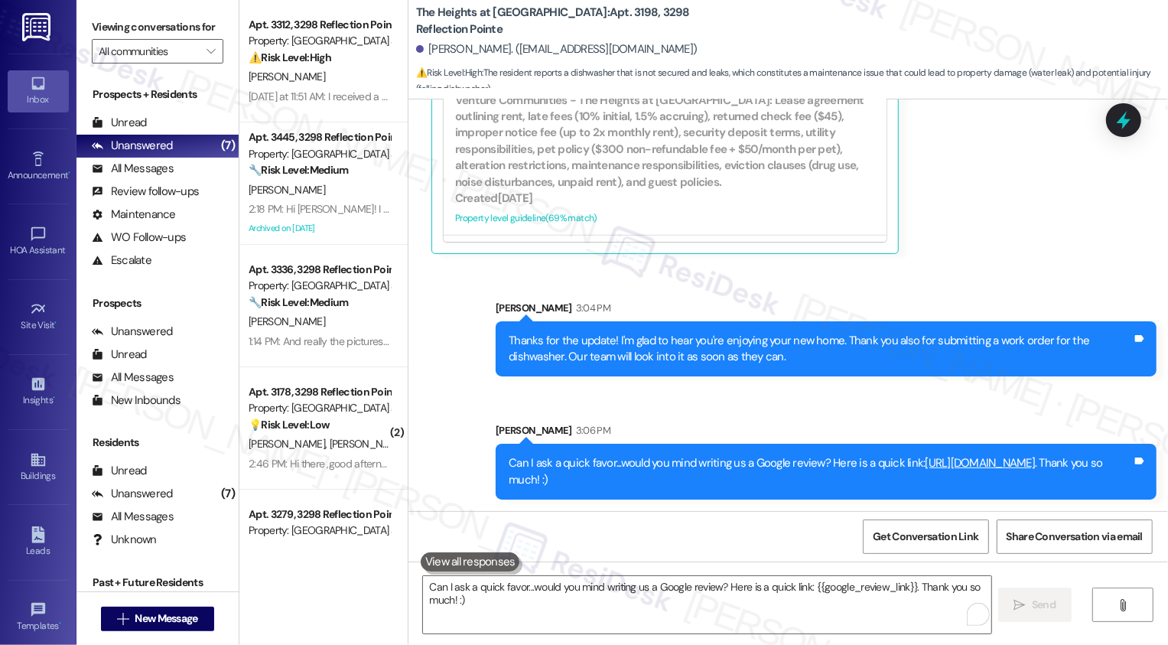
scroll to position [810, 0]
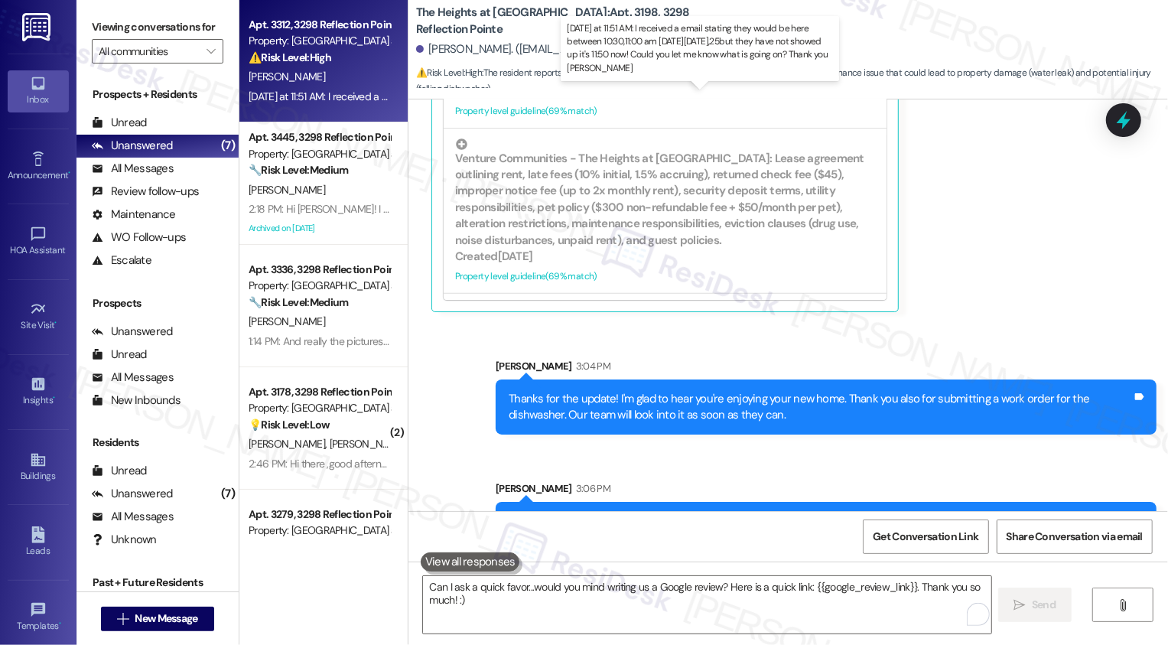
click at [302, 94] on div "[DATE] at 11:51 AM: I received a email stating they would be here between 10:30…" at bounding box center [729, 97] width 961 height 14
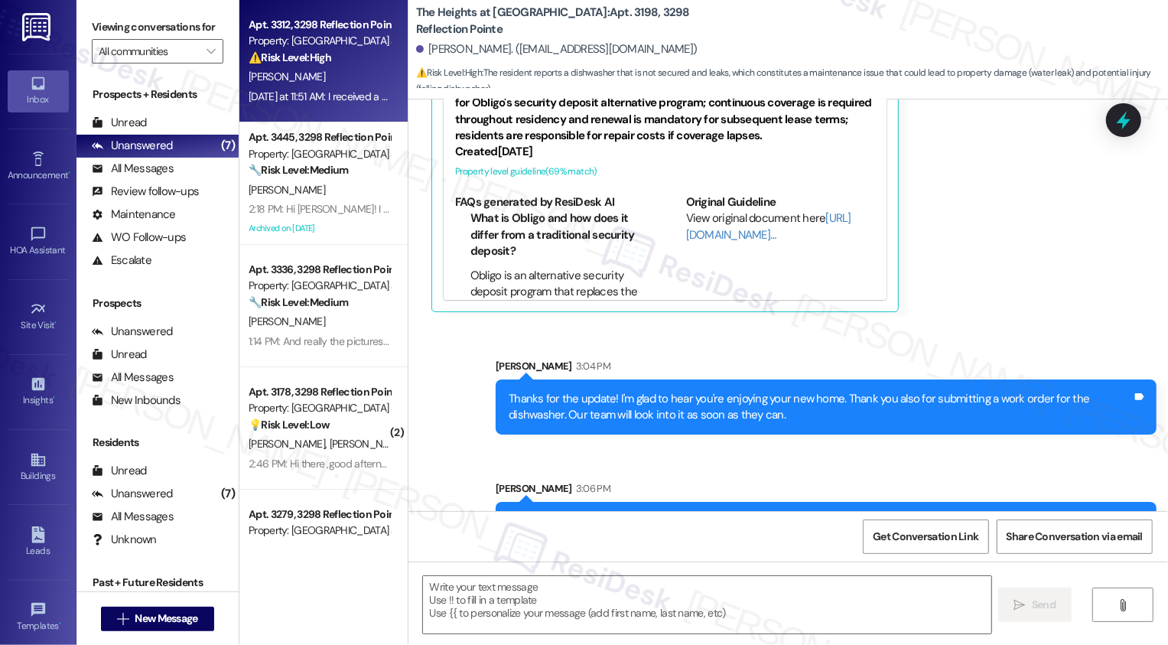
click at [302, 94] on div "[DATE] at 11:51 AM: I received a email stating they would be here between 10:30…" at bounding box center [729, 97] width 961 height 14
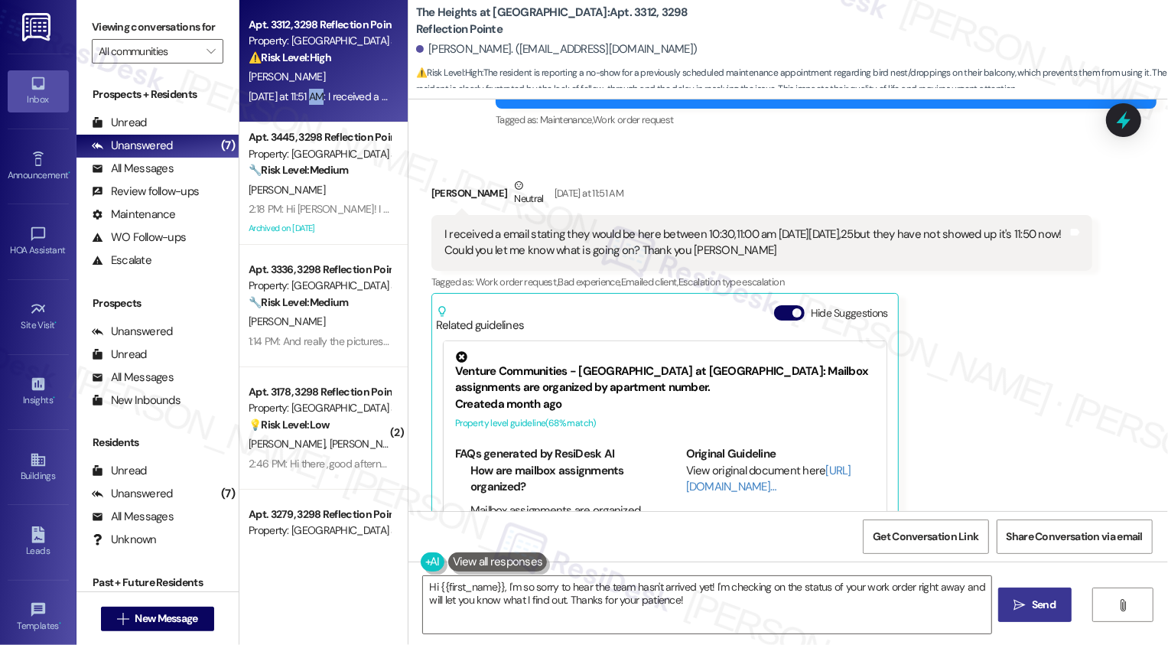
scroll to position [5698, 0]
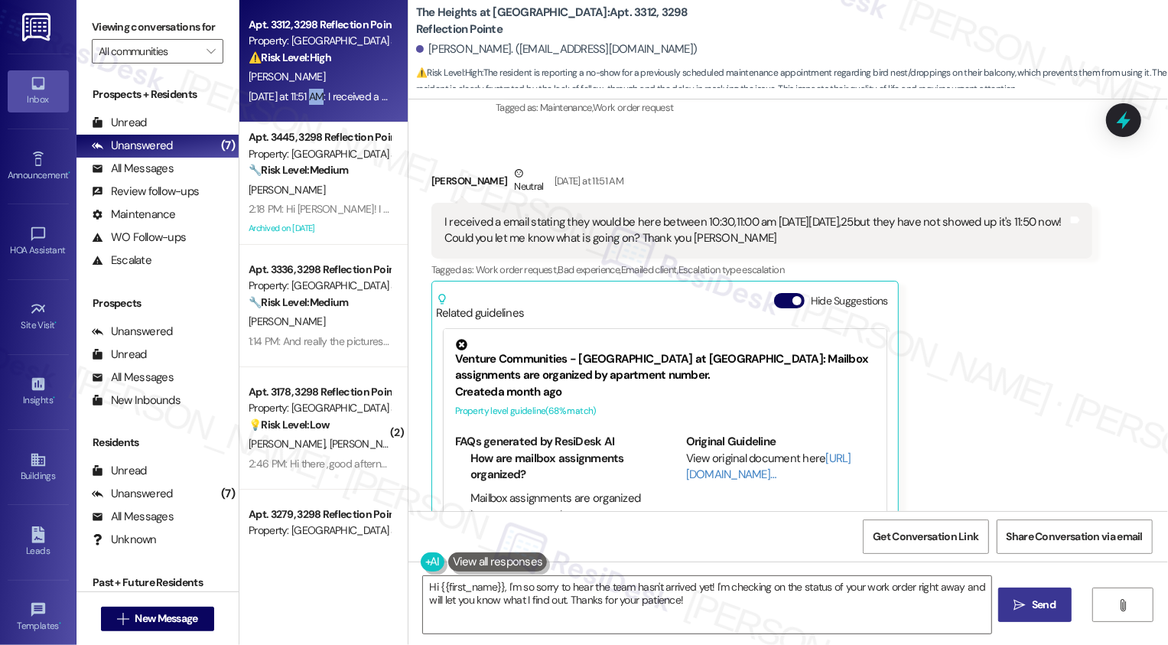
click at [578, 26] on b "The Heights at [GEOGRAPHIC_DATA]: Apt. 3312, 3298 Reflection Pointe" at bounding box center [569, 21] width 306 height 33
copy b "3312"
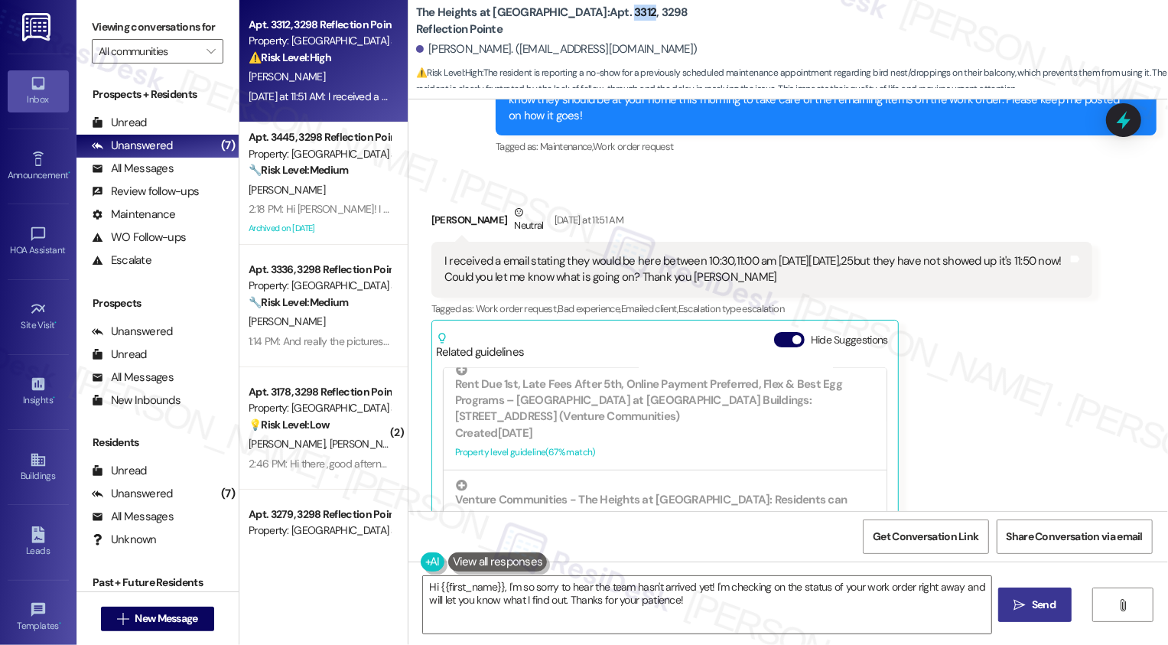
scroll to position [5802, 0]
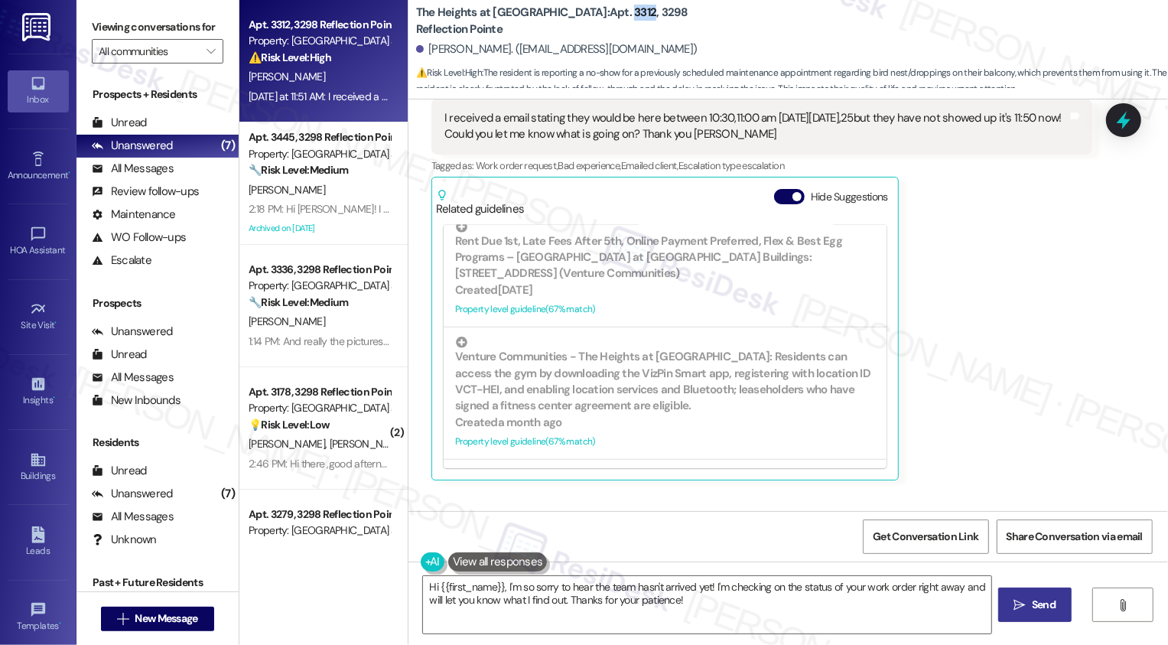
click at [395, 581] on div "Apt. 3312, 3298 Reflection Pointe Property: [GEOGRAPHIC_DATA] at [GEOGRAPHIC_DA…" at bounding box center [703, 322] width 929 height 645
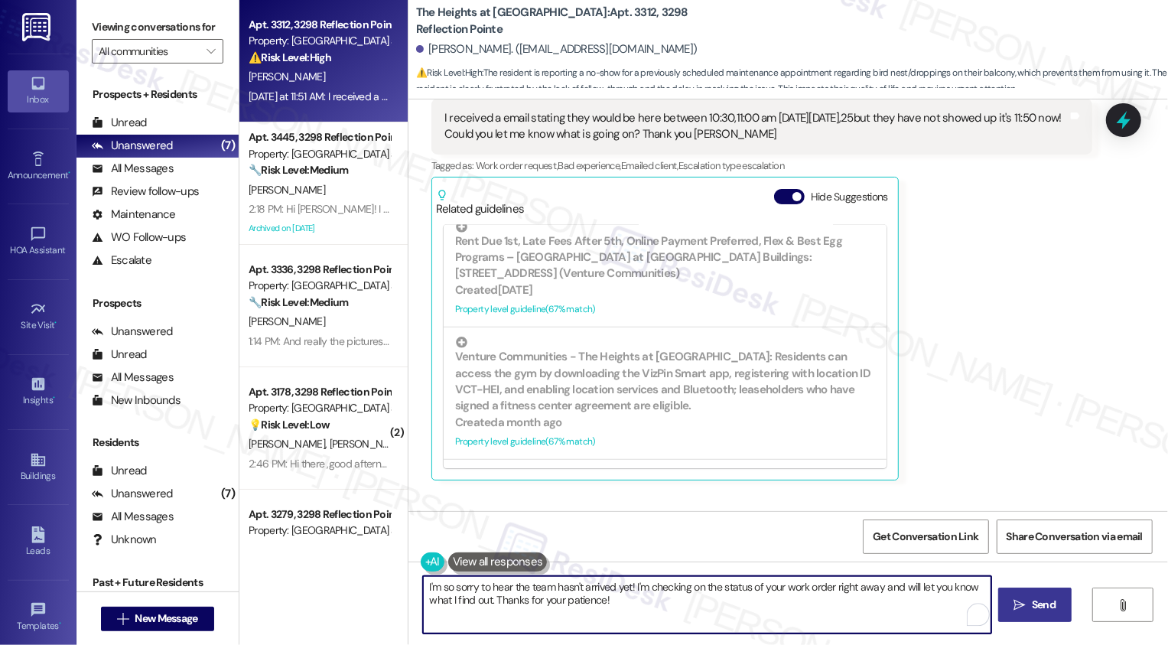
click at [618, 586] on textarea "I'm so sorry to hear the team hasn't arrived yet! I'm checking on the status of…" at bounding box center [707, 604] width 568 height 57
click at [608, 586] on textarea "I'm so sorry to hear the team hasn't arrived! I'm checking on the status of you…" at bounding box center [707, 604] width 568 height 57
drag, startPoint x: 549, startPoint y: 587, endPoint x: 605, endPoint y: 604, distance: 58.3
click at [605, 604] on textarea "I'm so sorry to hear the team hasn't arrived! I'm checking on the status of you…" at bounding box center [707, 604] width 568 height 57
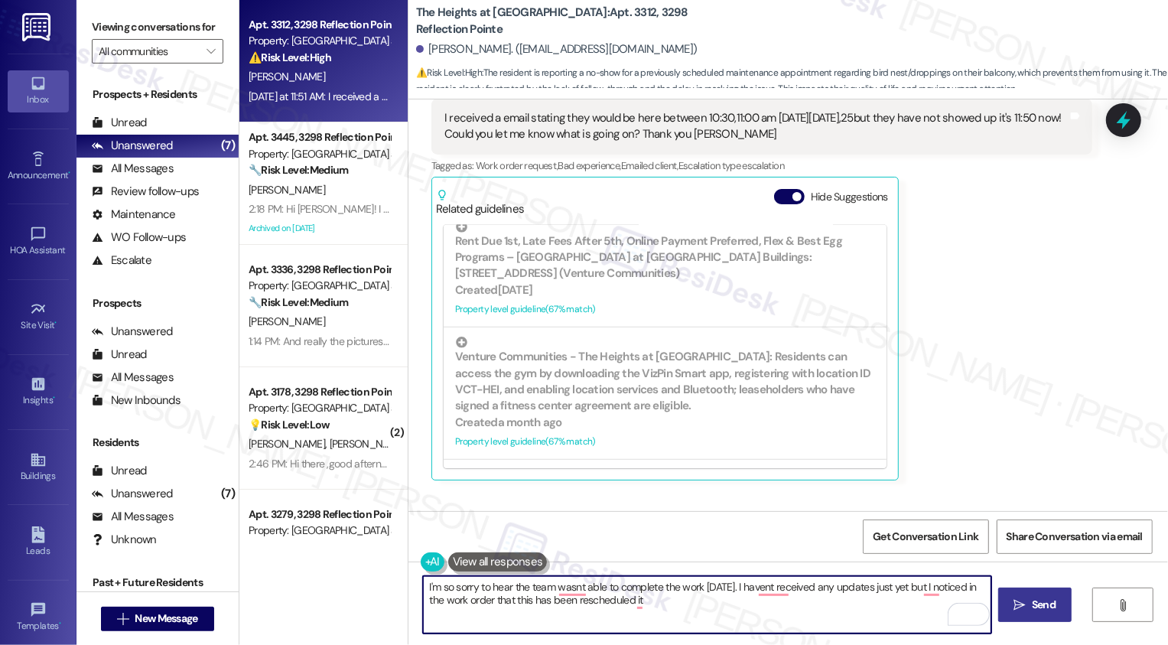
click at [472, 591] on textarea "I'm so sorry to hear the team wasnt able to complete the work [DATE]. I havent …" at bounding box center [707, 604] width 568 height 57
click at [661, 603] on textarea "I'm so sorry to hear the team wasnt able to complete the work [DATE]. I havent …" at bounding box center [707, 604] width 568 height 57
paste textarea "for [DATE] 10:30am - 11:00"
click at [838, 616] on textarea "I'm so sorry to hear the team wasnt able to complete the work [DATE]. I havent …" at bounding box center [707, 604] width 568 height 57
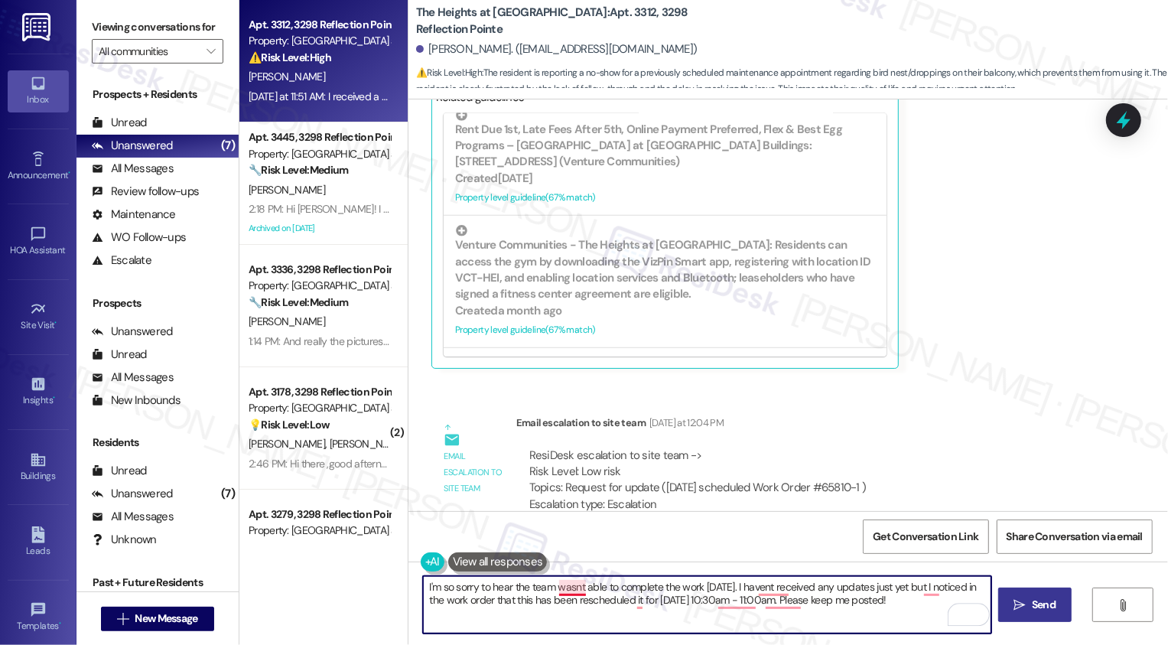
click at [561, 591] on textarea "I'm so sorry to hear the team wasnt able to complete the work [DATE]. I havent …" at bounding box center [707, 604] width 568 height 57
click at [765, 583] on textarea "I'm so sorry to hear the team wasn't able to complete the work [DATE]. I havent…" at bounding box center [707, 604] width 568 height 57
click at [923, 588] on textarea "I'm so sorry to hear the team wasn't able to complete the work [DATE]. I haven'…" at bounding box center [707, 604] width 568 height 57
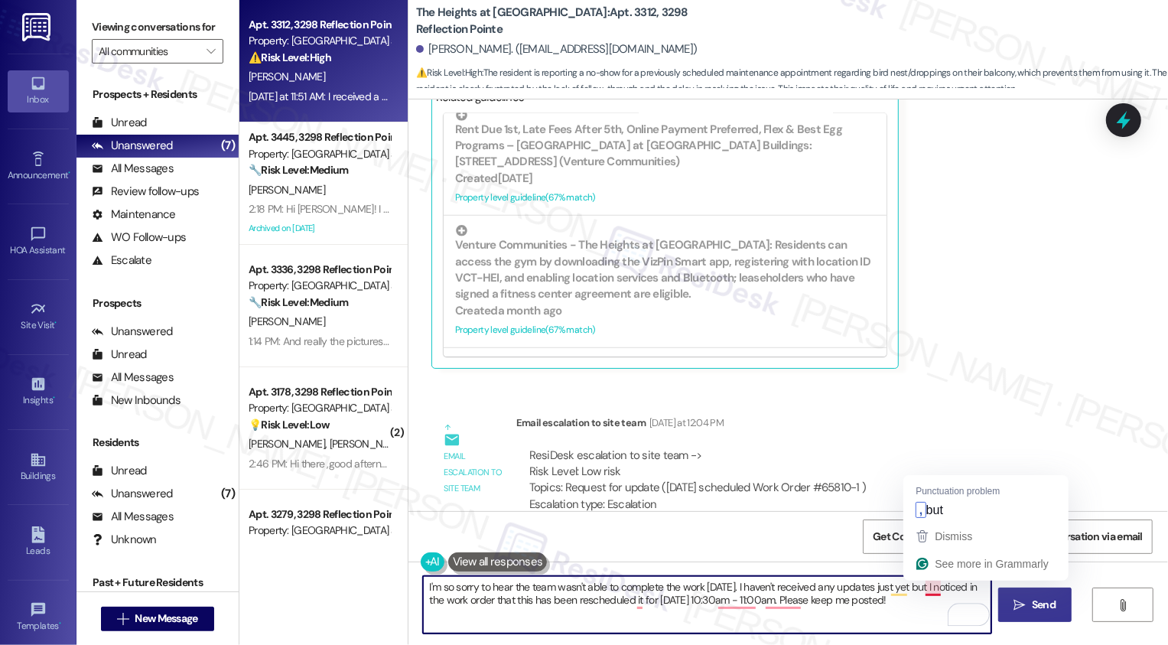
click at [916, 588] on textarea "I'm so sorry to hear the team wasn't able to complete the work [DATE]. I haven'…" at bounding box center [707, 604] width 568 height 57
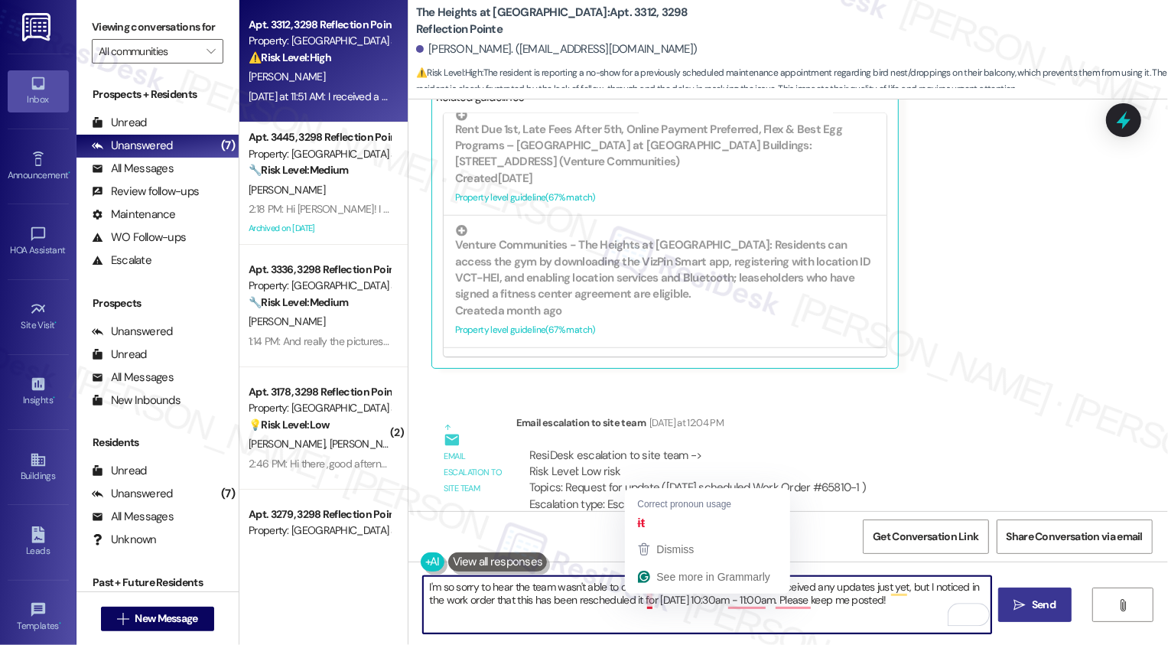
click at [874, 606] on textarea "I'm so sorry to hear the team wasn't able to complete the work [DATE]. I haven'…" at bounding box center [707, 604] width 568 height 57
click at [854, 591] on textarea "I'm so sorry to hear the team wasn't able to complete the work [DATE]. I haven'…" at bounding box center [707, 604] width 568 height 57
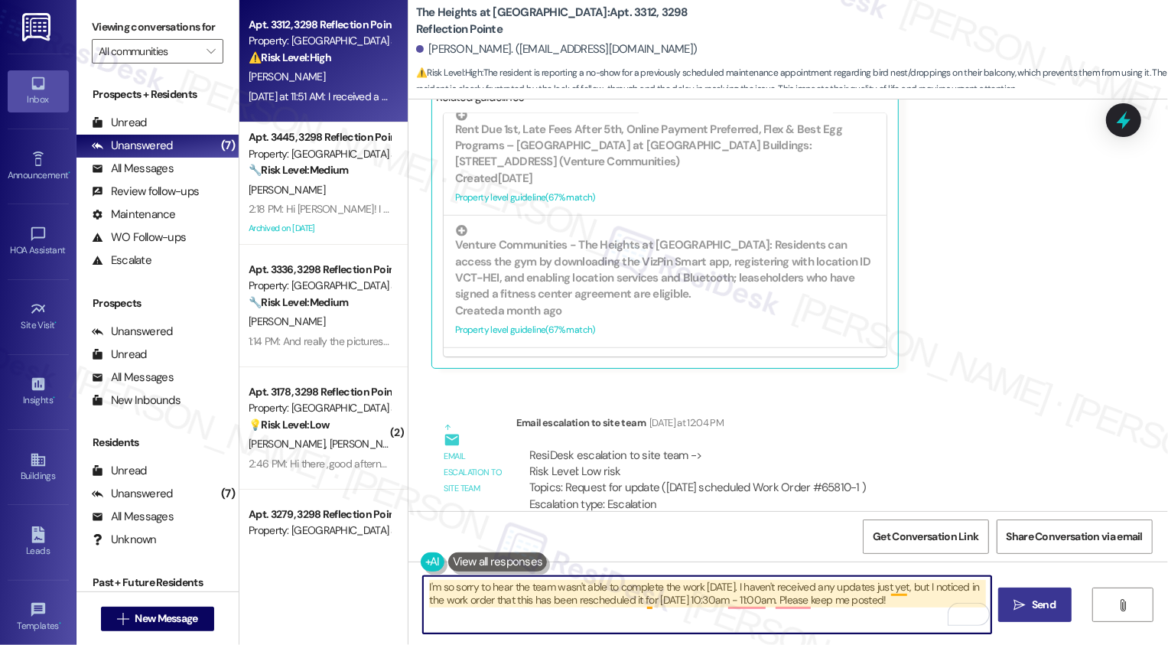
click at [887, 594] on textarea "I'm so sorry to hear the team wasn't able to complete the work [DATE]. I haven'…" at bounding box center [707, 604] width 568 height 57
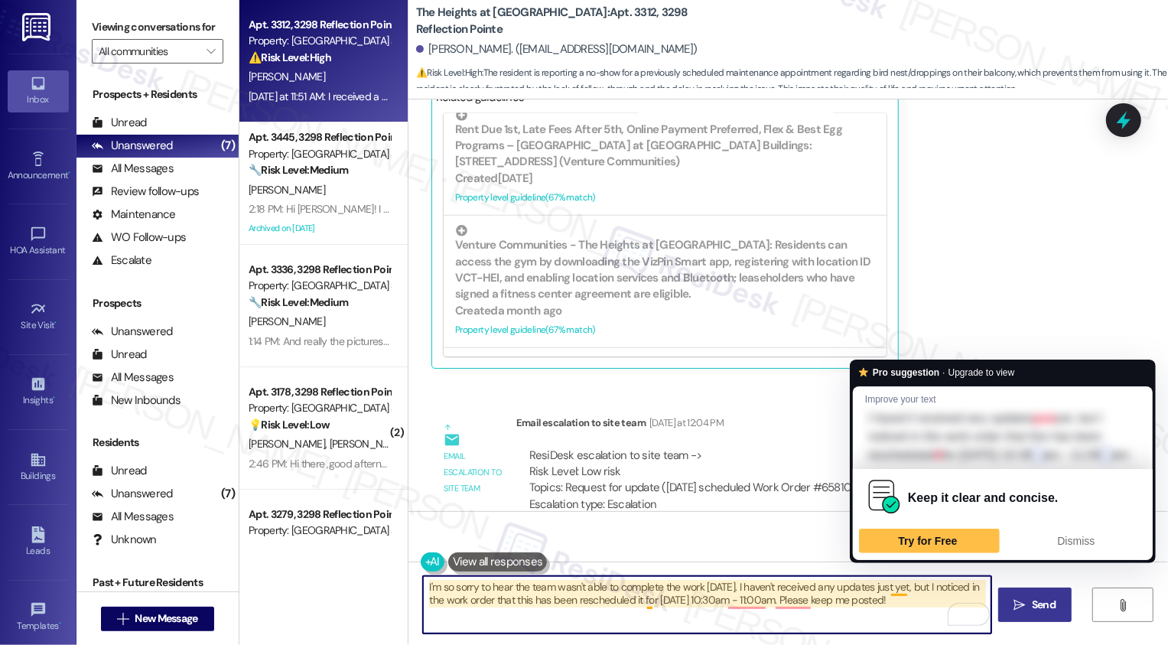
click at [887, 594] on textarea "I'm so sorry to hear the team wasn't able to complete the work [DATE]. I haven'…" at bounding box center [707, 604] width 568 height 57
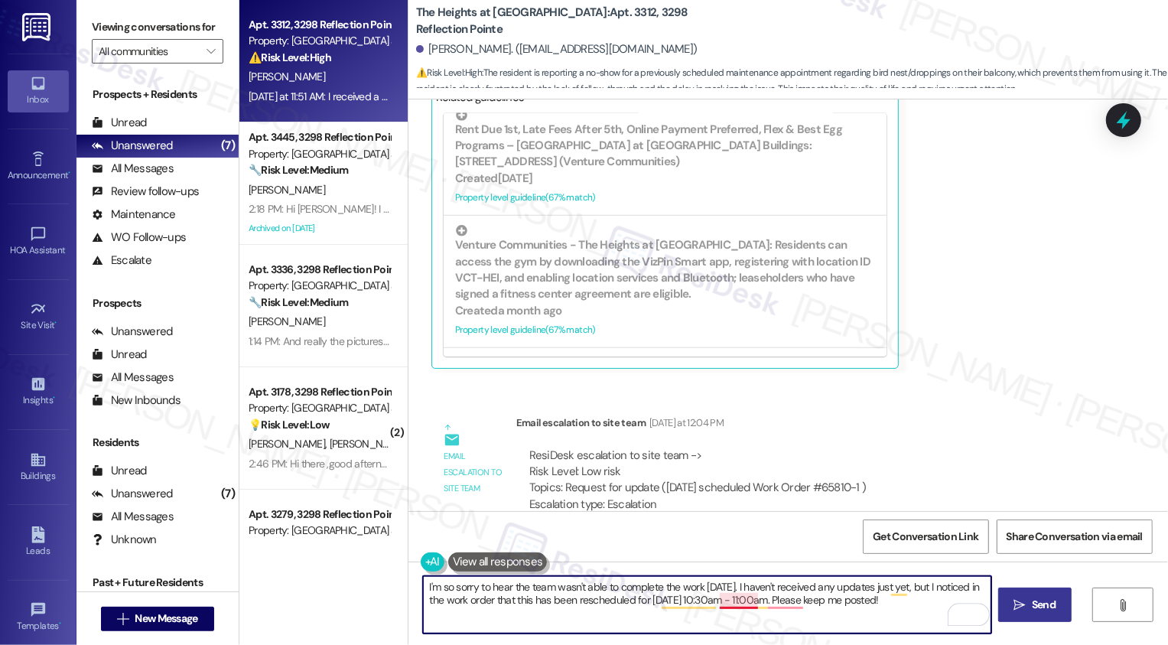
click at [725, 604] on textarea "I'm so sorry to hear the team wasn't able to complete the work [DATE]. I haven'…" at bounding box center [707, 604] width 568 height 57
click at [775, 601] on textarea "I'm so sorry to hear the team wasn't able to complete the work [DATE]. I haven'…" at bounding box center [707, 604] width 568 height 57
click at [780, 599] on textarea "I'm so sorry to hear the team wasn't able to complete the work [DATE]. I haven'…" at bounding box center [707, 604] width 568 height 57
type textarea "I'm so sorry to hear the team wasn't able to complete the work [DATE]. I haven'…"
click at [1020, 610] on icon "" at bounding box center [1019, 605] width 11 height 12
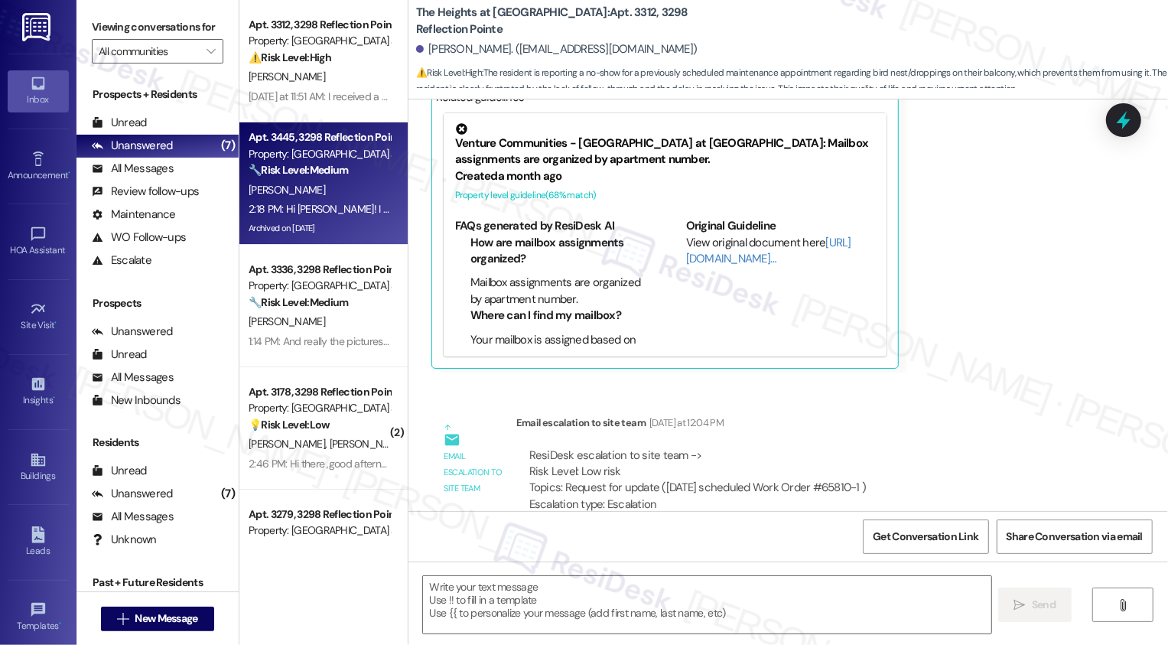
scroll to position [5725, 0]
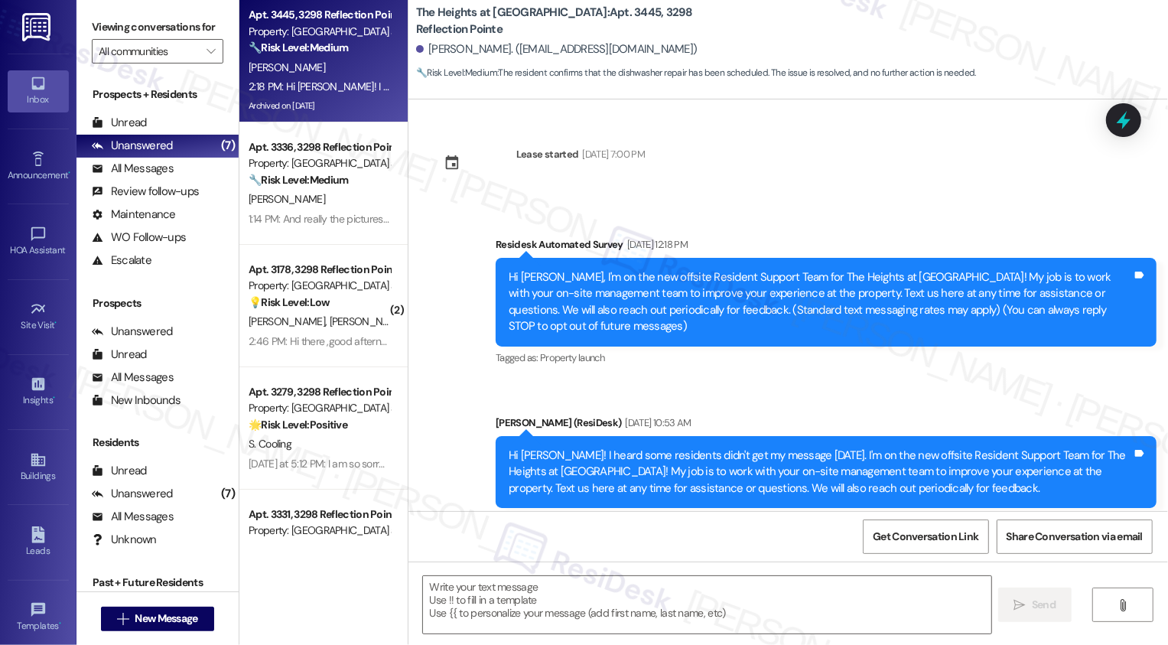
click at [359, 80] on div "2:18 PM: Hi [PERSON_NAME]! I actually received an update this morning from [PER…" at bounding box center [591, 87] width 685 height 14
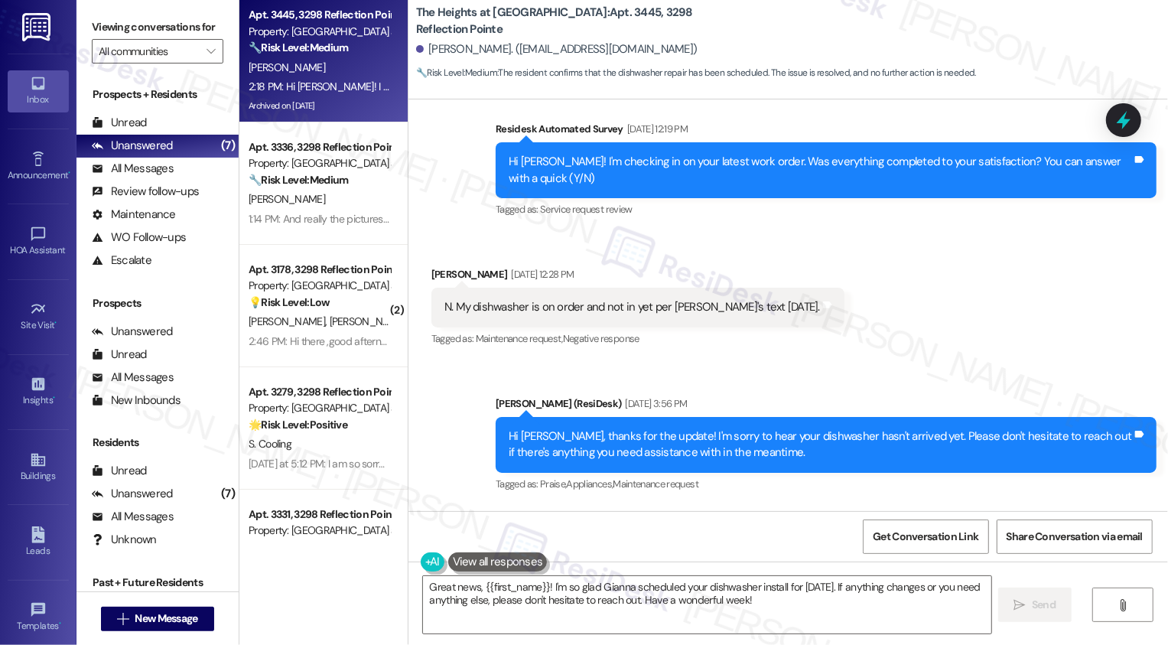
scroll to position [1238, 0]
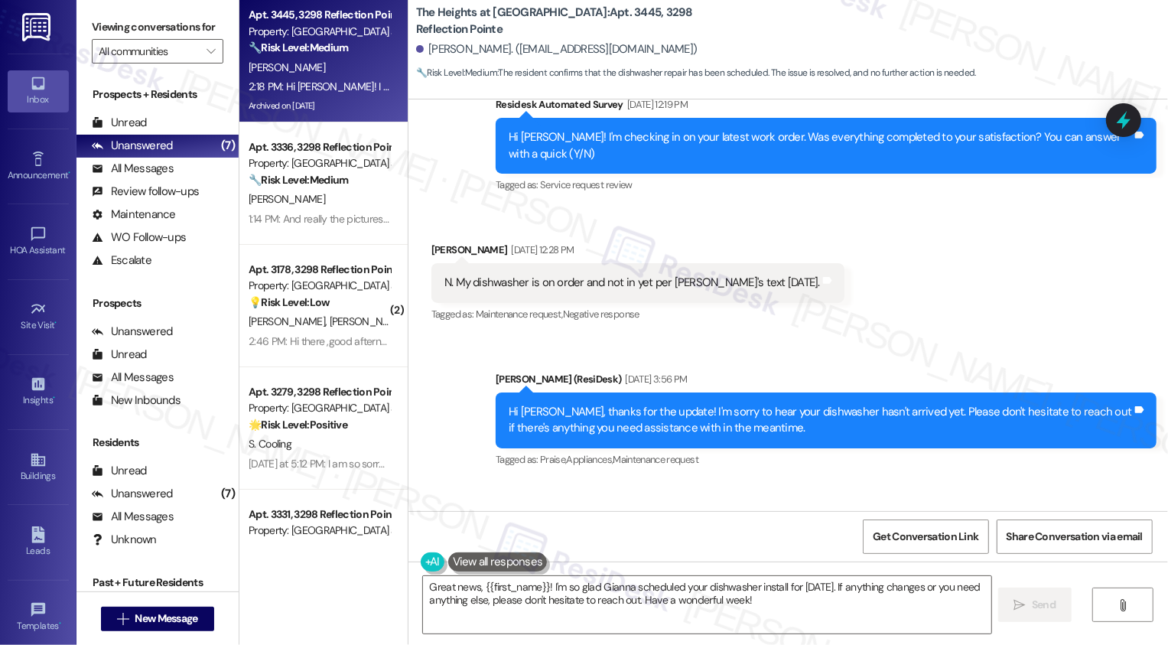
click at [677, 286] on div "N. My dishwasher is on order and not in yet per [PERSON_NAME]'s text [DATE]." at bounding box center [632, 283] width 376 height 16
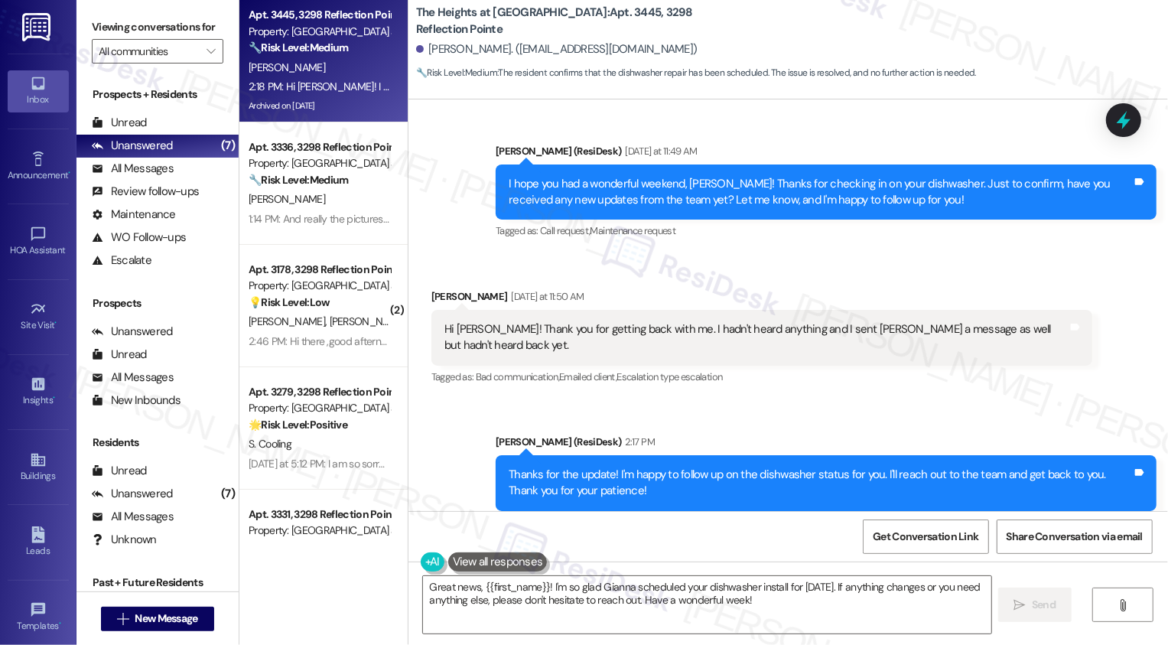
scroll to position [1990, 0]
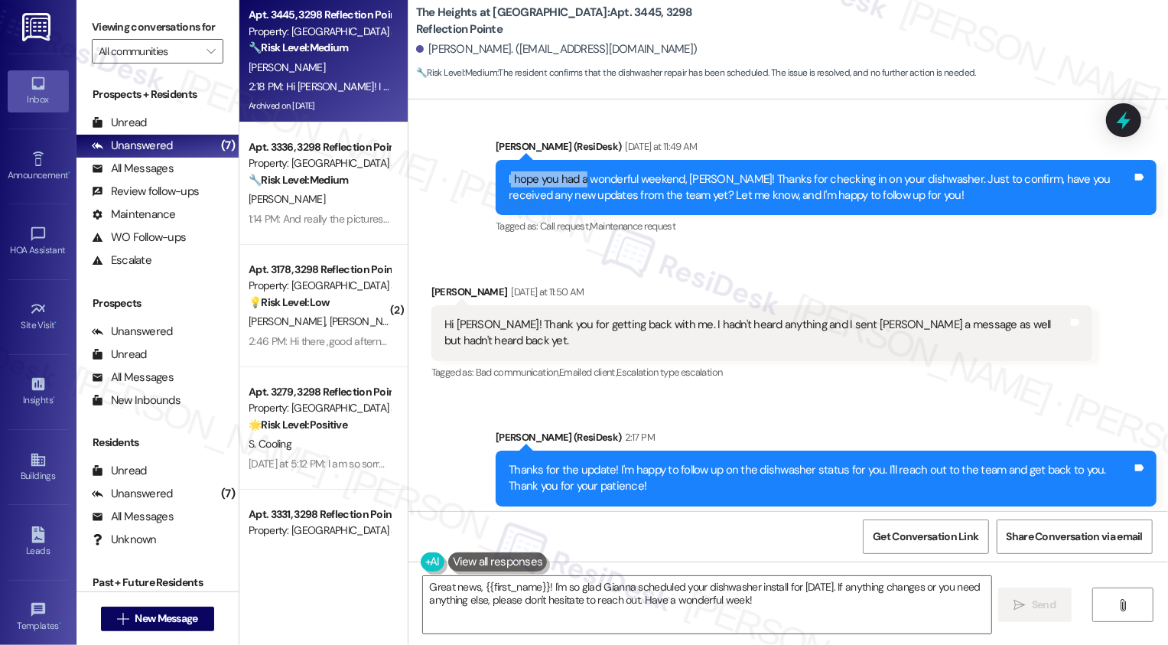
drag, startPoint x: 501, startPoint y: 176, endPoint x: 633, endPoint y: 176, distance: 131.6
click at [633, 176] on div "I hope you had a wonderful weekend, [PERSON_NAME]! Thanks for checking in on yo…" at bounding box center [821, 187] width 624 height 33
click at [549, 193] on div "I hope you had a wonderful weekend, [PERSON_NAME]! Thanks for checking in on yo…" at bounding box center [821, 187] width 624 height 33
click at [693, 181] on div "I hope you had a wonderful weekend, [PERSON_NAME]! Thanks for checking in on yo…" at bounding box center [821, 187] width 624 height 33
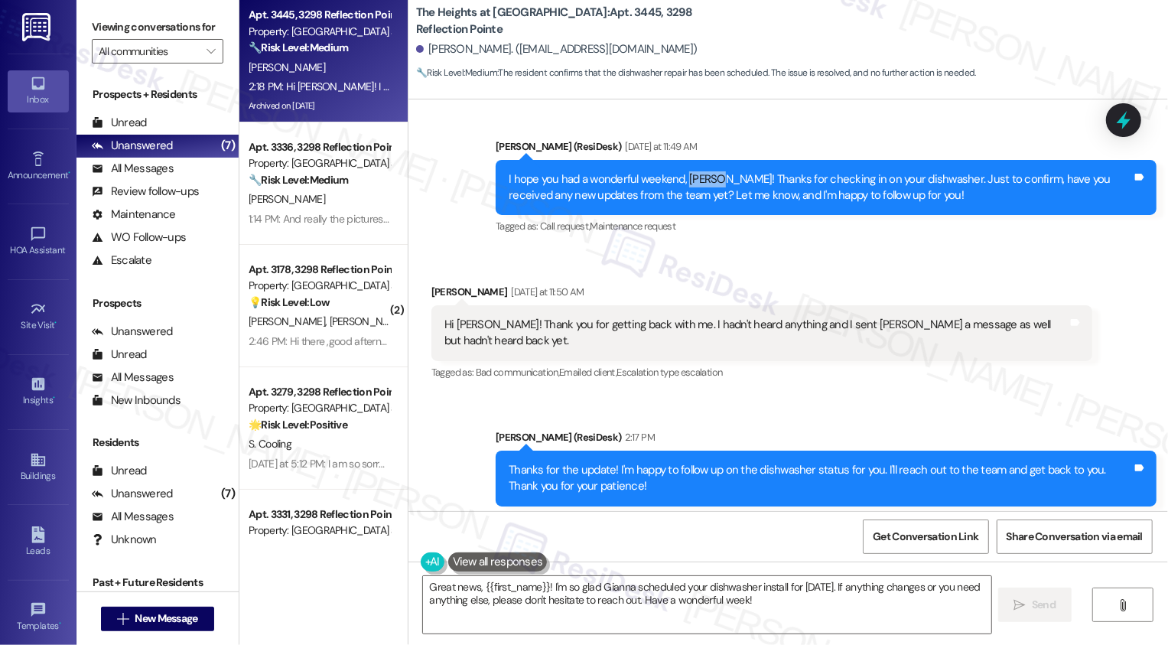
click at [736, 184] on div "I hope you had a wonderful weekend, [PERSON_NAME]! Thanks for checking in on yo…" at bounding box center [821, 187] width 624 height 33
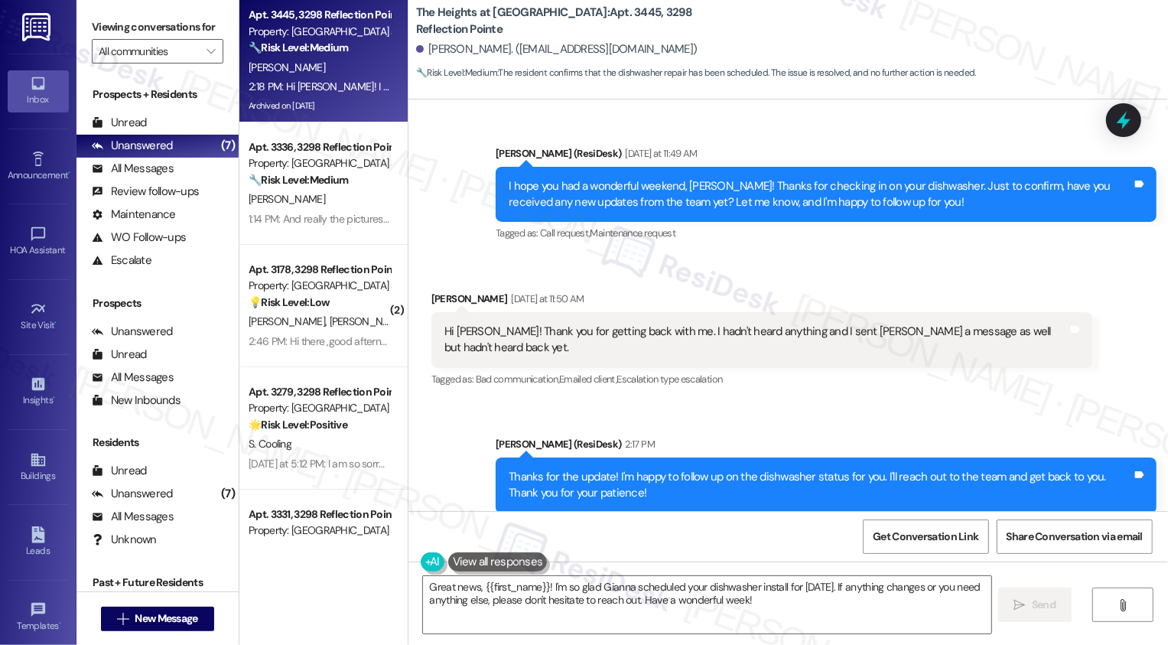
scroll to position [1988, 0]
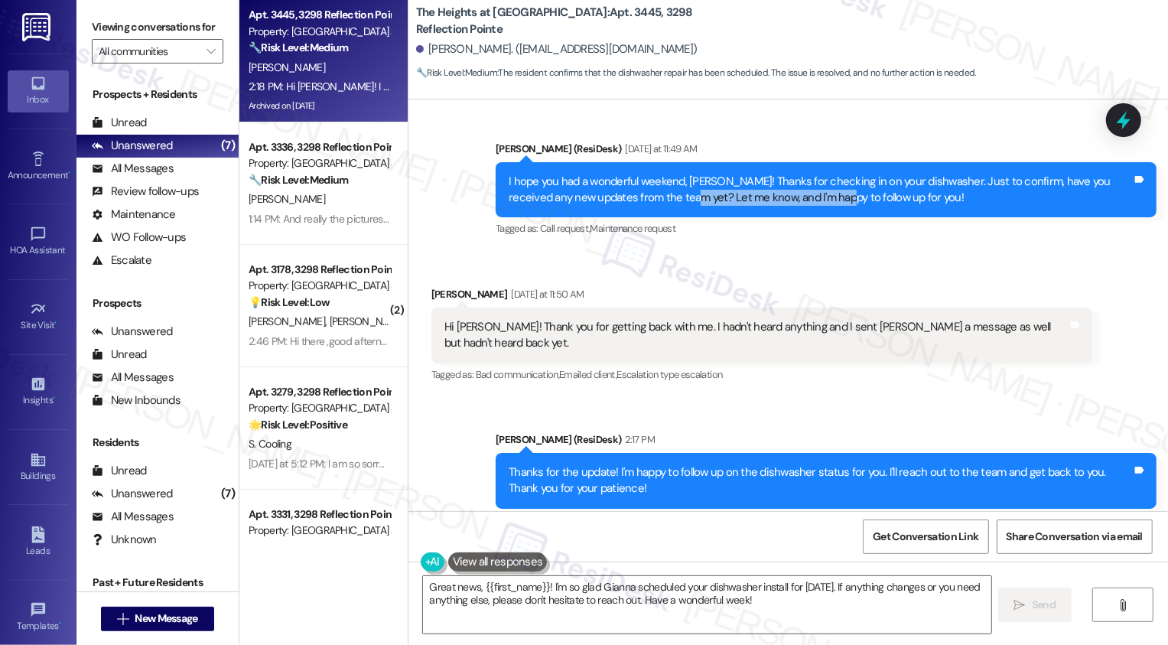
drag, startPoint x: 637, startPoint y: 196, endPoint x: 786, endPoint y: 206, distance: 150.3
click at [786, 206] on div "I hope you had a wonderful weekend, [PERSON_NAME]! Thanks for checking in on yo…" at bounding box center [826, 190] width 661 height 56
click at [780, 252] on div "Received via SMS [PERSON_NAME] [DATE] at 11:50 AM Hi [PERSON_NAME]! Thank you f…" at bounding box center [789, 324] width 760 height 145
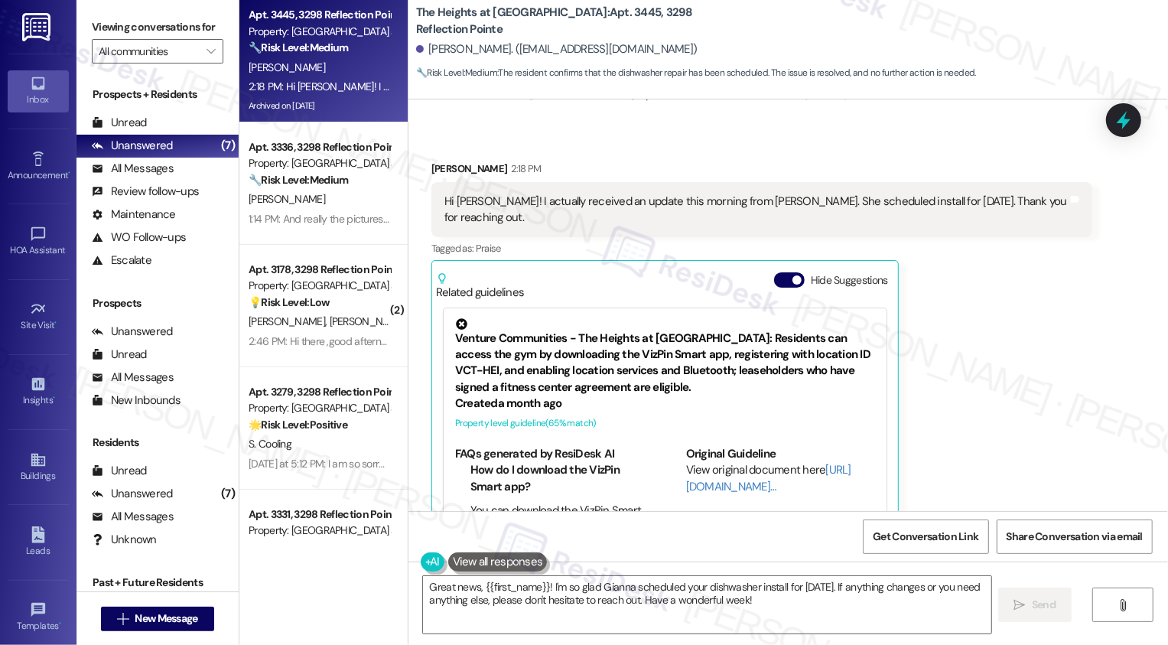
scroll to position [2624, 0]
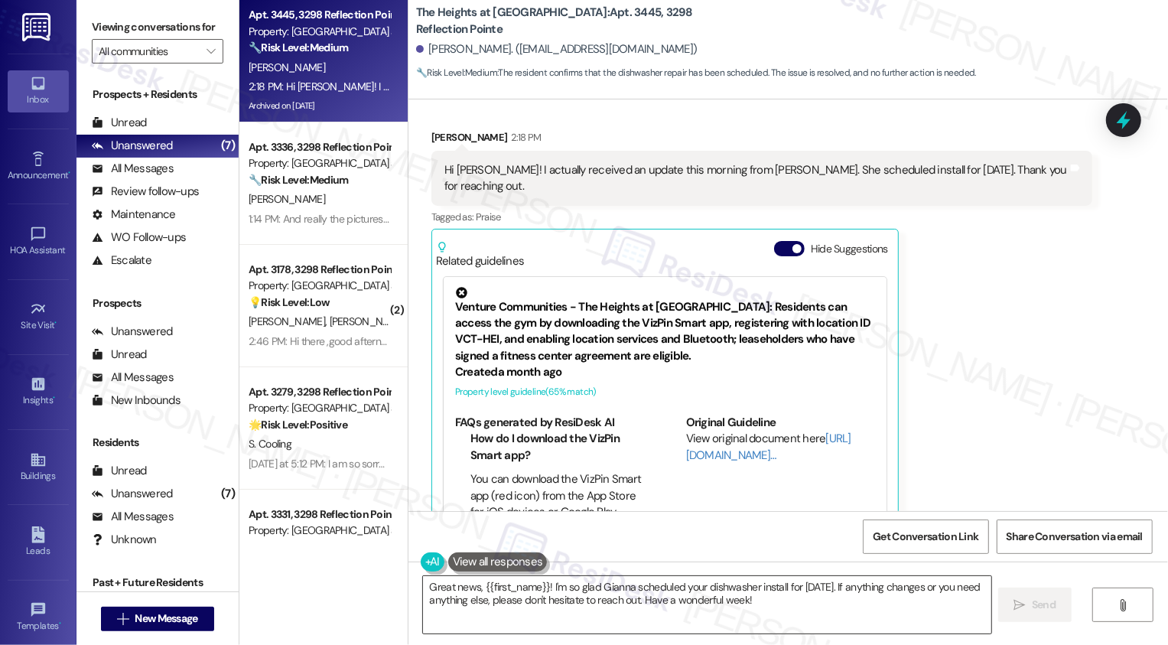
click at [527, 591] on textarea "Great news, {{first_name}}! I'm so glad Gianna scheduled your dishwasher instal…" at bounding box center [707, 604] width 568 height 57
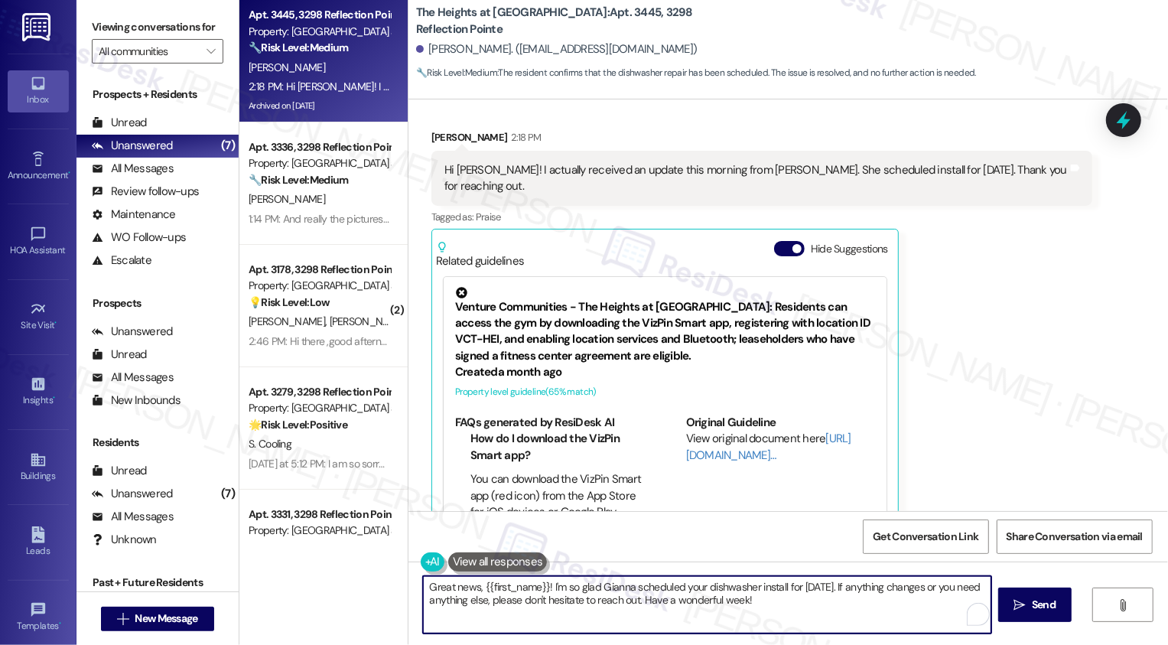
click at [385, 584] on div "Apt. 3445, 3298 Reflection Pointe Property: [GEOGRAPHIC_DATA] at [GEOGRAPHIC_DA…" at bounding box center [703, 322] width 929 height 645
click at [551, 588] on textarea "Great news, {{first_name}}! I'm so glad Gianna scheduled your dishwasher instal…" at bounding box center [707, 604] width 568 height 57
click at [605, 588] on textarea "Great news, {{first_name}}! I'm so glad Gianna scheduled your dishwasher instal…" at bounding box center [707, 604] width 568 height 57
drag, startPoint x: 825, startPoint y: 586, endPoint x: 840, endPoint y: 608, distance: 27.0
click at [840, 609] on textarea "Great news, {{first_name}}! I'm so glad Gianna scheduled your dishwasher instal…" at bounding box center [707, 604] width 568 height 57
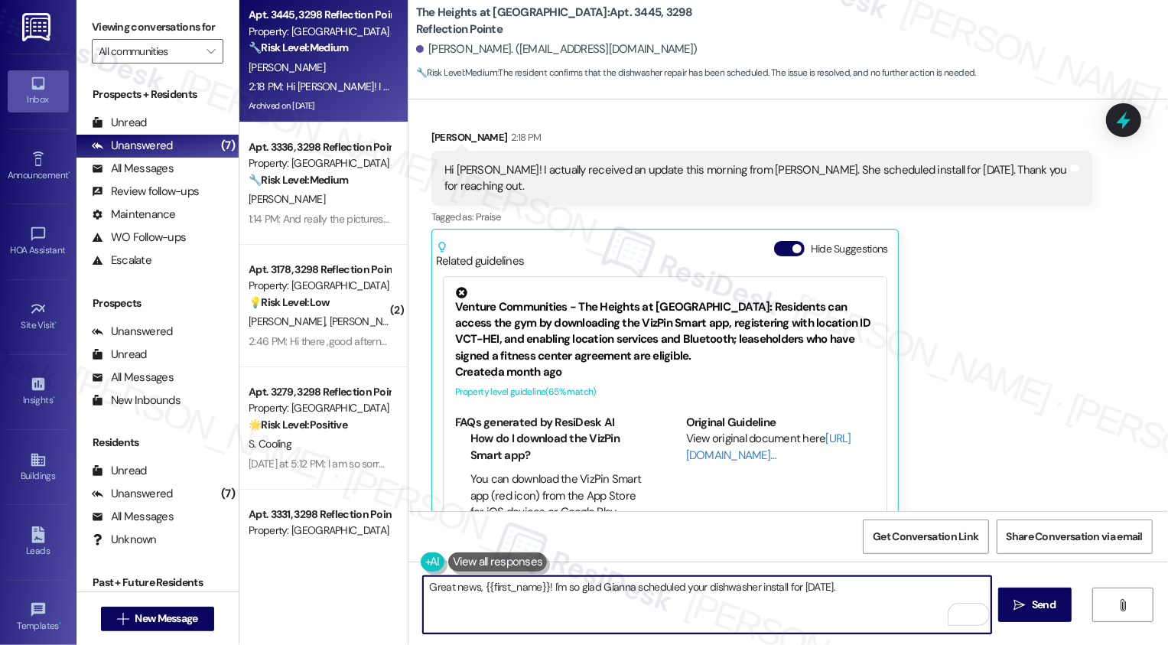
click at [860, 595] on textarea "Great news, {{first_name}}! I'm so glad Gianna scheduled your dishwasher instal…" at bounding box center [707, 604] width 568 height 57
click at [838, 584] on textarea "Great news, {{first_name}}! I'm so glad Gianna scheduled your dishwasher instal…" at bounding box center [707, 604] width 568 height 57
paste textarea "for [DATE] 10:30am - 11:00"
click at [842, 593] on textarea "Great news, {{first_name}}! I'm so glad Gianna scheduled your dishwasher instal…" at bounding box center [707, 604] width 568 height 57
paste textarea "If you don't mind me asking, how has your experience been so far? Has the prope…"
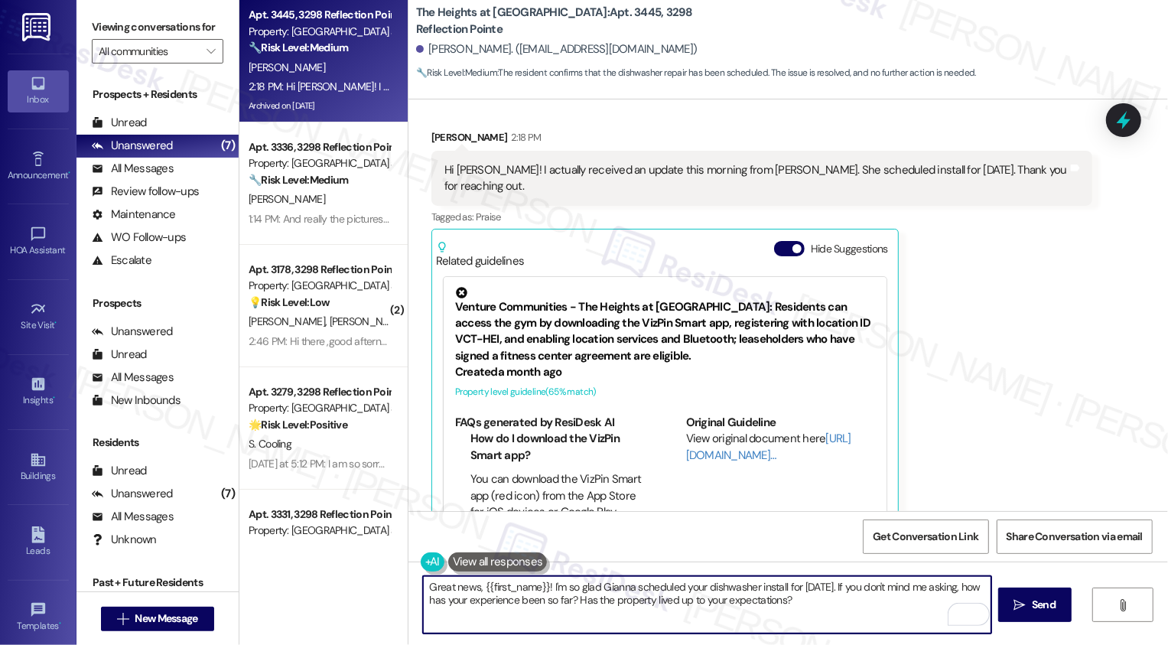
click at [835, 617] on textarea "Great news, {{first_name}}! I'm so glad Gianna scheduled your dishwasher instal…" at bounding box center [707, 604] width 568 height 57
type textarea "Great news, {{first_name}}! I'm so glad Gianna scheduled your dishwasher instal…"
click at [1024, 605] on span " Send" at bounding box center [1035, 605] width 48 height 16
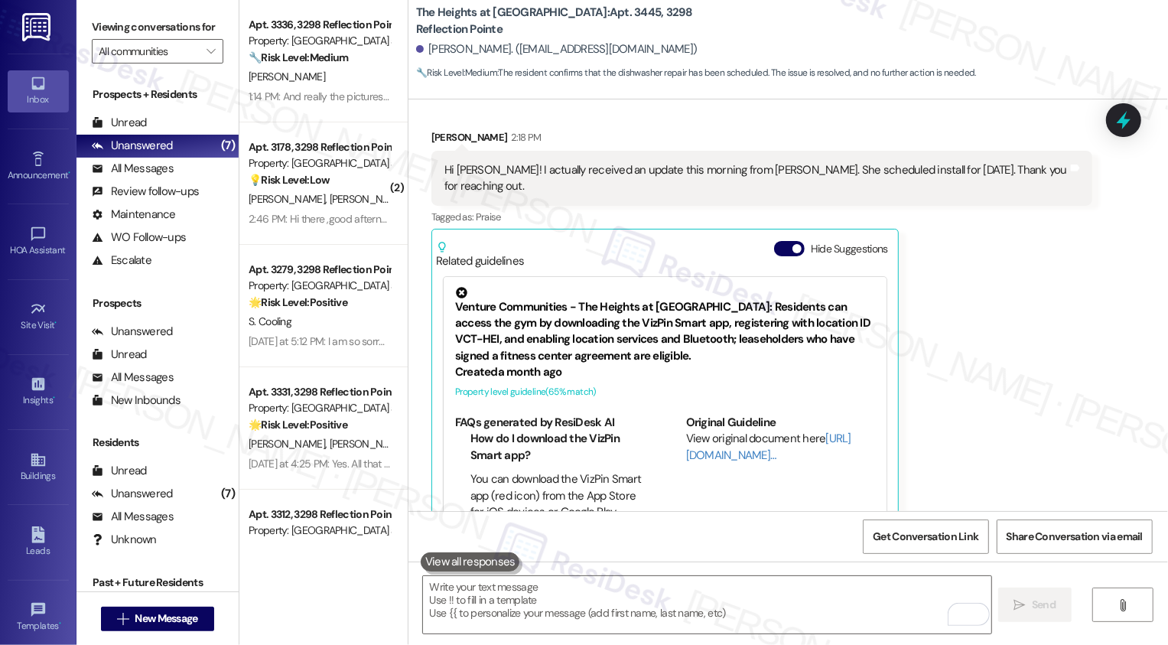
scroll to position [2746, 0]
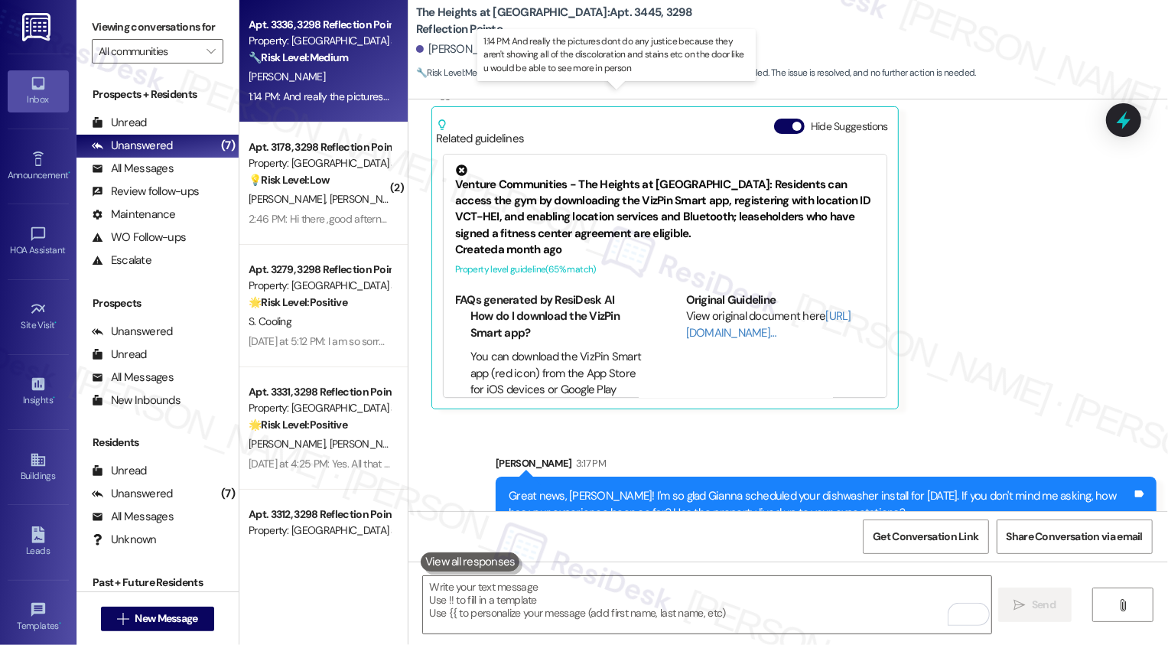
click at [322, 97] on div "1:14 PM: And really the pictures dont do any justice because they aren't showin…" at bounding box center [629, 97] width 760 height 14
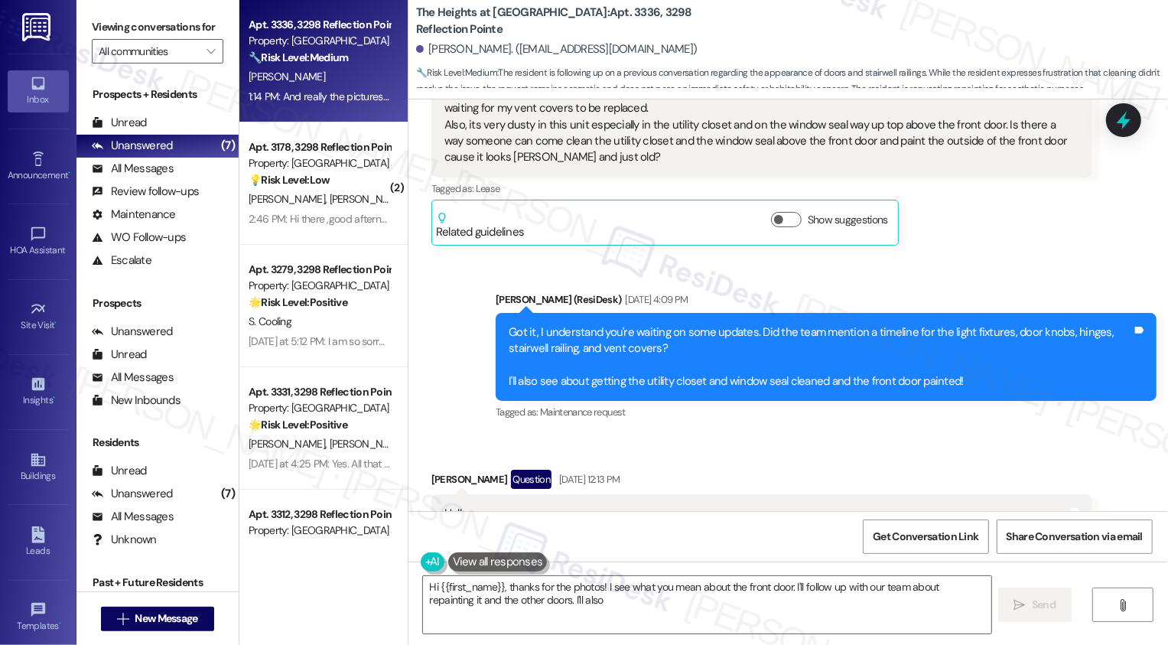
scroll to position [429, 0]
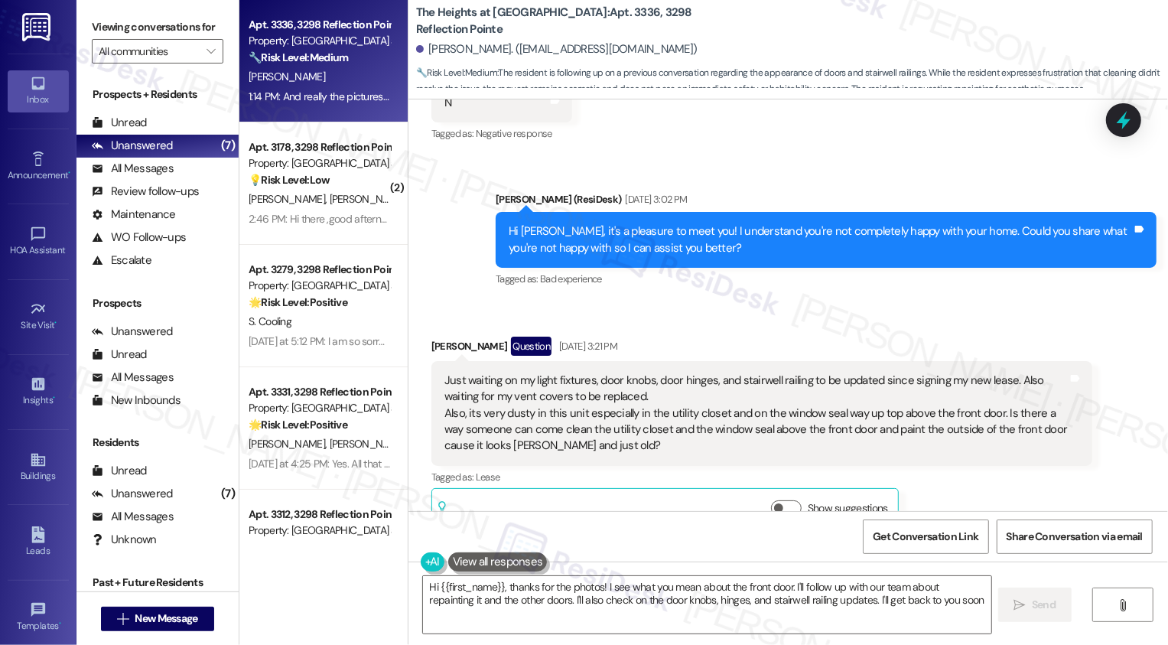
type textarea "Hi {{first_name}}, thanks for the photos! I see what you mean about the front d…"
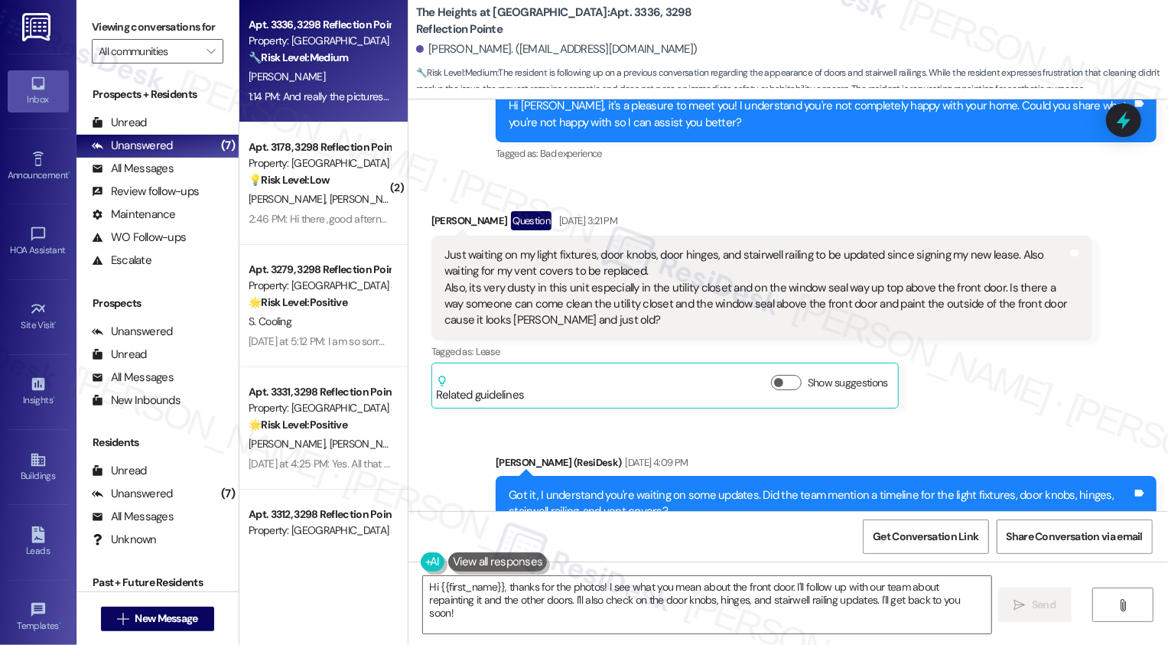
scroll to position [519, 0]
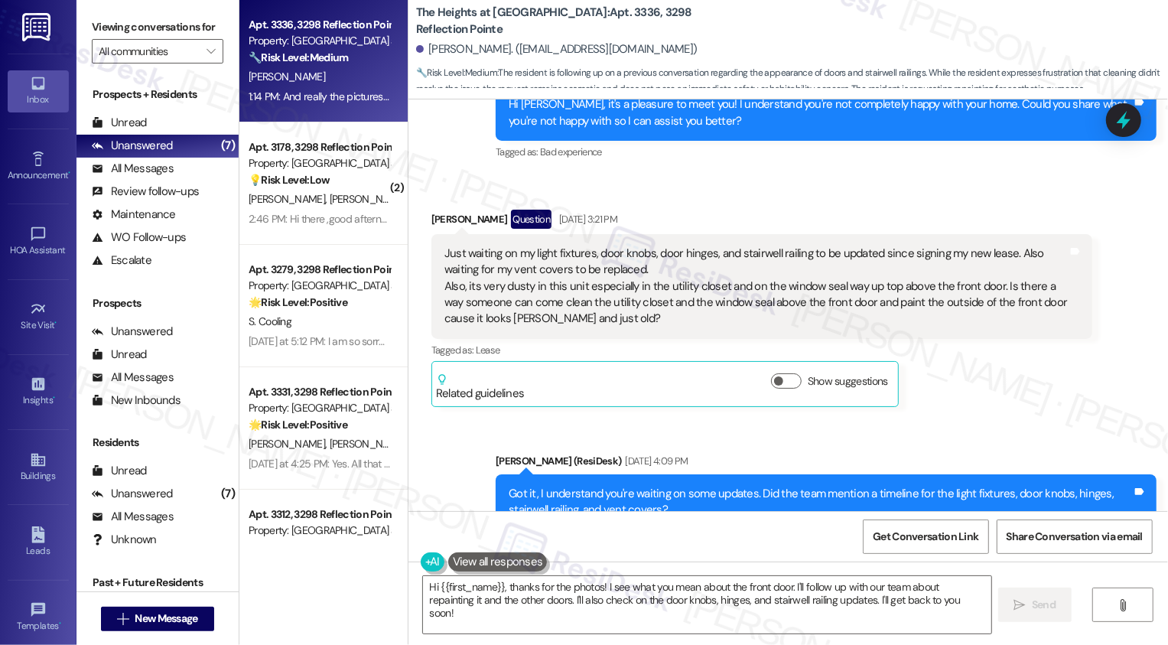
drag, startPoint x: 532, startPoint y: 237, endPoint x: 738, endPoint y: 232, distance: 205.9
click at [738, 246] on div "Just waiting on my light fixtures, door knobs, door hinges, and stairwell raili…" at bounding box center [756, 287] width 624 height 82
click at [838, 288] on div "Just waiting on my light fixtures, door knobs, door hinges, and stairwell raili…" at bounding box center [756, 287] width 624 height 82
drag, startPoint x: 864, startPoint y: 288, endPoint x: 1021, endPoint y: 288, distance: 156.1
click at [1021, 288] on div "Just waiting on my light fixtures, door knobs, door hinges, and stairwell raili…" at bounding box center [756, 287] width 624 height 82
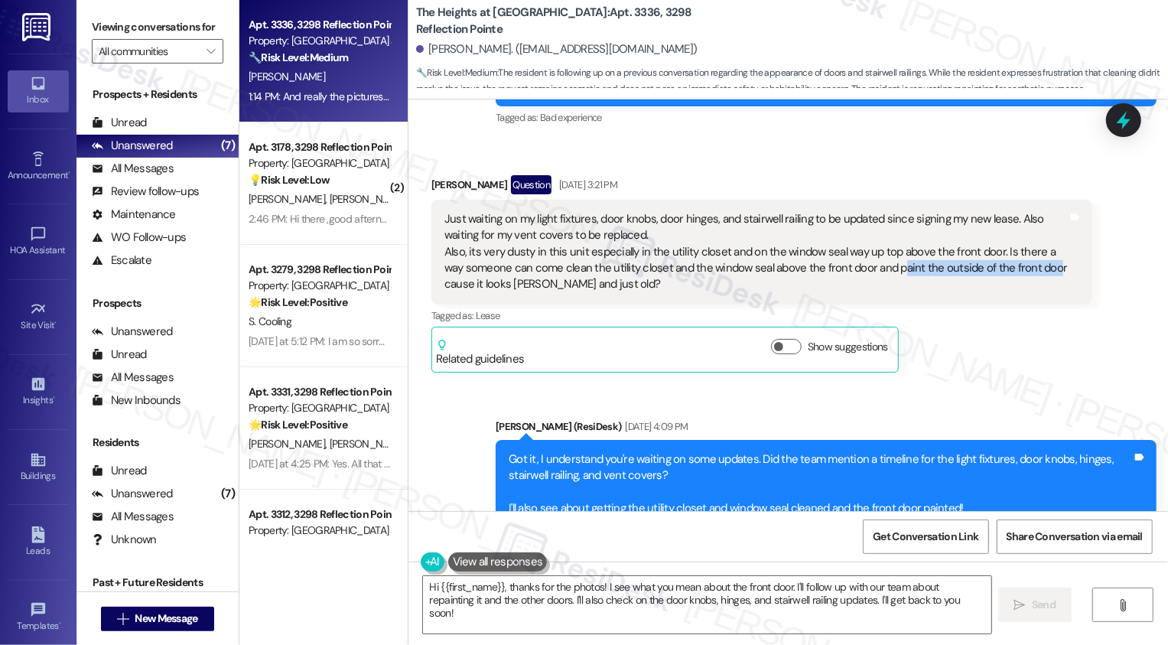
scroll to position [555, 0]
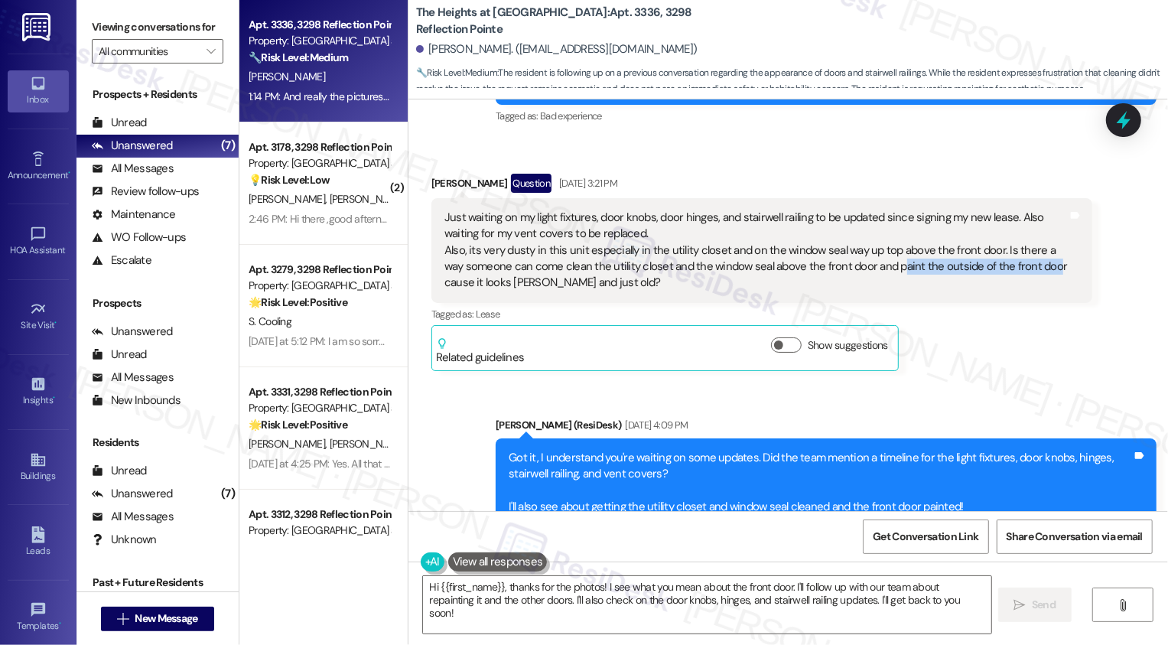
click at [603, 254] on div "Just waiting on my light fixtures, door knobs, door hinges, and stairwell raili…" at bounding box center [756, 251] width 624 height 82
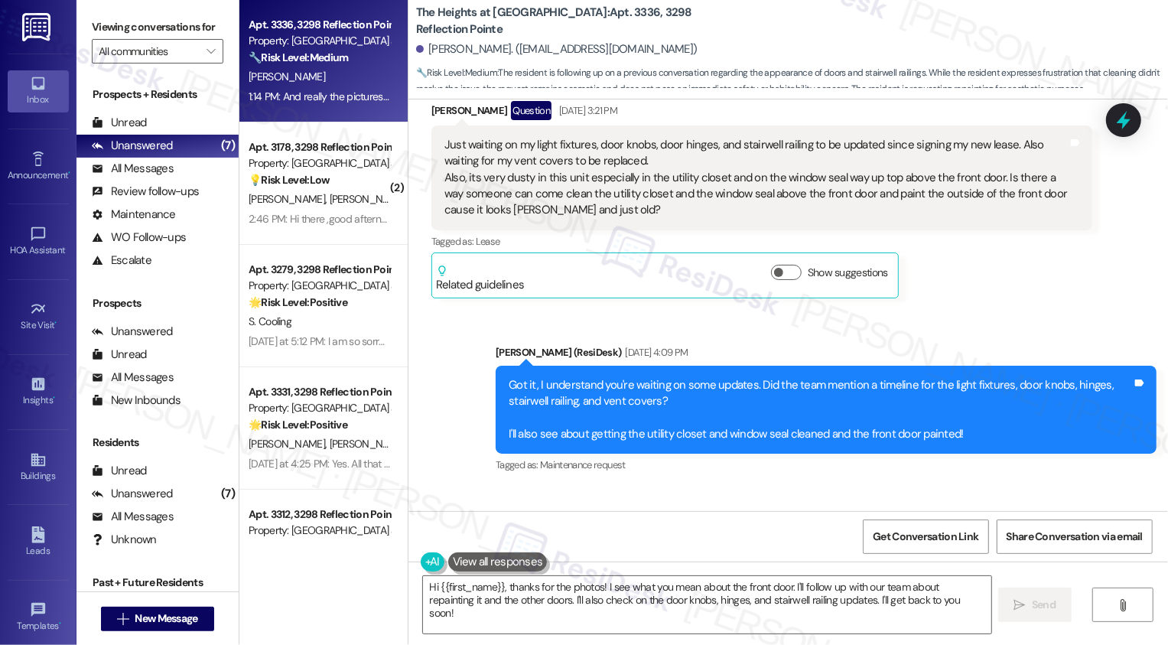
scroll to position [630, 0]
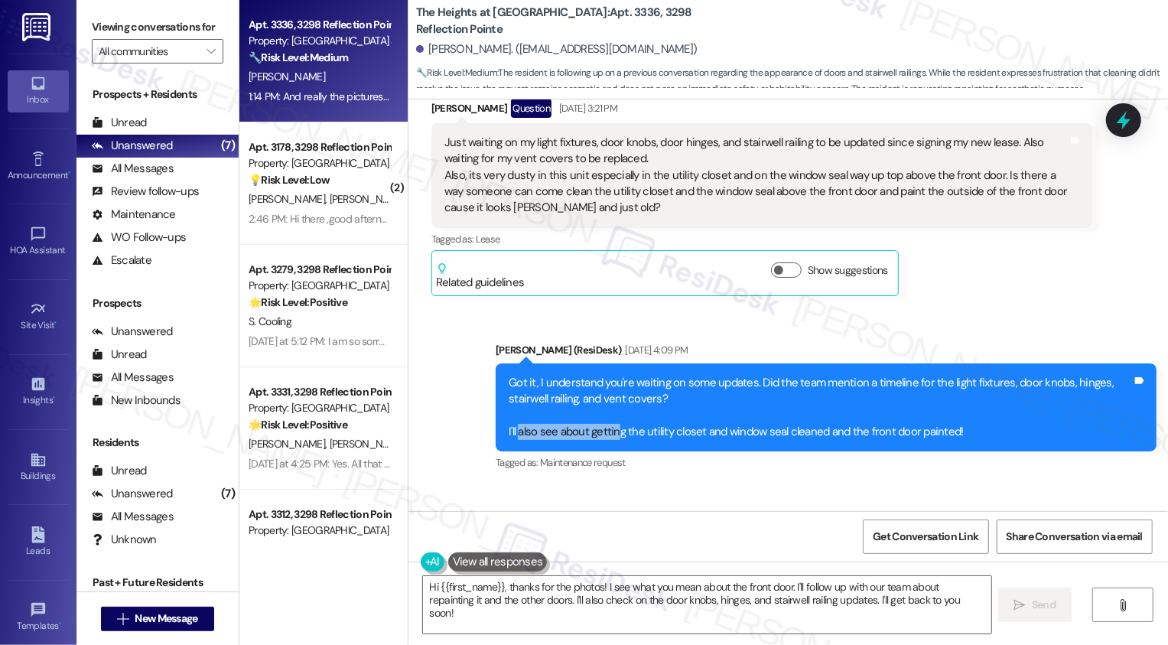
drag, startPoint x: 509, startPoint y: 417, endPoint x: 606, endPoint y: 417, distance: 97.2
click at [606, 417] on div "Got it, I understand you're waiting on some updates. Did the team mention a tim…" at bounding box center [821, 408] width 624 height 66
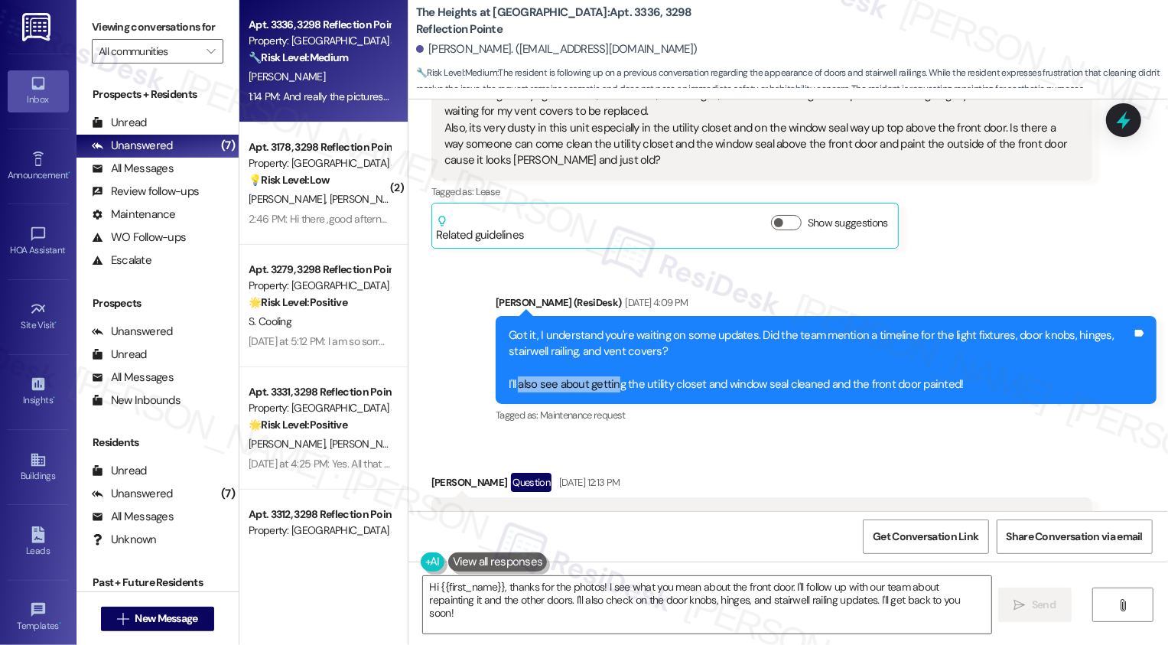
scroll to position [692, 0]
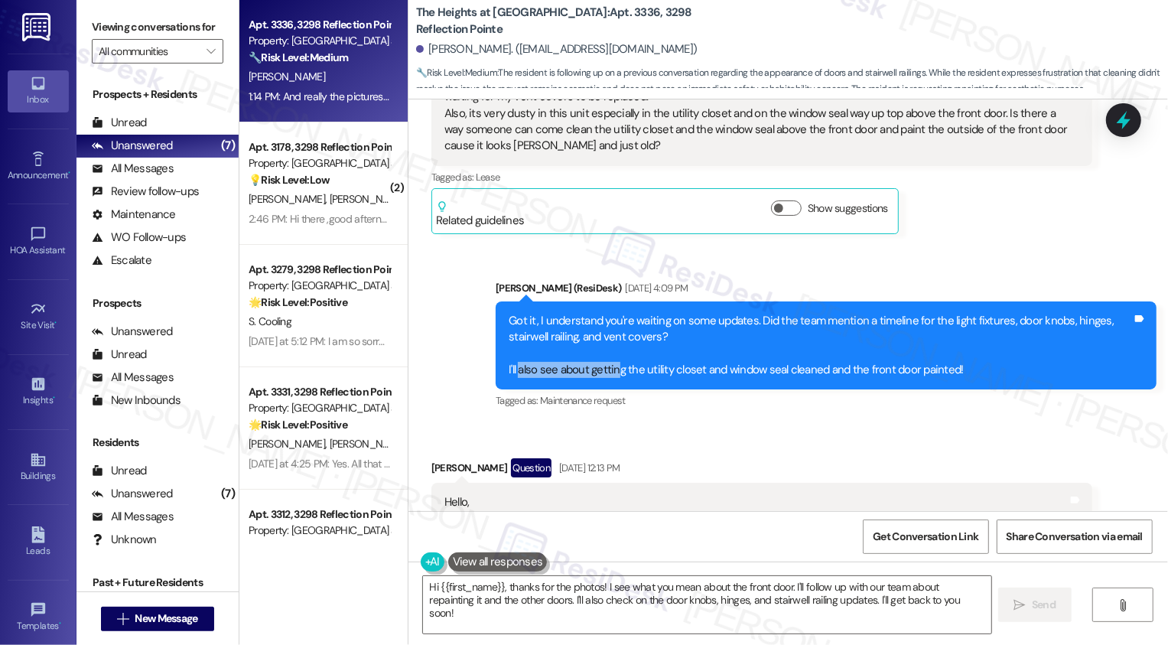
click at [556, 350] on div "Got it, I understand you're waiting on some updates. Did the team mention a tim…" at bounding box center [821, 346] width 624 height 66
drag, startPoint x: 504, startPoint y: 353, endPoint x: 556, endPoint y: 353, distance: 52.0
click at [556, 353] on div "Got it, I understand you're waiting on some updates. Did the team mention a tim…" at bounding box center [821, 346] width 624 height 66
click at [523, 354] on div "Got it, I understand you're waiting on some updates. Did the team mention a tim…" at bounding box center [821, 346] width 624 height 66
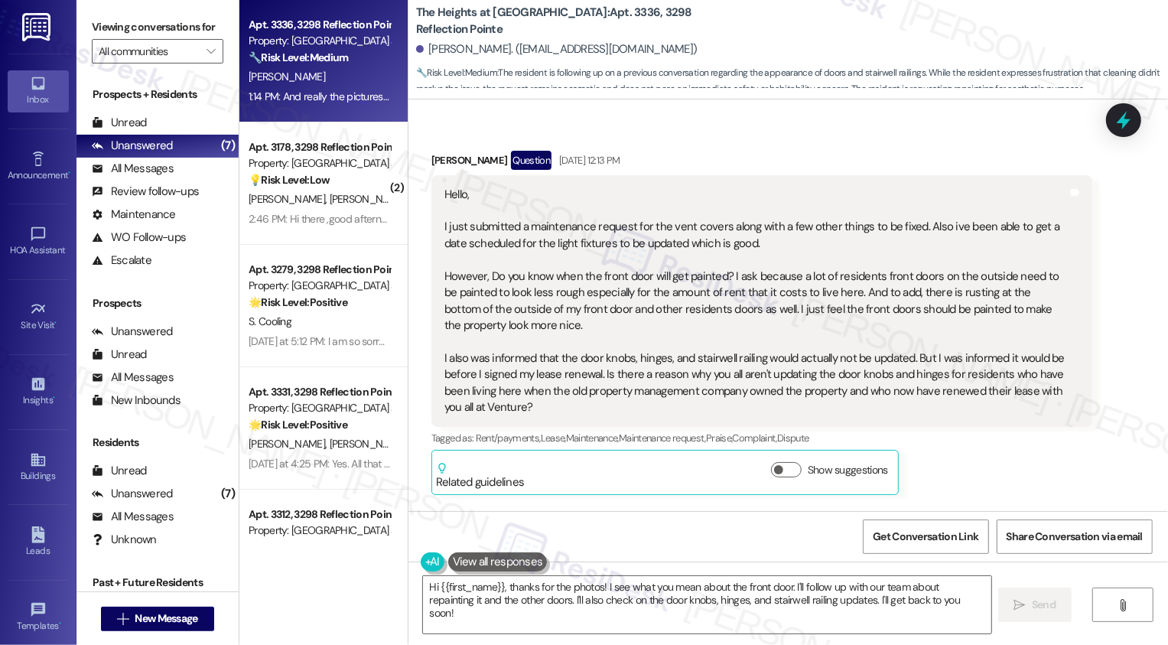
scroll to position [1012, 0]
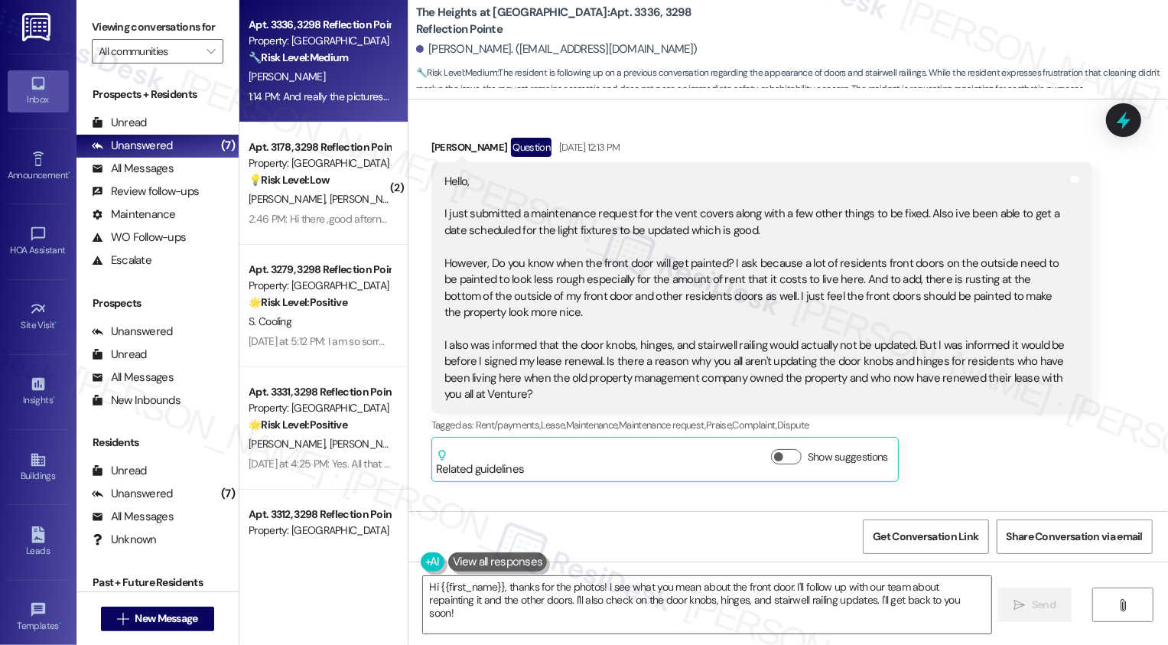
click at [486, 250] on div "Hello, I just submitted a maintenance request for the vent covers along with a …" at bounding box center [756, 289] width 624 height 230
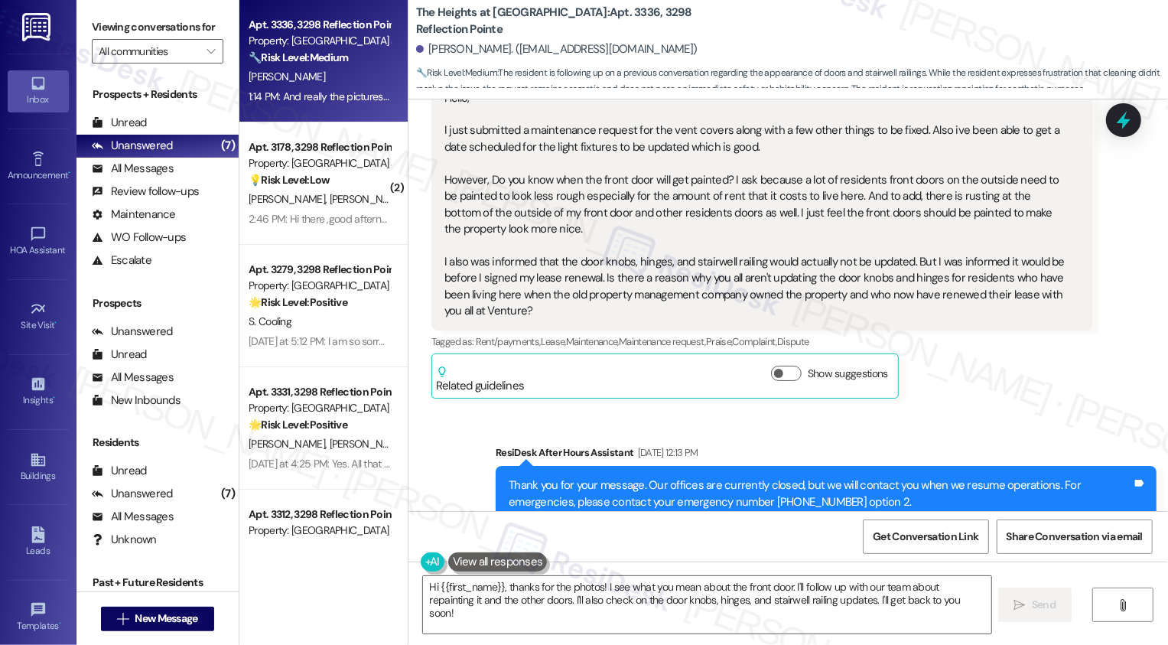
scroll to position [1100, 0]
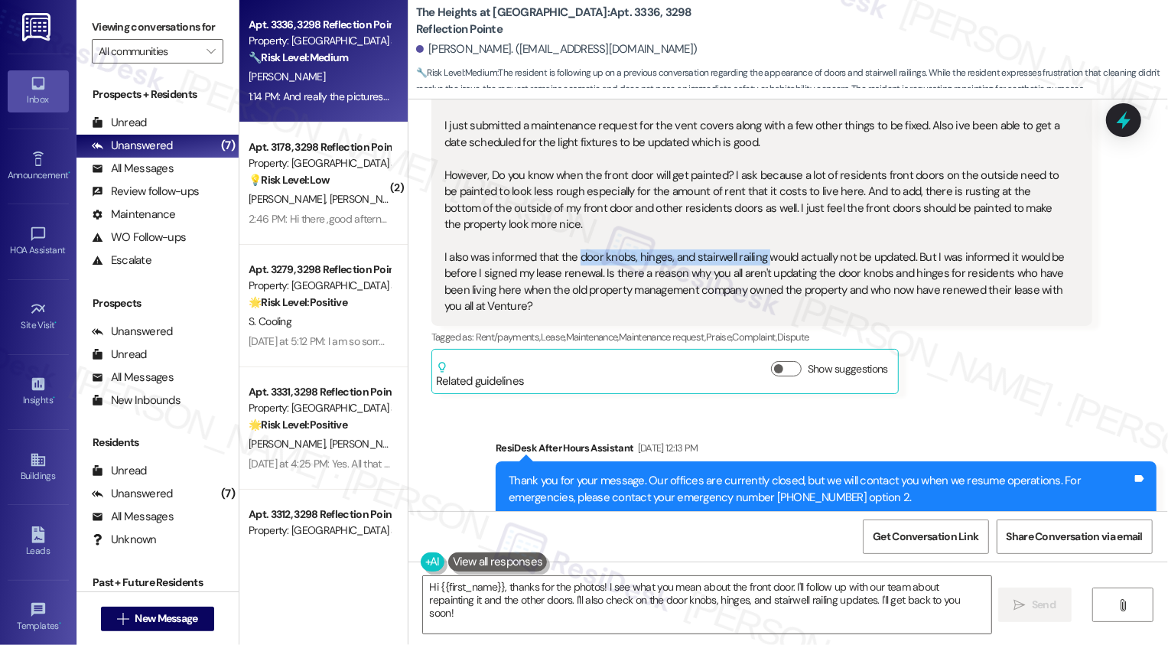
drag, startPoint x: 570, startPoint y: 238, endPoint x: 753, endPoint y: 243, distance: 182.9
click at [753, 243] on div "Hello, I just submitted a maintenance request for the vent covers along with a …" at bounding box center [756, 201] width 624 height 230
click at [936, 239] on div "Hello, I just submitted a maintenance request for the vent covers along with a …" at bounding box center [756, 201] width 624 height 230
click at [603, 257] on div "Hello, I just submitted a maintenance request for the vent covers along with a …" at bounding box center [756, 201] width 624 height 230
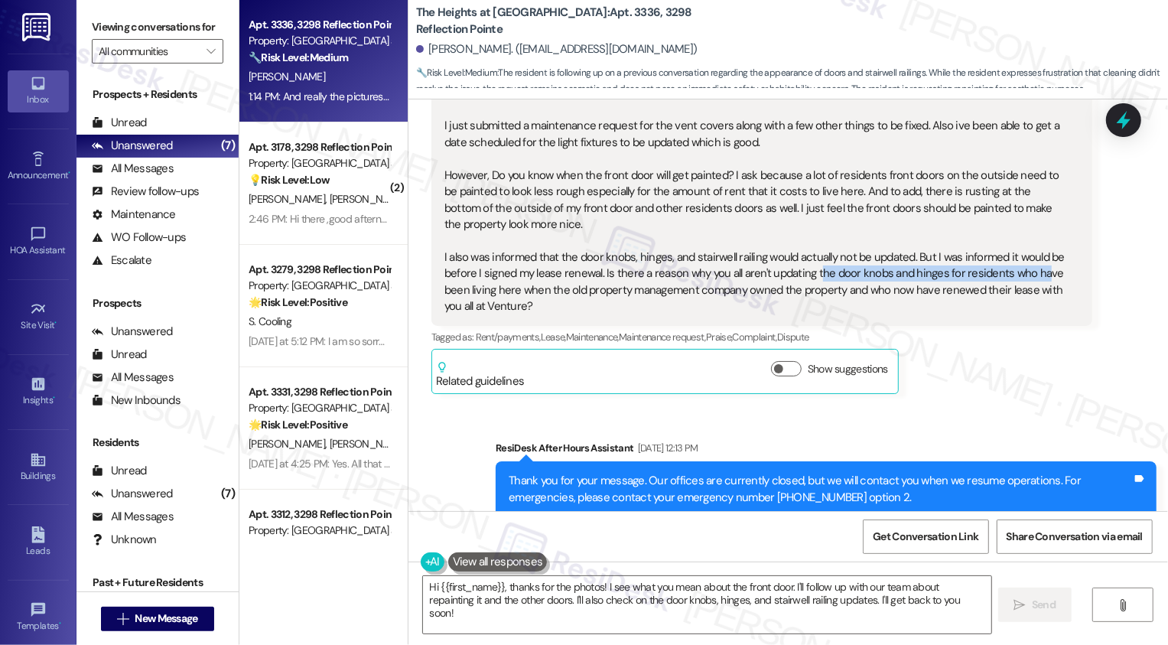
drag, startPoint x: 804, startPoint y: 256, endPoint x: 1025, endPoint y: 244, distance: 221.4
click at [1025, 249] on div "Hello, I just submitted a maintenance request for the vent covers along with a …" at bounding box center [756, 201] width 624 height 230
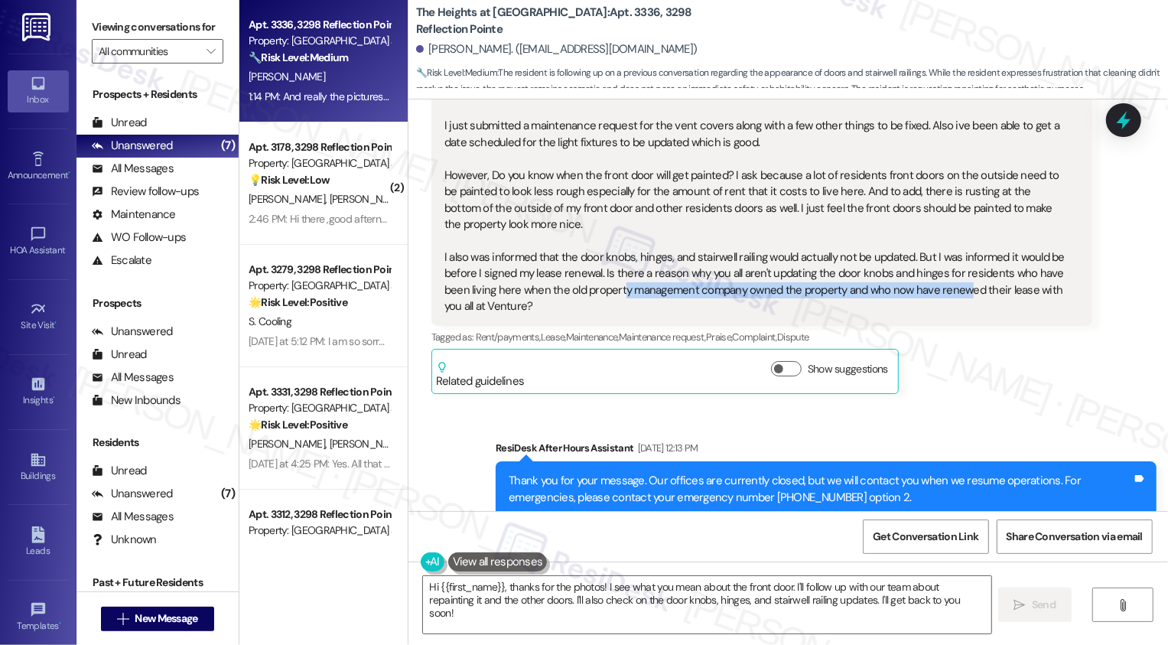
drag, startPoint x: 614, startPoint y: 278, endPoint x: 946, endPoint y: 269, distance: 332.2
click at [950, 274] on div "Hello, I just submitted a maintenance request for the vent covers along with a …" at bounding box center [756, 201] width 624 height 230
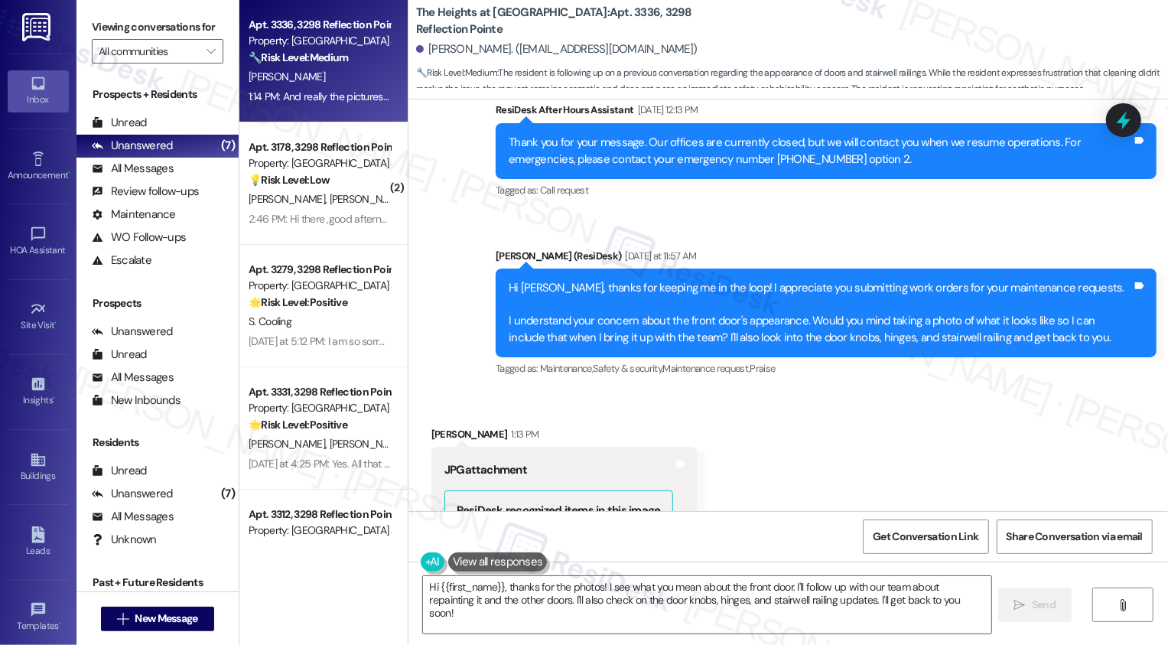
scroll to position [1447, 0]
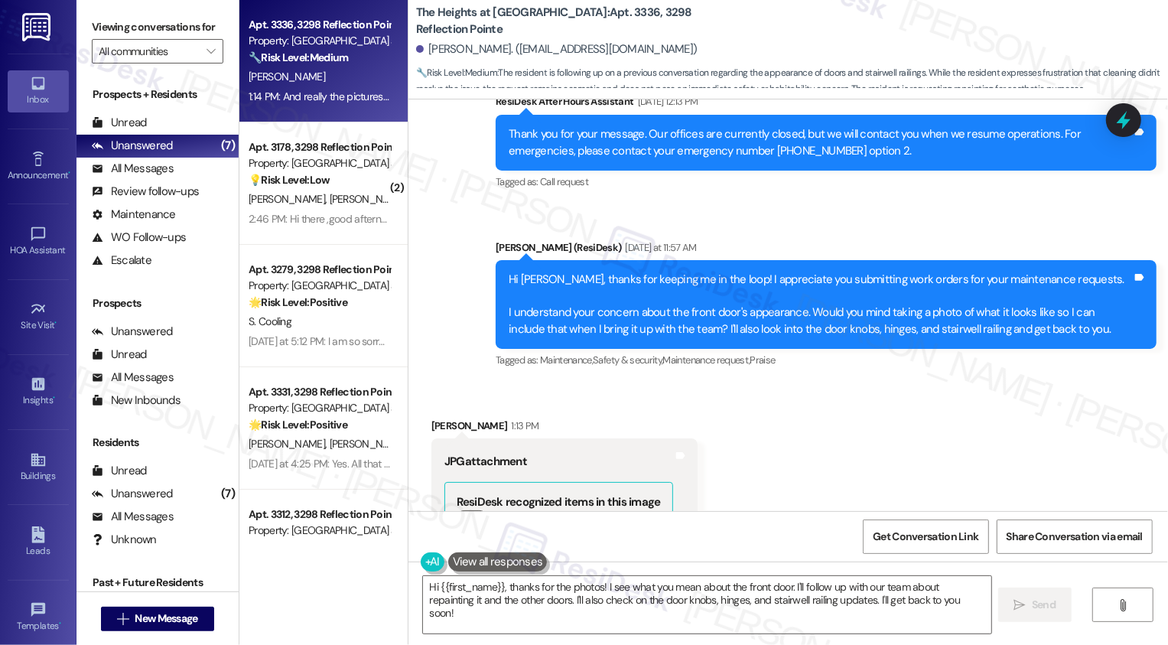
click at [526, 272] on div "Hi [PERSON_NAME], thanks for keeping me in the loop! I appreciate you submittin…" at bounding box center [821, 305] width 624 height 66
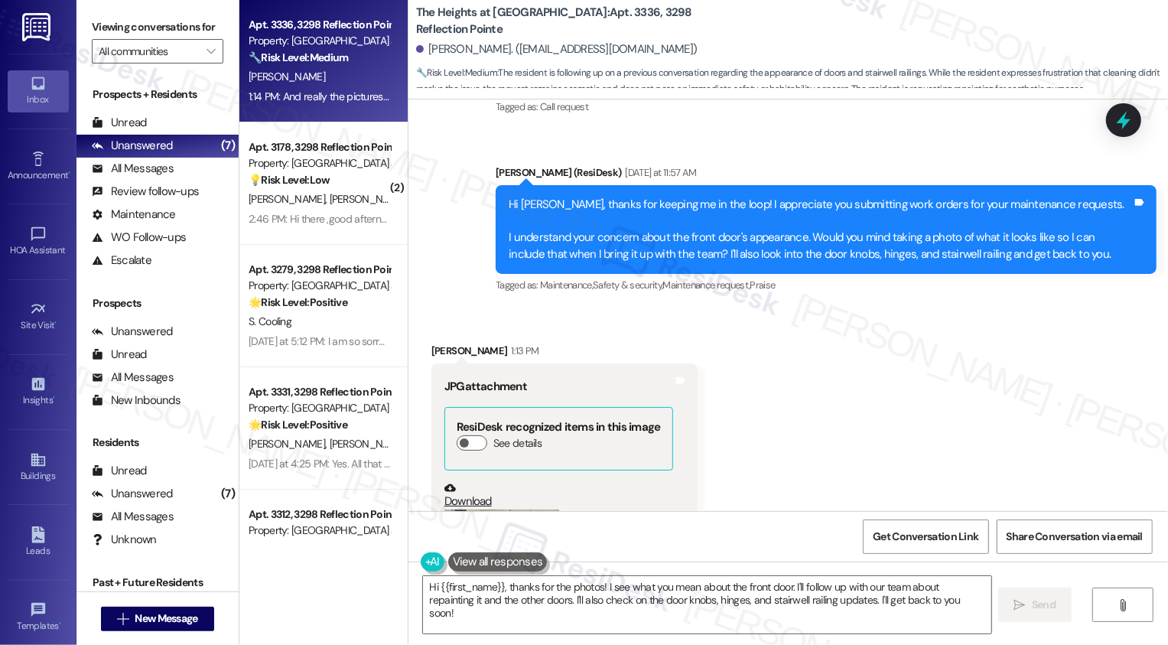
scroll to position [1522, 0]
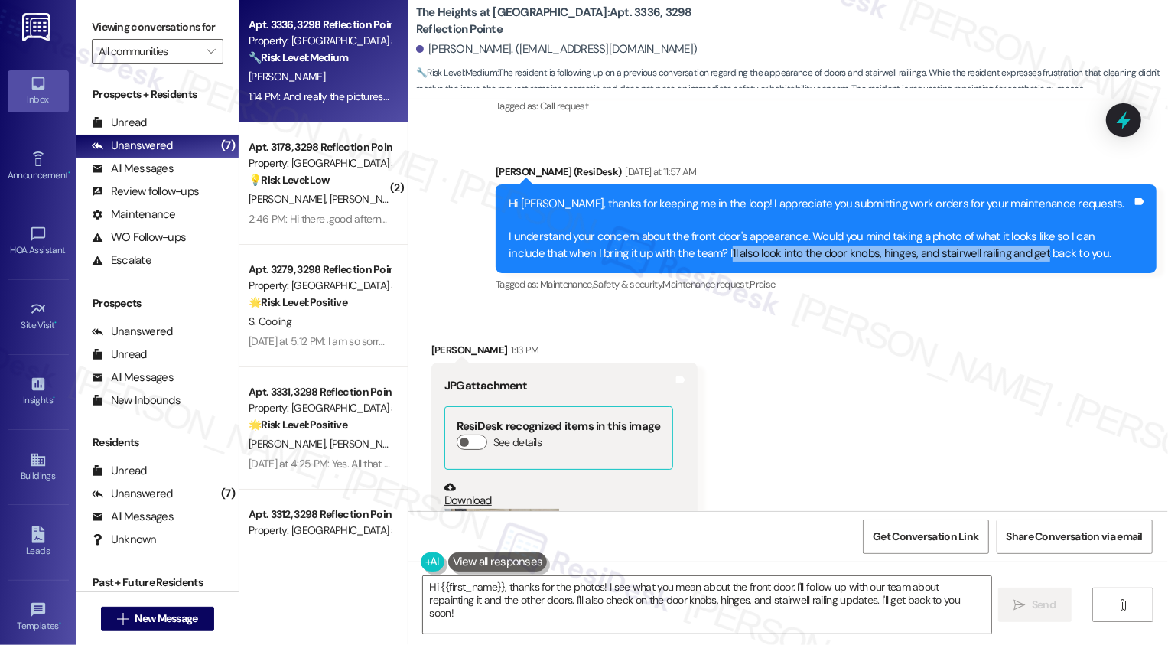
drag, startPoint x: 680, startPoint y: 235, endPoint x: 990, endPoint y: 238, distance: 309.9
click at [991, 240] on div "Hi [PERSON_NAME], thanks for keeping me in the loop! I appreciate you submittin…" at bounding box center [821, 229] width 624 height 66
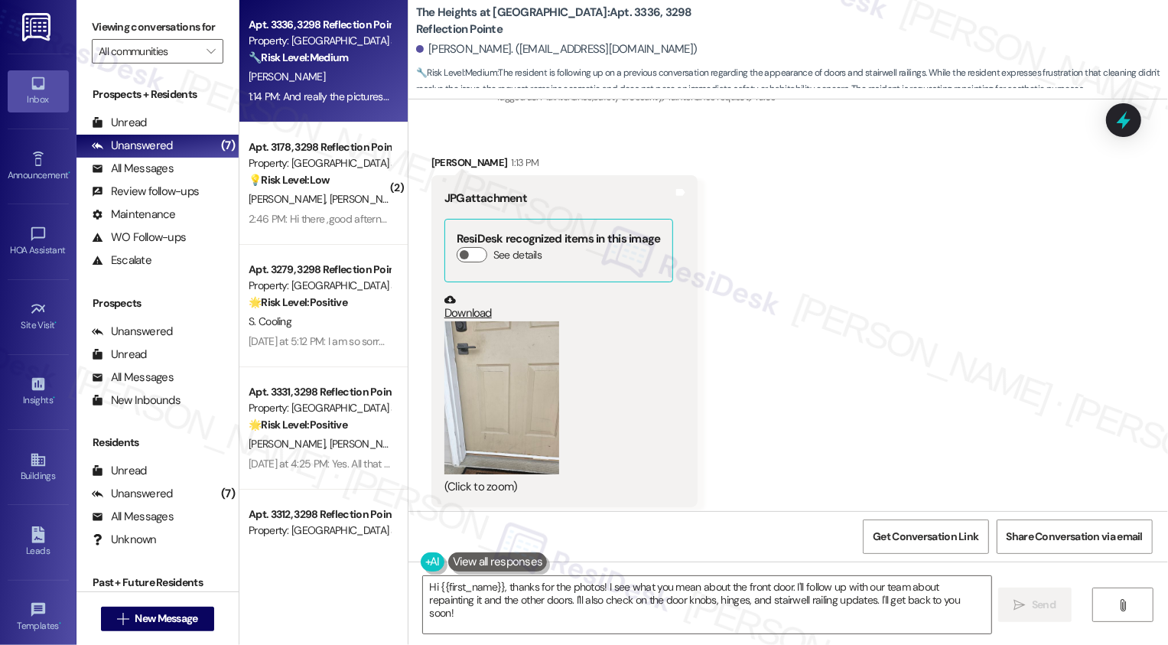
scroll to position [1741, 0]
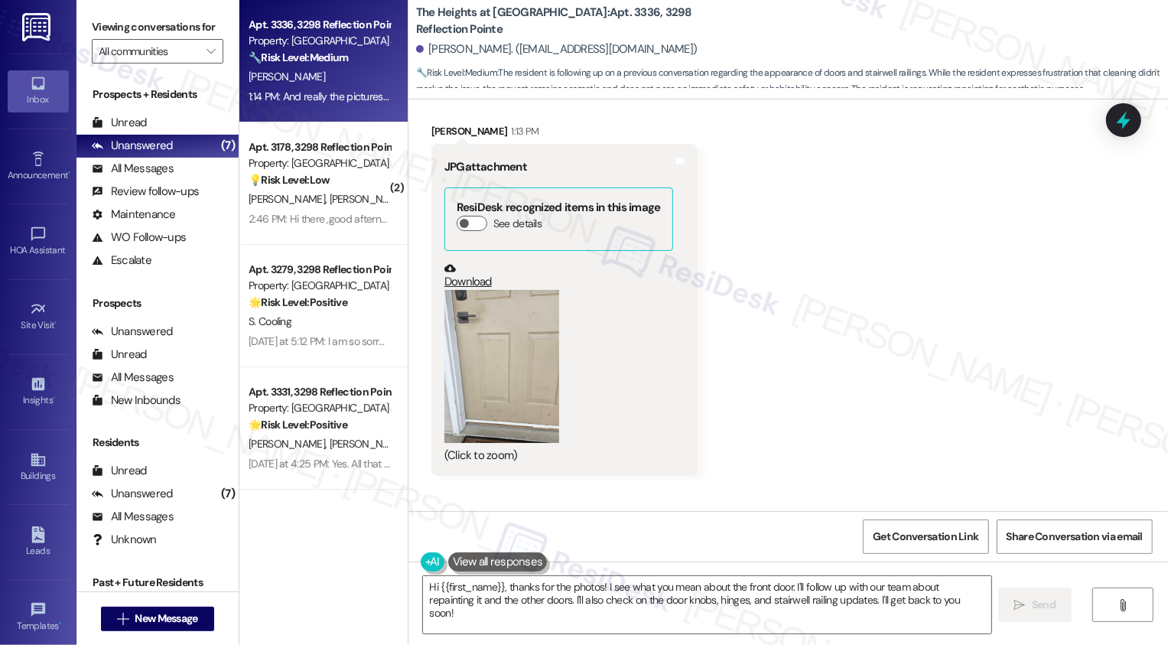
click at [476, 358] on button "Zoom image" at bounding box center [501, 366] width 115 height 153
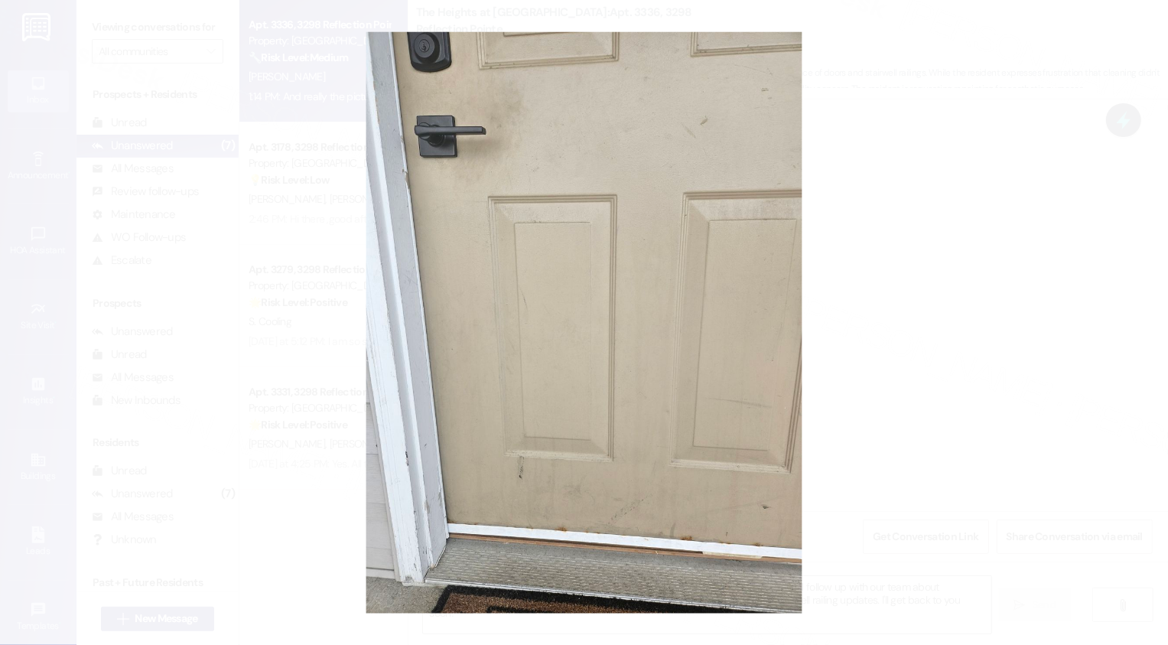
click at [850, 549] on button "Unzoom image" at bounding box center [584, 322] width 1168 height 645
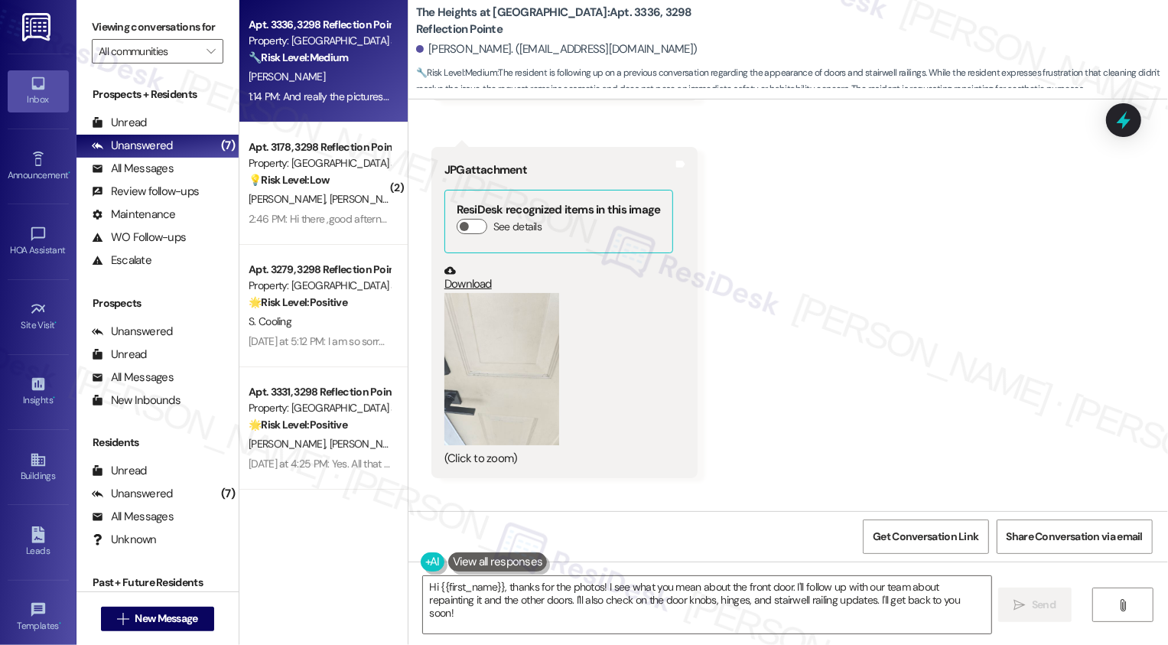
scroll to position [2117, 0]
click at [530, 375] on button "Zoom image" at bounding box center [501, 368] width 115 height 153
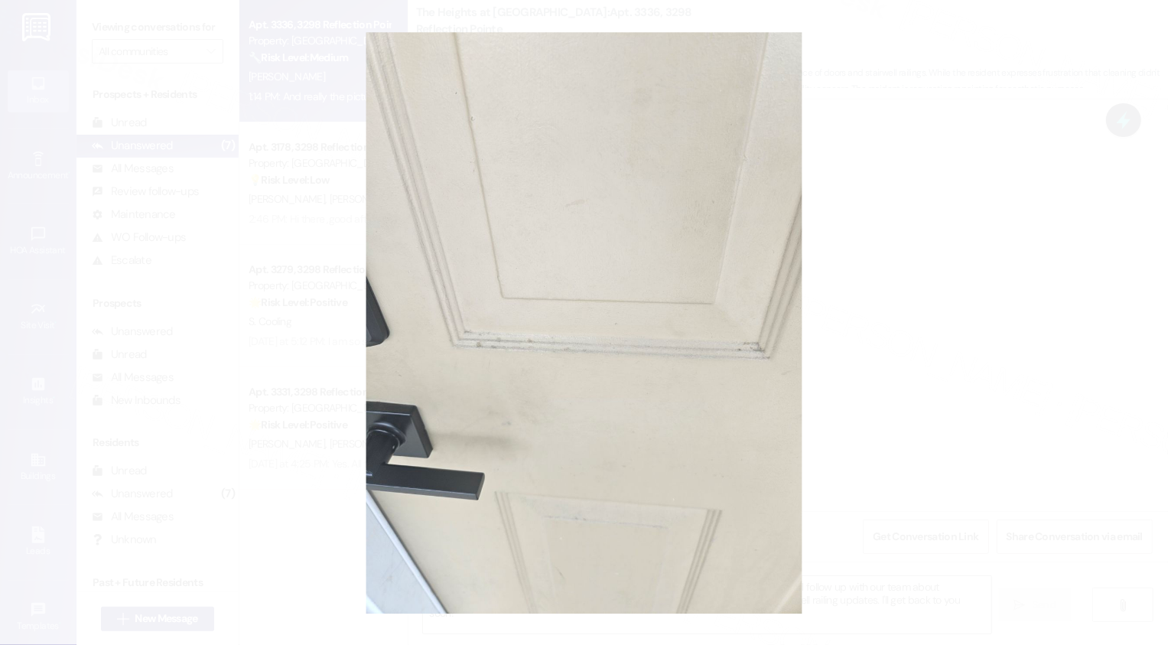
click at [968, 359] on button "Unzoom image" at bounding box center [584, 322] width 1168 height 645
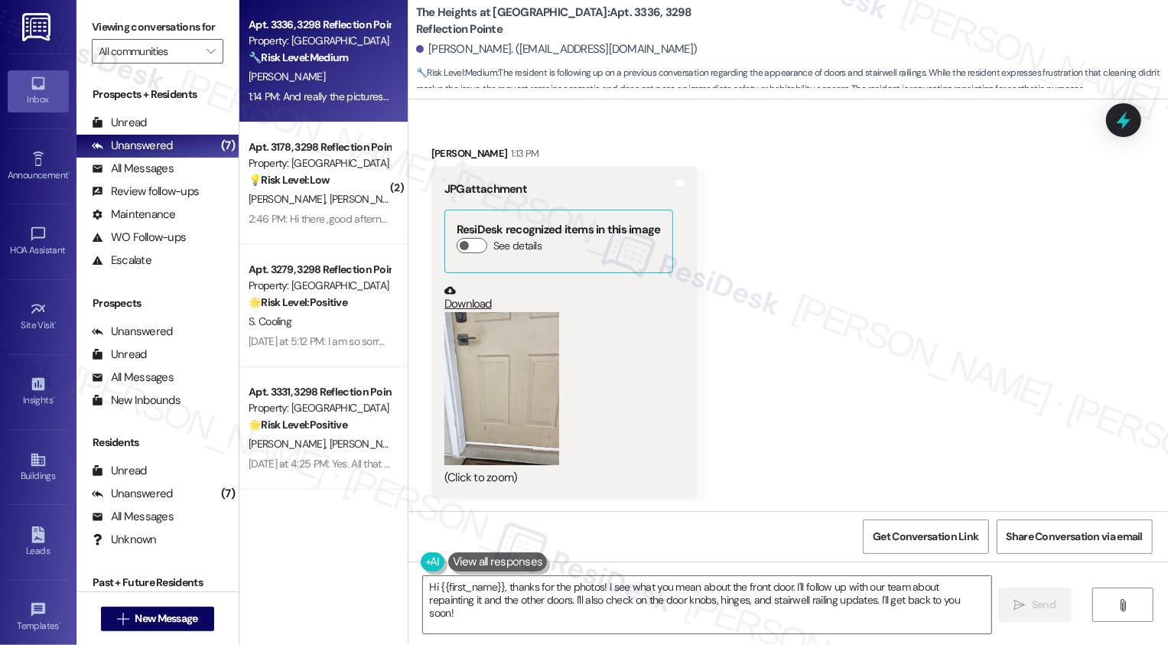
scroll to position [1702, 0]
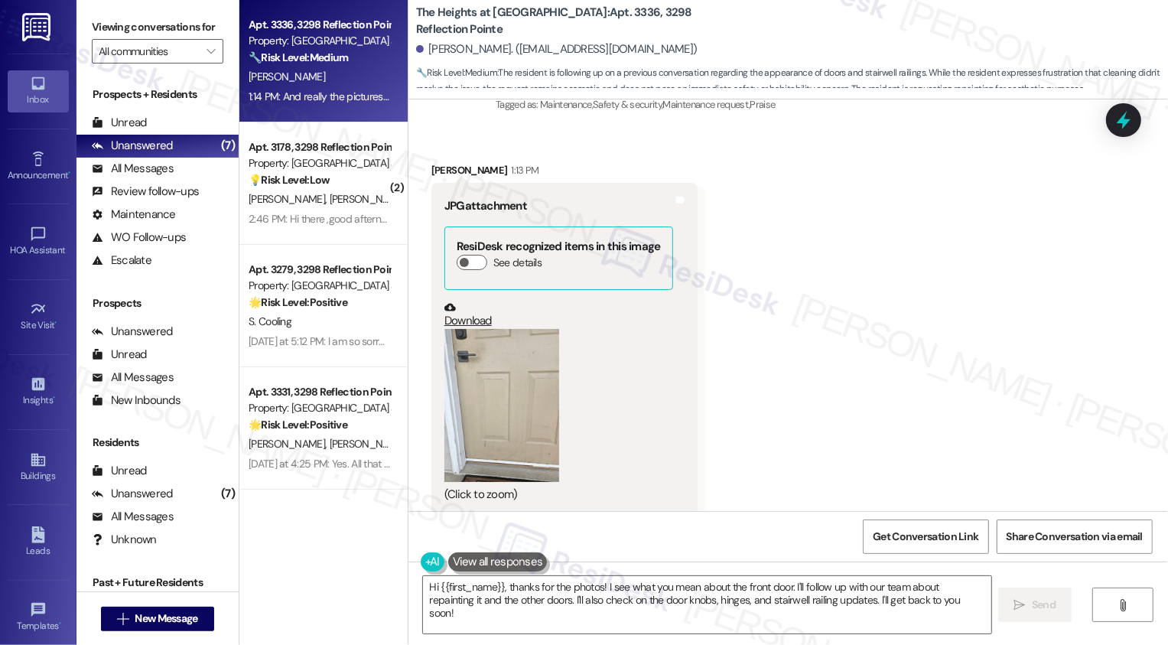
click at [461, 304] on link "Download" at bounding box center [558, 314] width 229 height 27
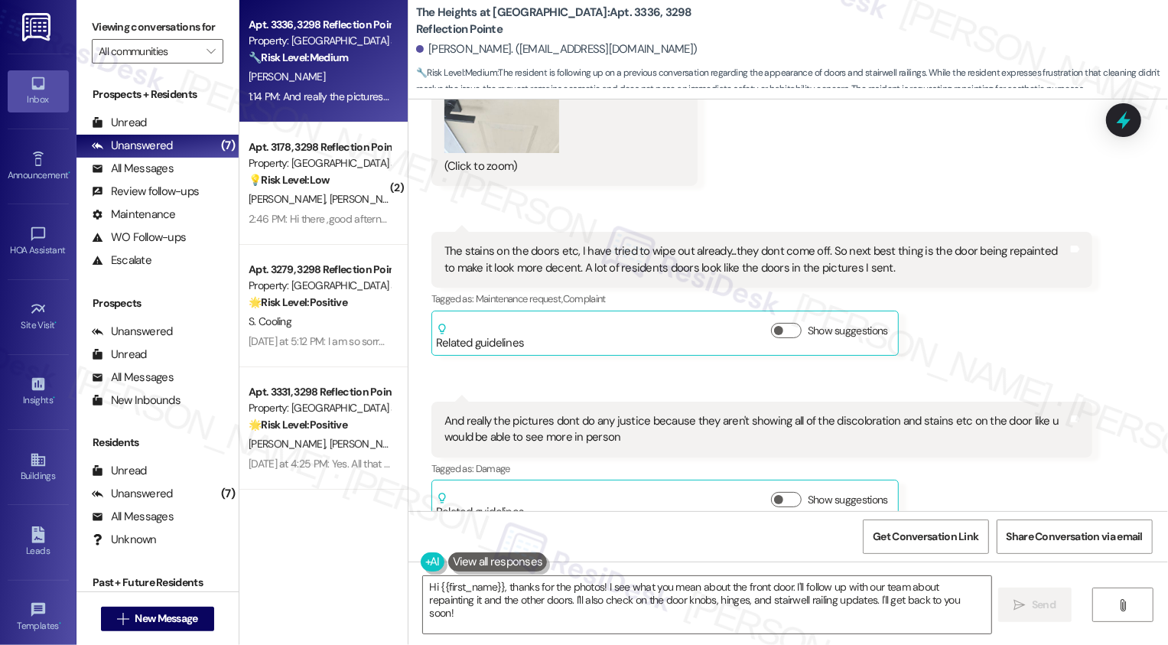
scroll to position [2012, 0]
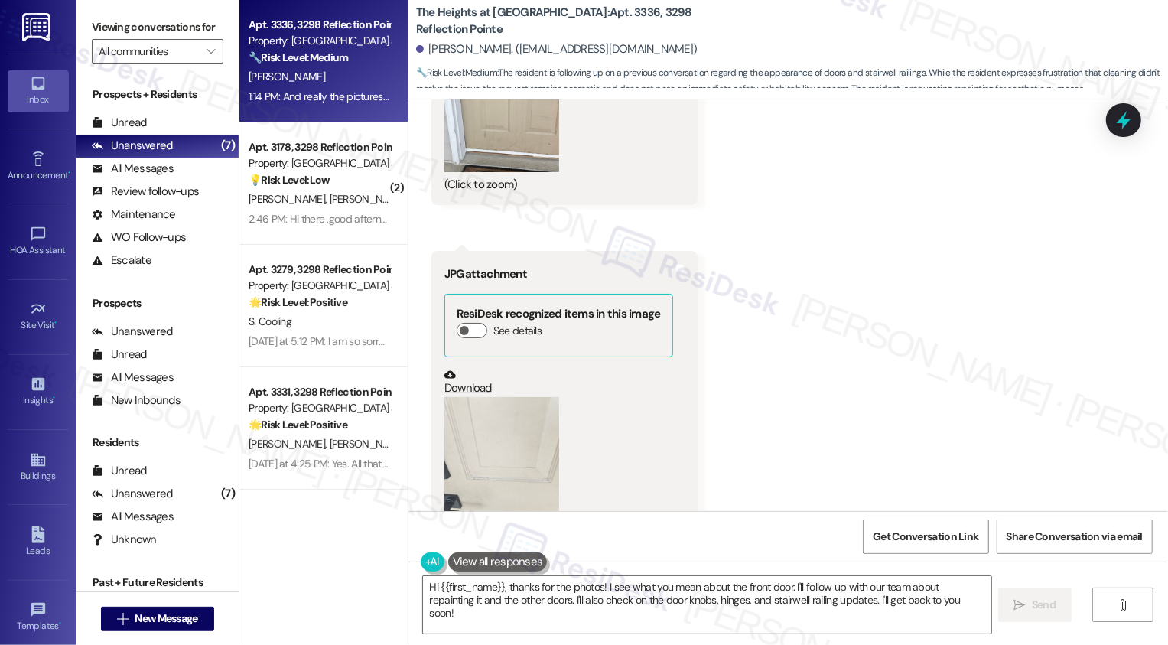
click at [457, 369] on link "Download" at bounding box center [558, 382] width 229 height 27
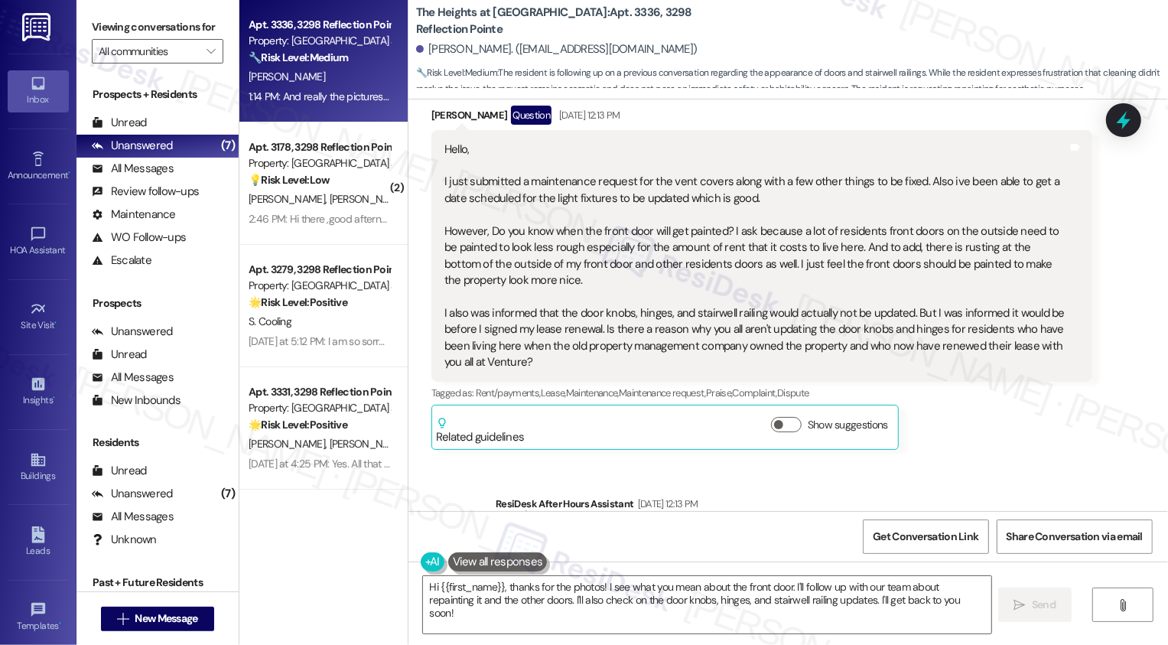
scroll to position [1036, 0]
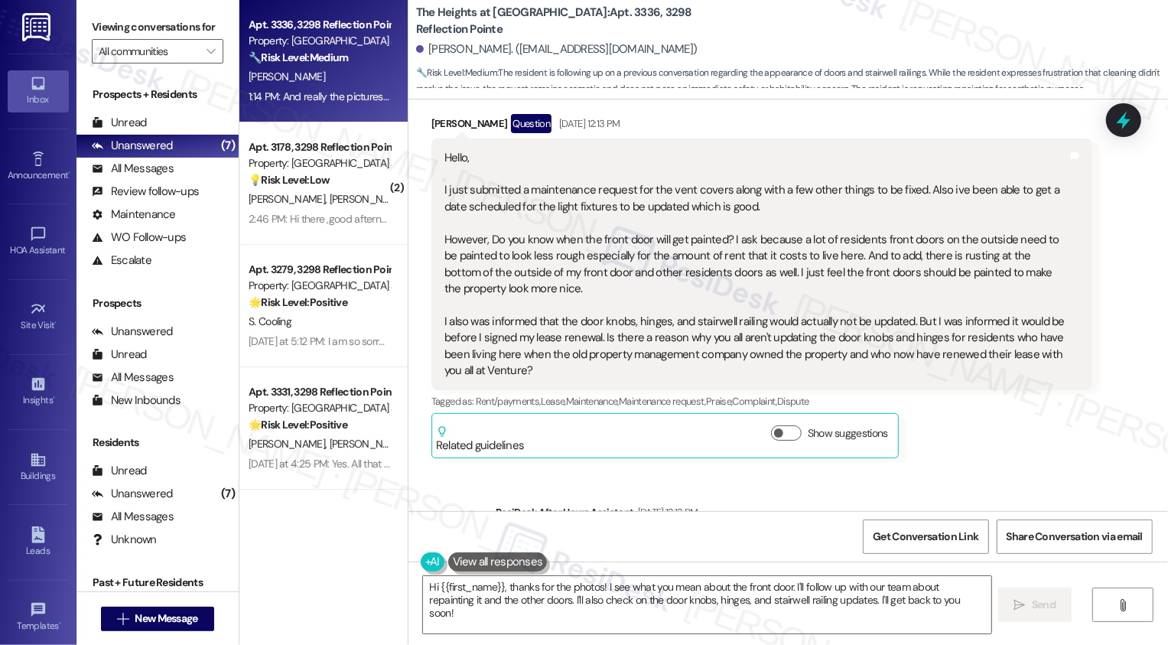
click at [570, 224] on div "Hello, I just submitted a maintenance request for the vent covers along with a …" at bounding box center [756, 265] width 624 height 230
click at [618, 225] on div "Hello, I just submitted a maintenance request for the vent covers along with a …" at bounding box center [756, 265] width 624 height 230
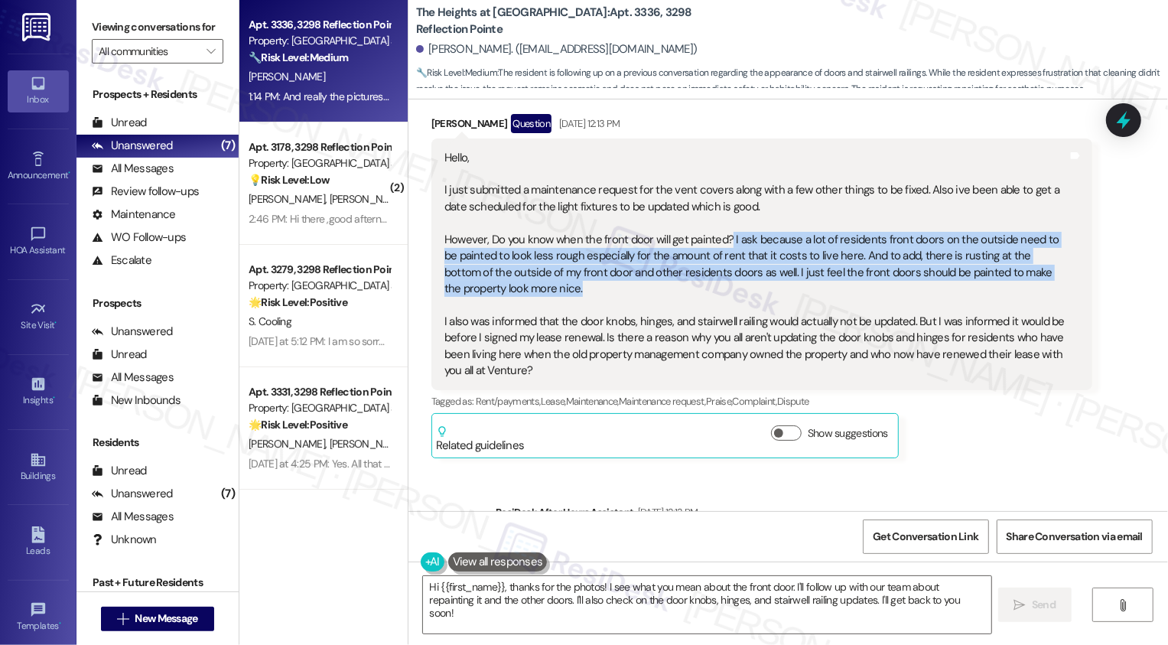
drag, startPoint x: 718, startPoint y: 221, endPoint x: 744, endPoint y: 268, distance: 53.4
click at [744, 268] on div "Hello, I just submitted a maintenance request for the vent covers along with a …" at bounding box center [756, 265] width 624 height 230
copy div "I ask because a lot of residents front doors on the outside need to be painted …"
click at [672, 595] on textarea "Hi {{first_name}}, thanks for the photos! I see what you mean about the front d…" at bounding box center [707, 604] width 568 height 57
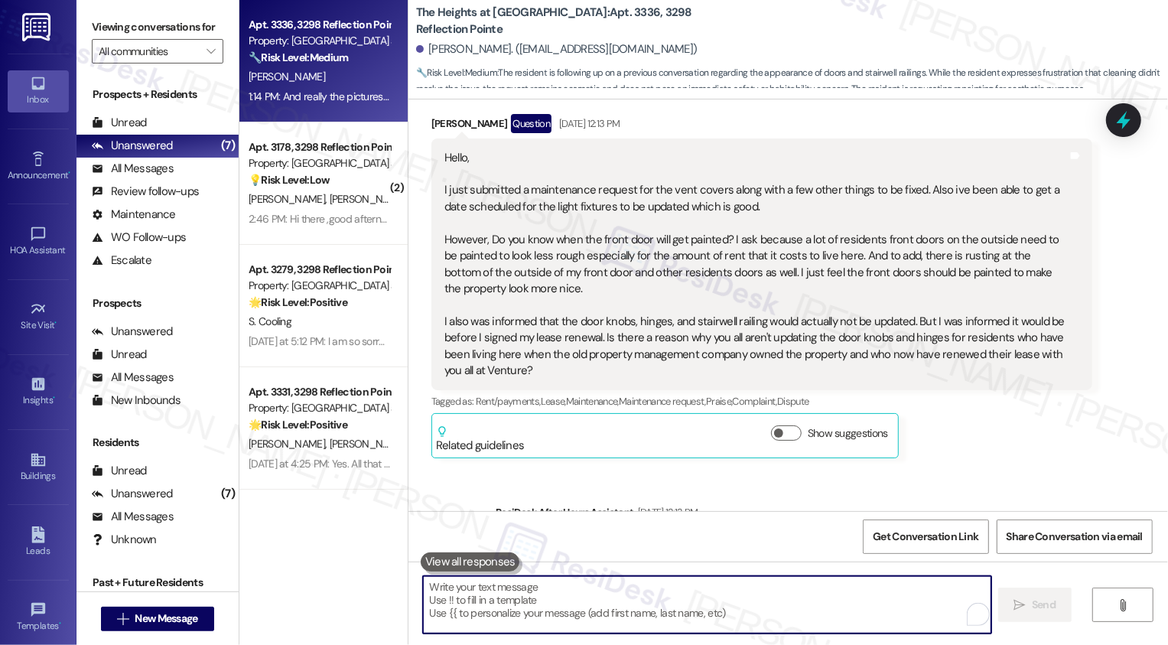
click at [530, 225] on div "Hello, I just submitted a maintenance request for the vent covers along with a …" at bounding box center [756, 265] width 624 height 230
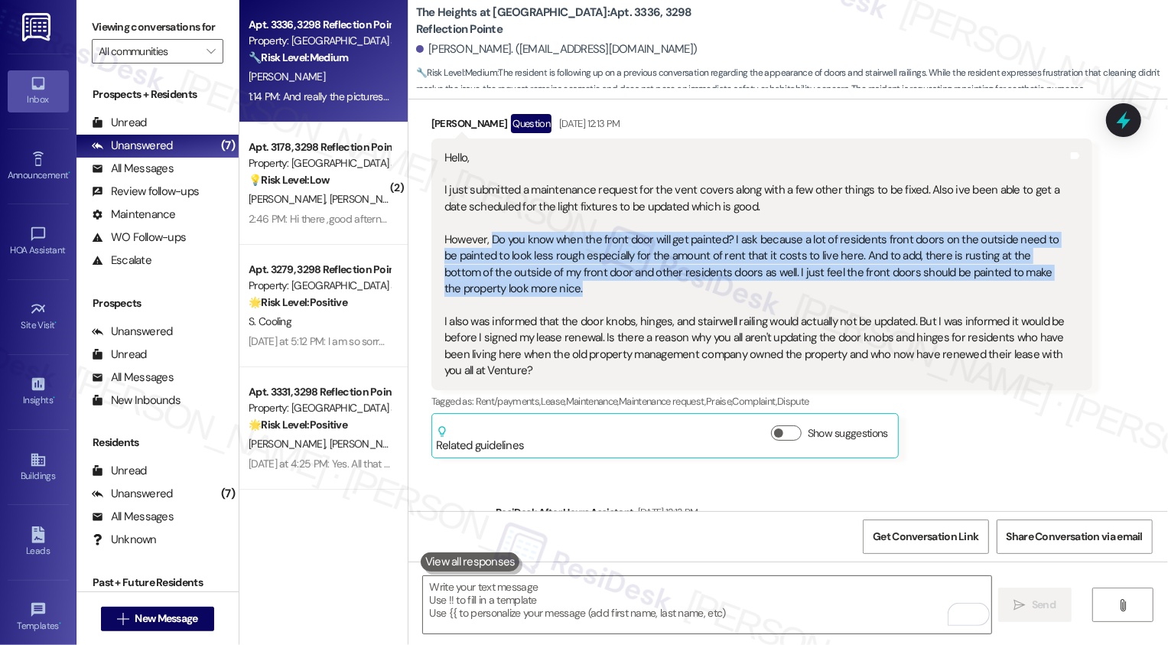
drag, startPoint x: 497, startPoint y: 248, endPoint x: 512, endPoint y: 269, distance: 25.3
click at [512, 269] on div "Hello, I just submitted a maintenance request for the vent covers along with a …" at bounding box center [756, 265] width 624 height 230
copy div "Do you know when the front door will get painted? I ask because a lot of reside…"
click at [541, 591] on textarea "To enrich screen reader interactions, please activate Accessibility in Grammarl…" at bounding box center [707, 604] width 568 height 57
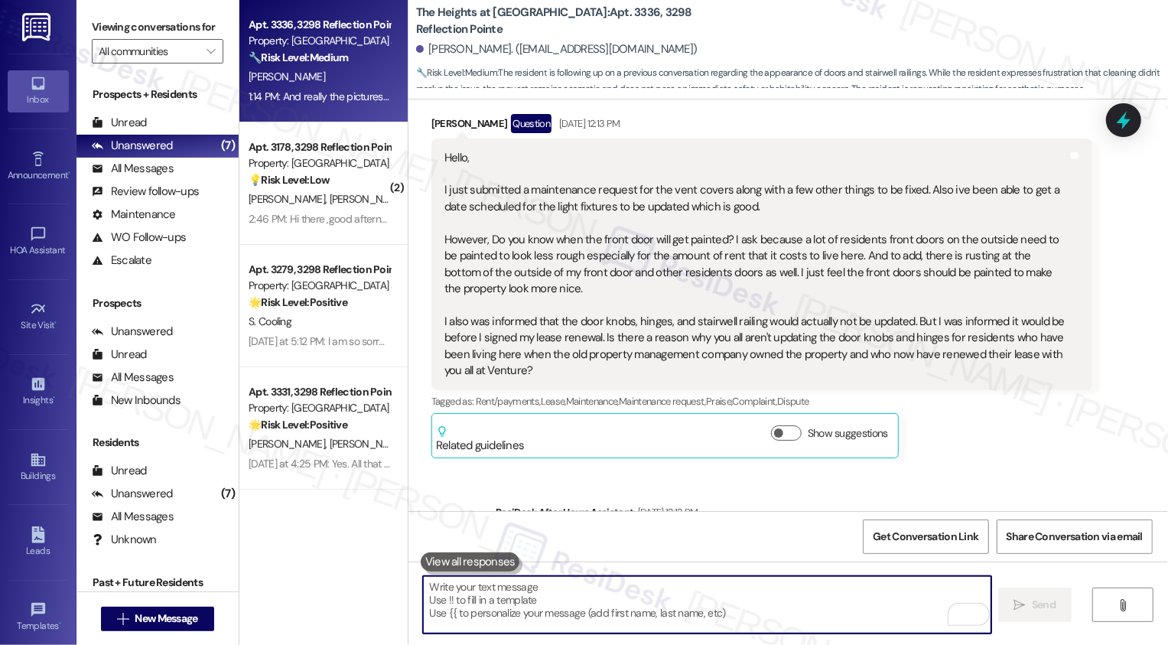
paste textarea "Do you know when the front door will get painted? I ask because a lot of reside…"
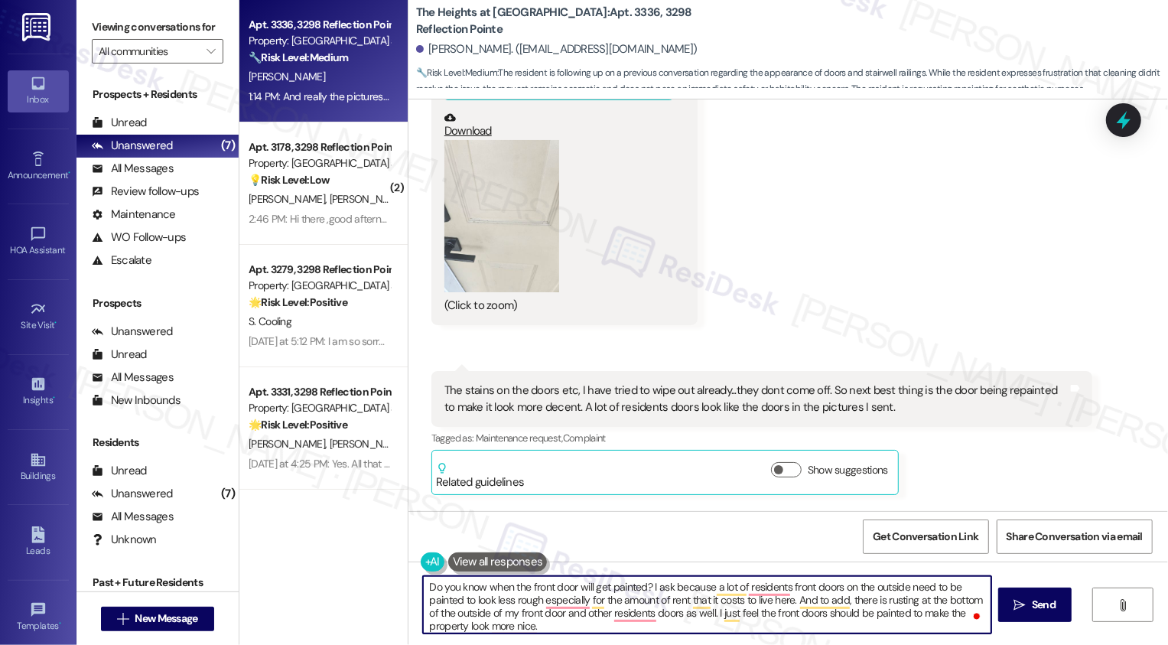
scroll to position [2413, 0]
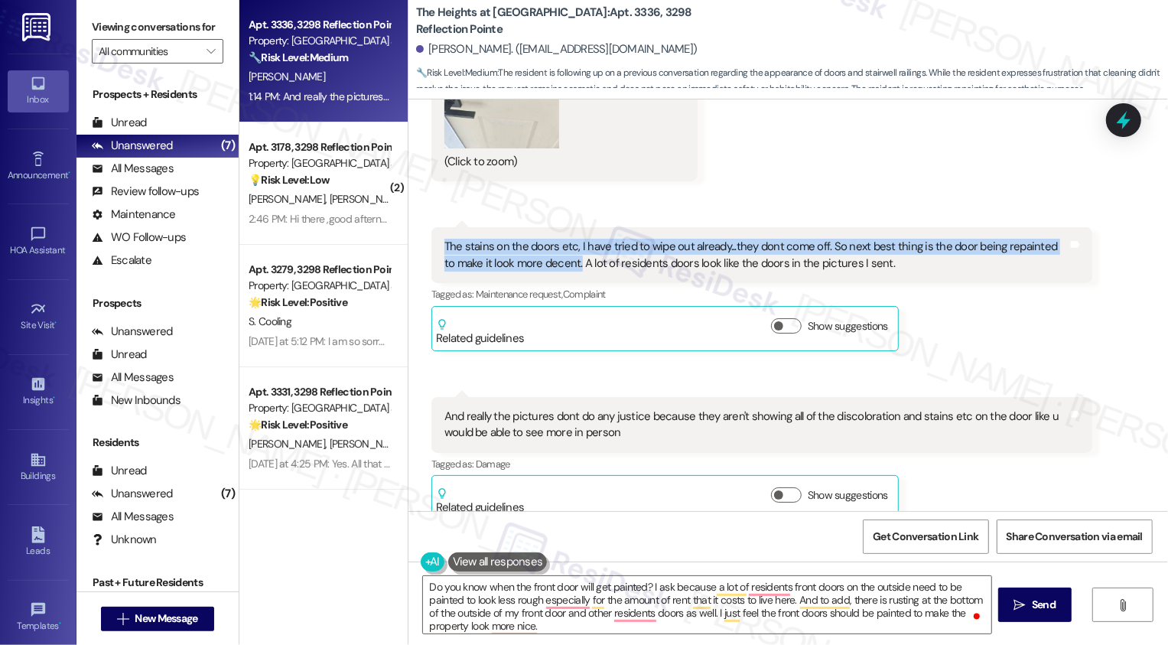
drag, startPoint x: 435, startPoint y: 230, endPoint x: 557, endPoint y: 243, distance: 123.1
click at [557, 243] on div "The stains on the doors etc, I have tried to wipe out already...they dont come …" at bounding box center [756, 255] width 624 height 33
copy div "The stains on the doors etc, I have tried to wipe out already...they dont come …"
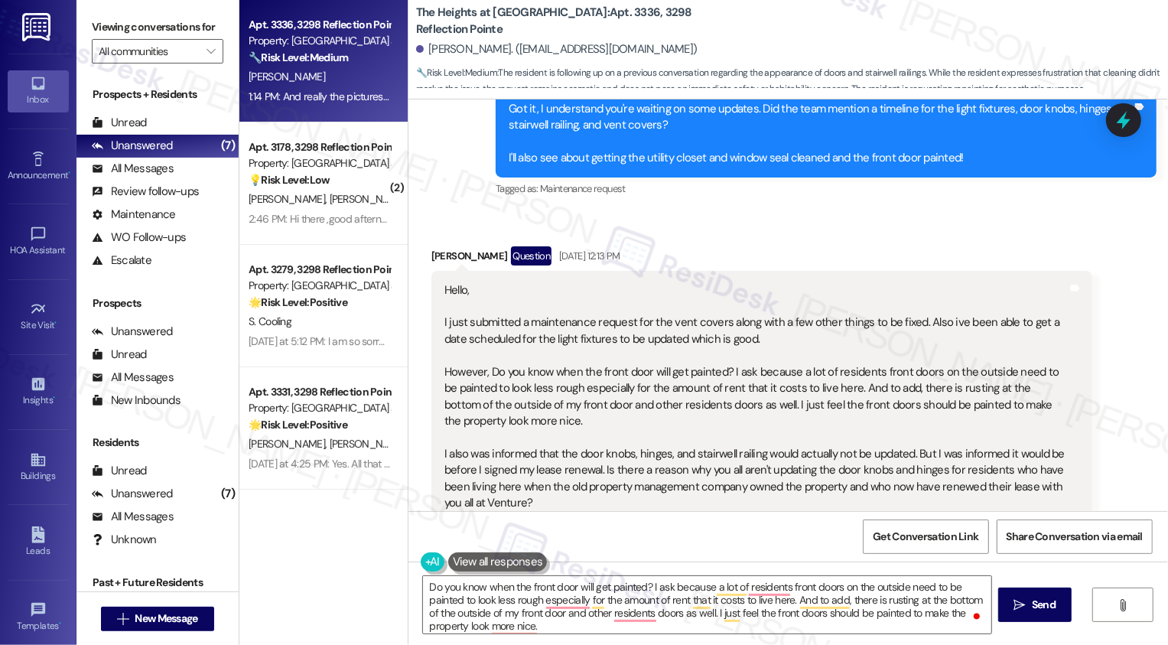
scroll to position [910, 0]
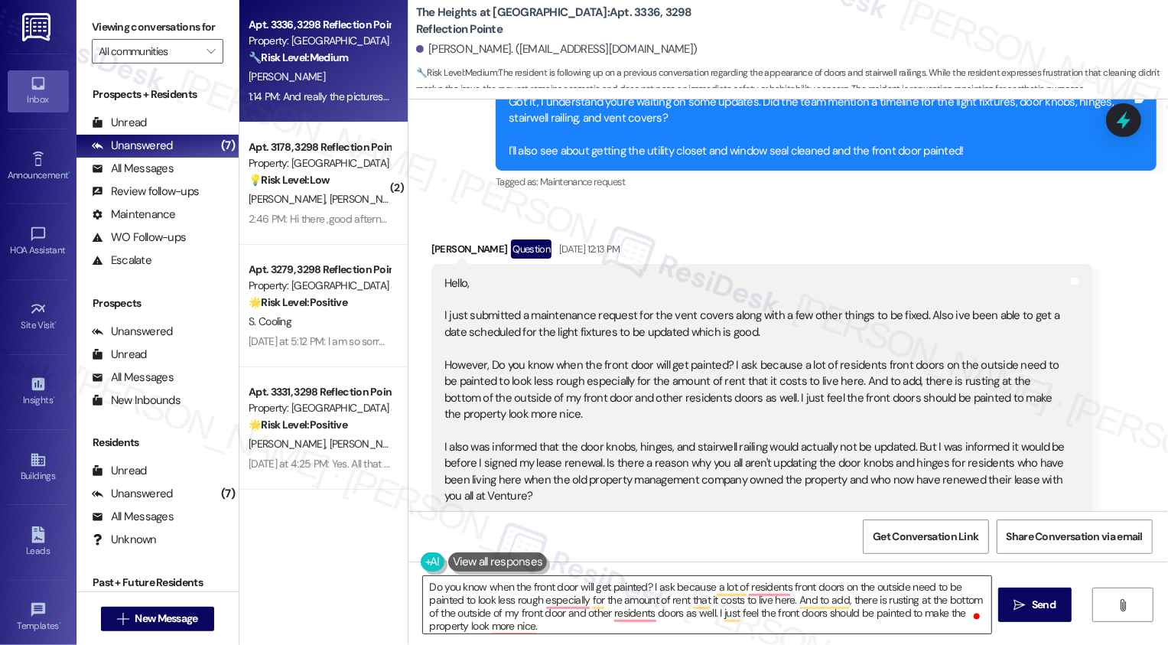
click at [770, 628] on textarea "Do you know when the front door will get painted? I ask because a lot of reside…" at bounding box center [707, 604] width 568 height 57
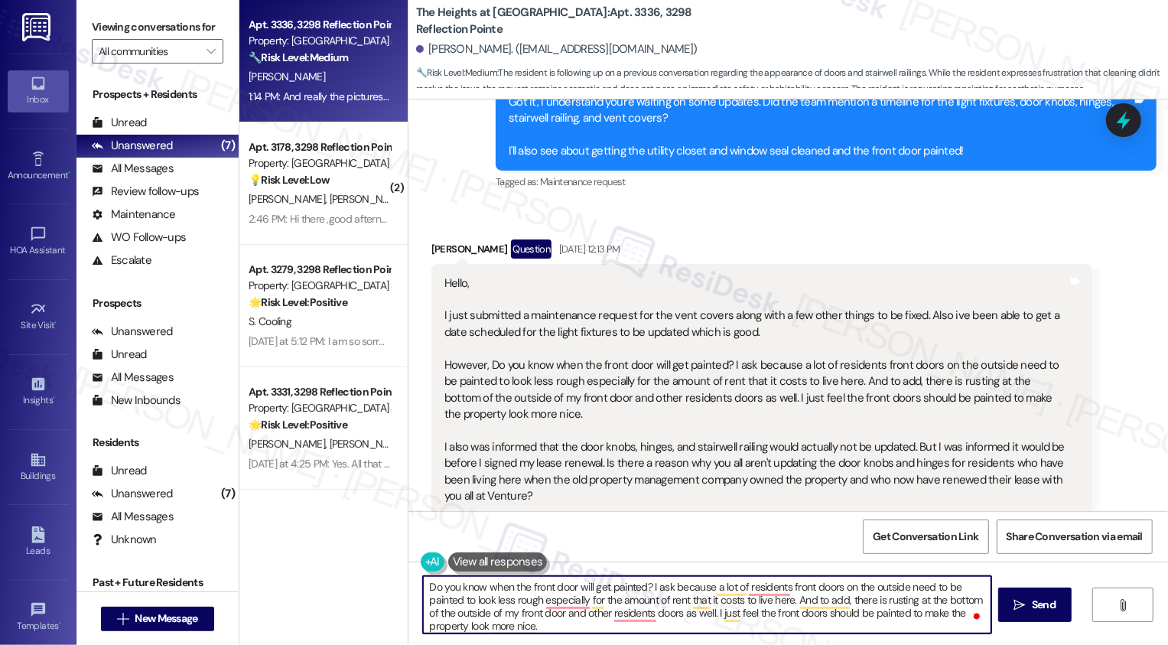
click at [818, 627] on textarea "Do you know when the front door will get painted? I ask because a lot of reside…" at bounding box center [707, 604] width 568 height 57
paste textarea "The stains on the doors etc, I have tried to wipe out already...they dont come …"
type textarea "Do you know when the front door will get painted? I ask because a lot of reside…"
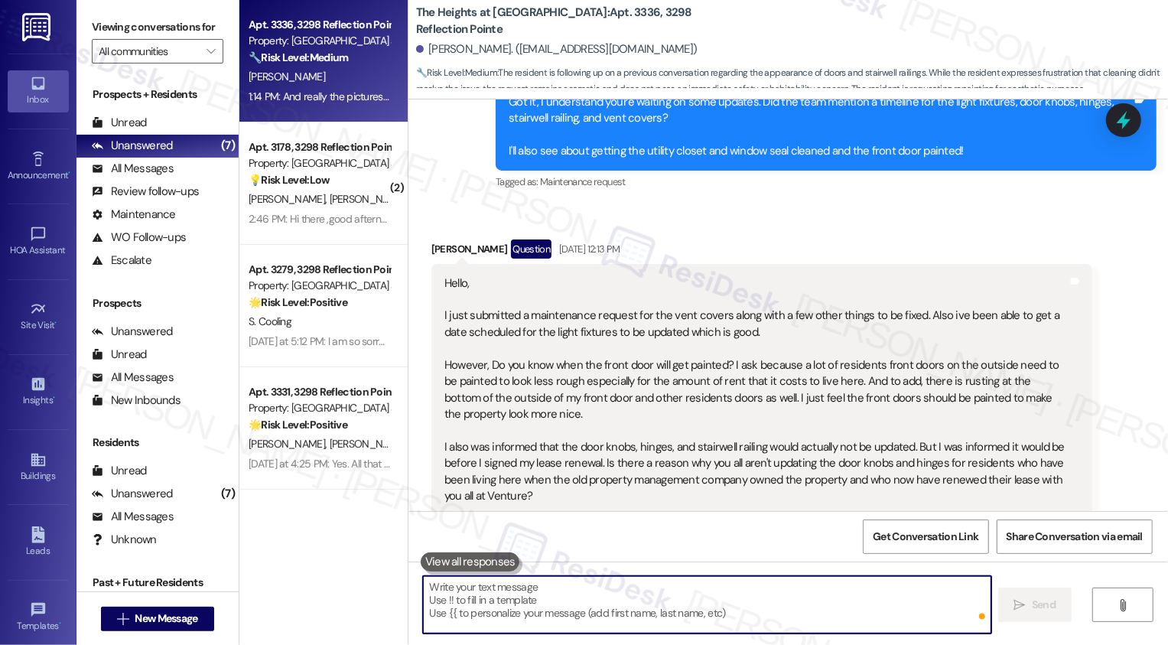
scroll to position [824, 0]
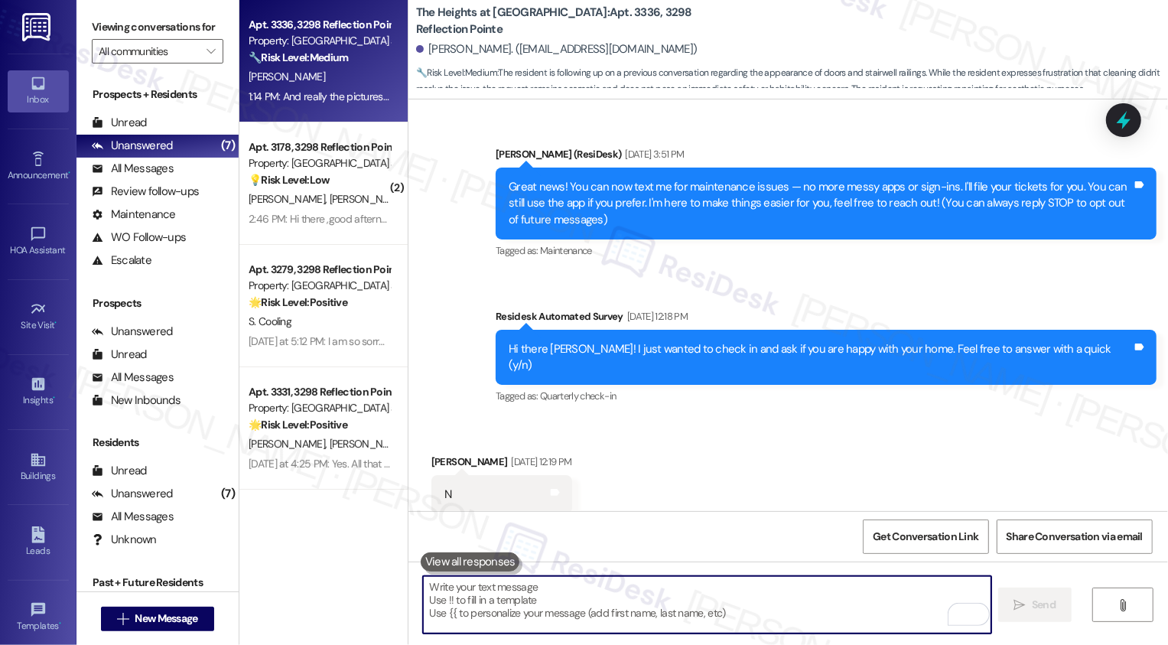
click at [576, 594] on textarea "To enrich screen reader interactions, please activate Accessibility in Grammarl…" at bounding box center [707, 604] width 568 height 57
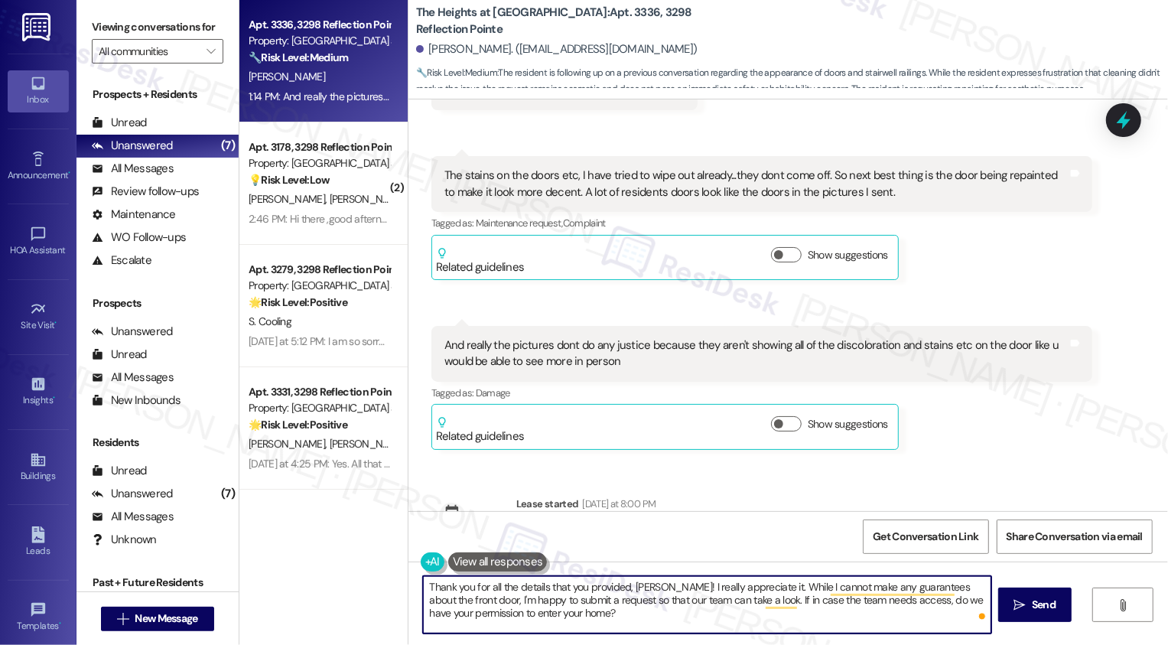
click at [819, 608] on textarea "Thank you for all the details that you provided, Natasha! I really appreciate i…" at bounding box center [707, 604] width 568 height 57
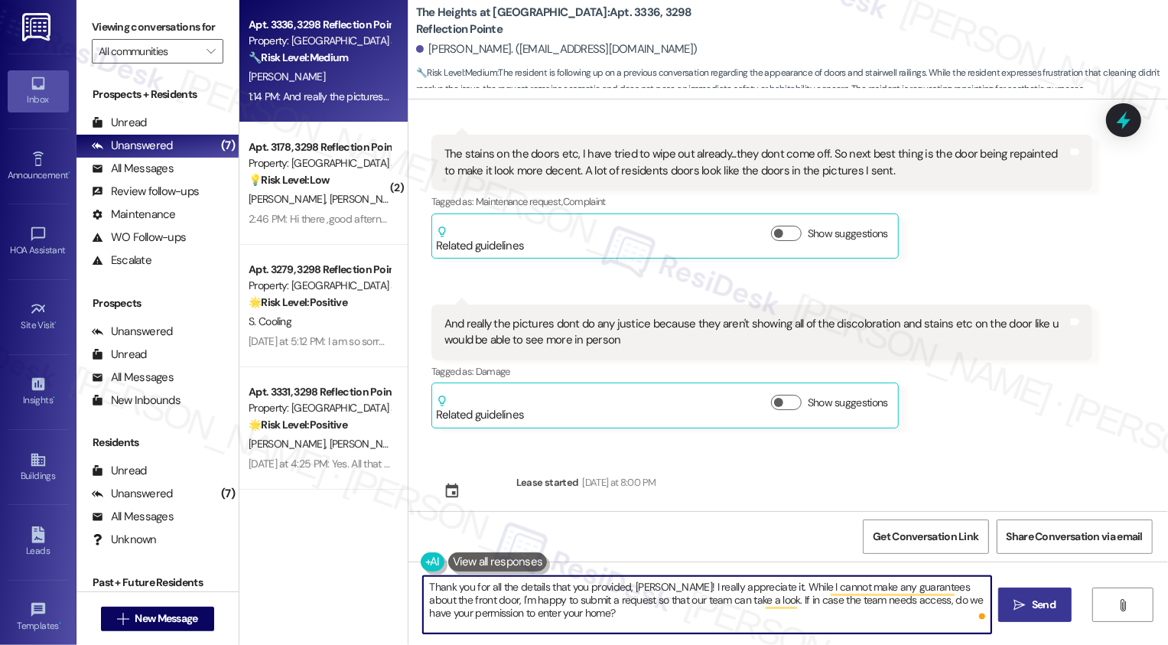
type textarea "Thank you for all the details that you provided, Natasha! I really appreciate i…"
click at [1021, 599] on icon "" at bounding box center [1019, 605] width 11 height 12
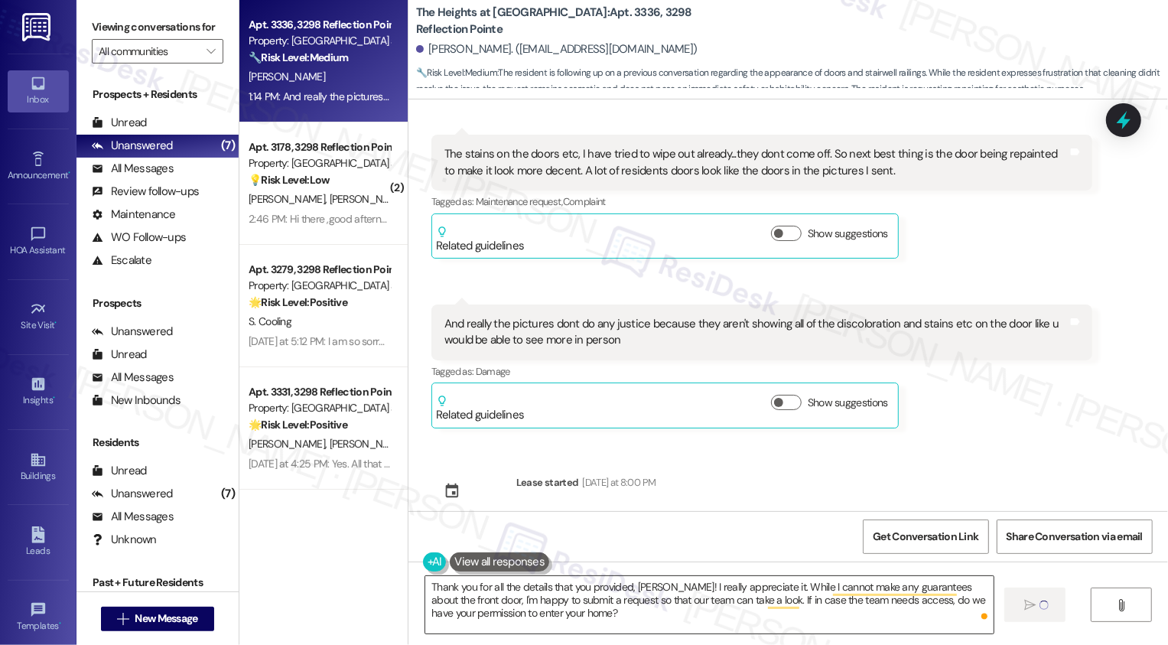
click at [829, 603] on textarea "Thank you for all the details that you provided, Natasha! I really appreciate i…" at bounding box center [709, 604] width 568 height 57
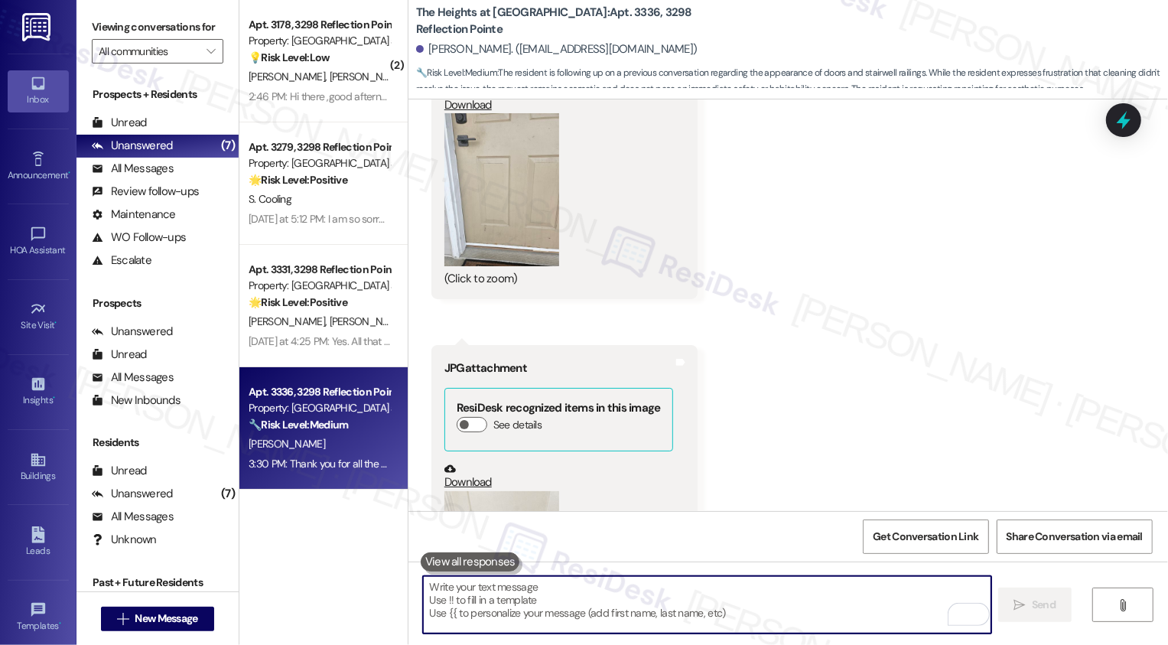
scroll to position [2645, 0]
